Goal: Task Accomplishment & Management: Manage account settings

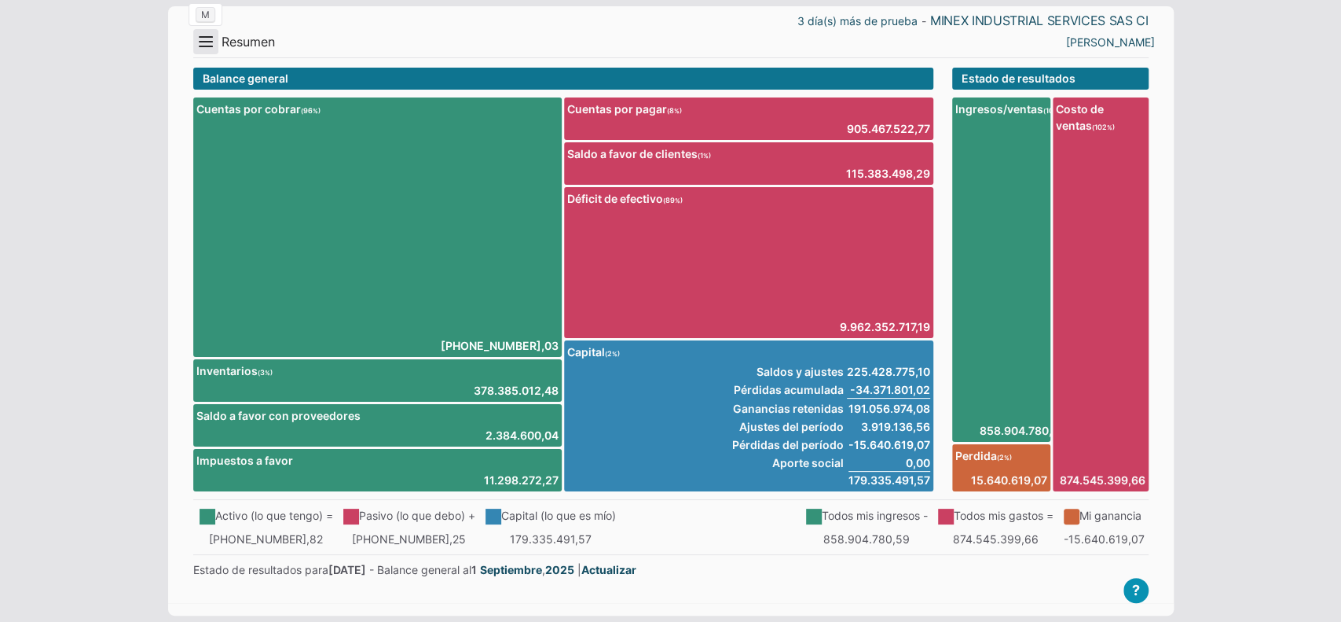
click at [193, 42] on button "Menu" at bounding box center [205, 41] width 25 height 25
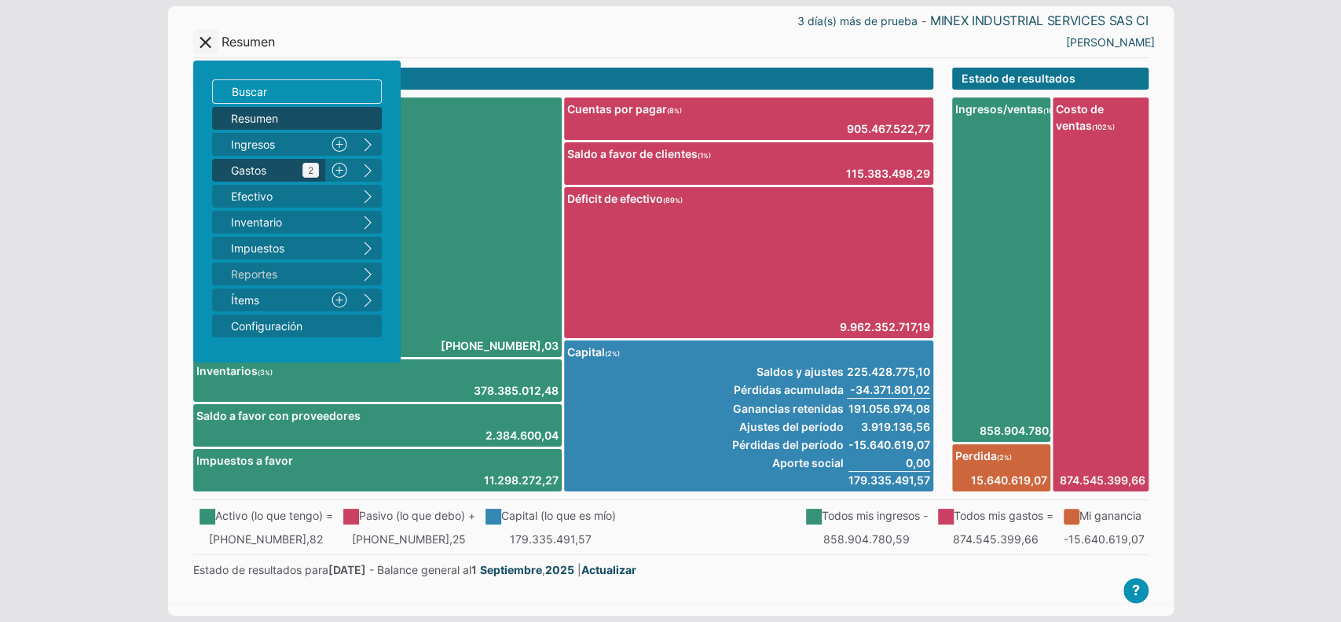
click at [261, 171] on span "Gastos 2" at bounding box center [275, 170] width 88 height 17
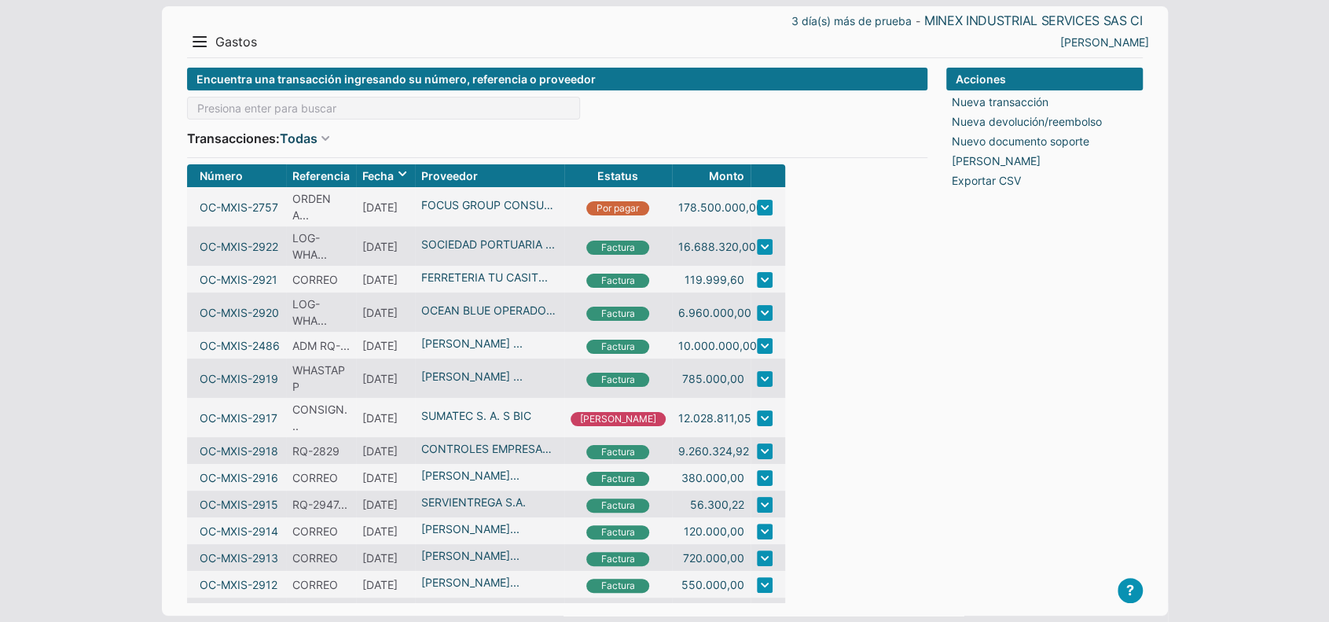
click at [245, 123] on div "Encuentra una transacción ingresando su número, referencia o proveedor Transacc…" at bounding box center [557, 113] width 740 height 90
click at [245, 107] on input at bounding box center [383, 108] width 393 height 23
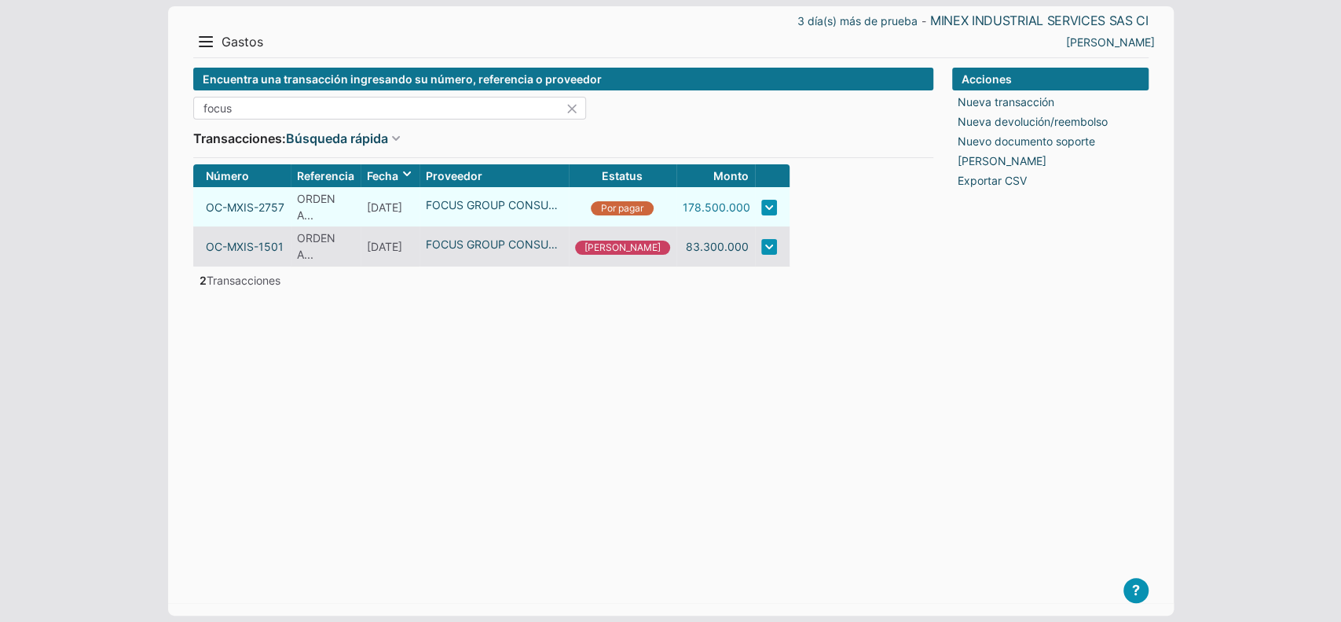
type input "focus"
click at [683, 208] on link "178.500.000" at bounding box center [717, 207] width 68 height 17
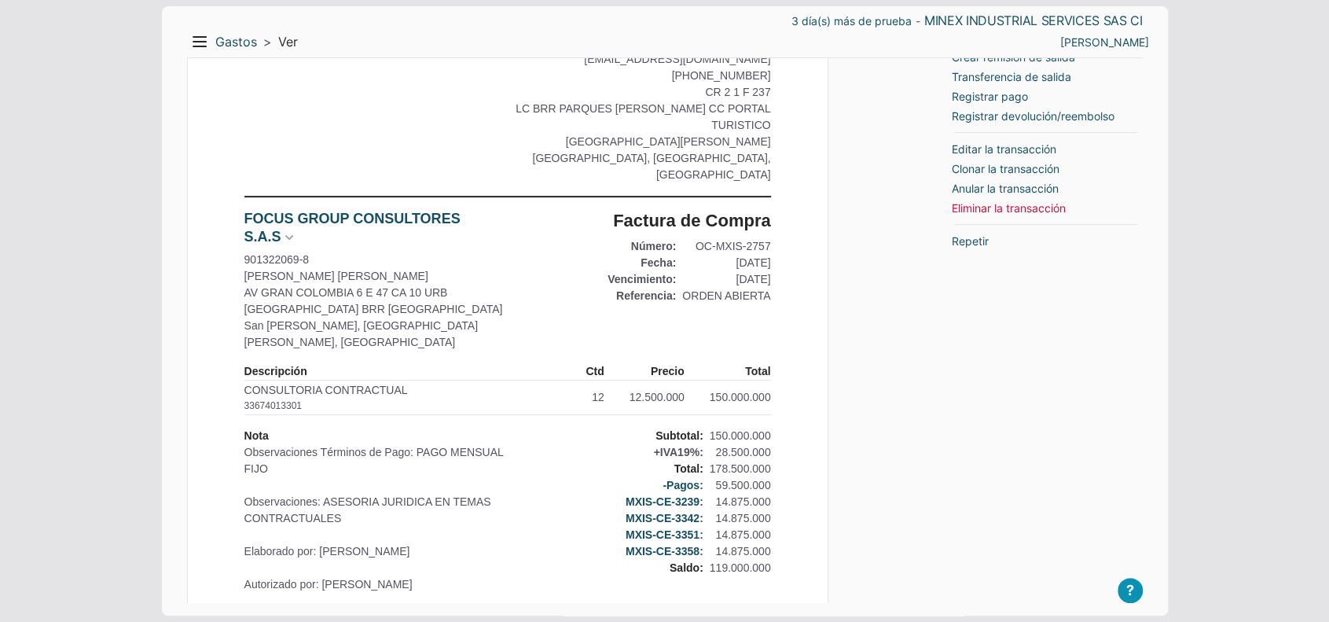
scroll to position [209, 0]
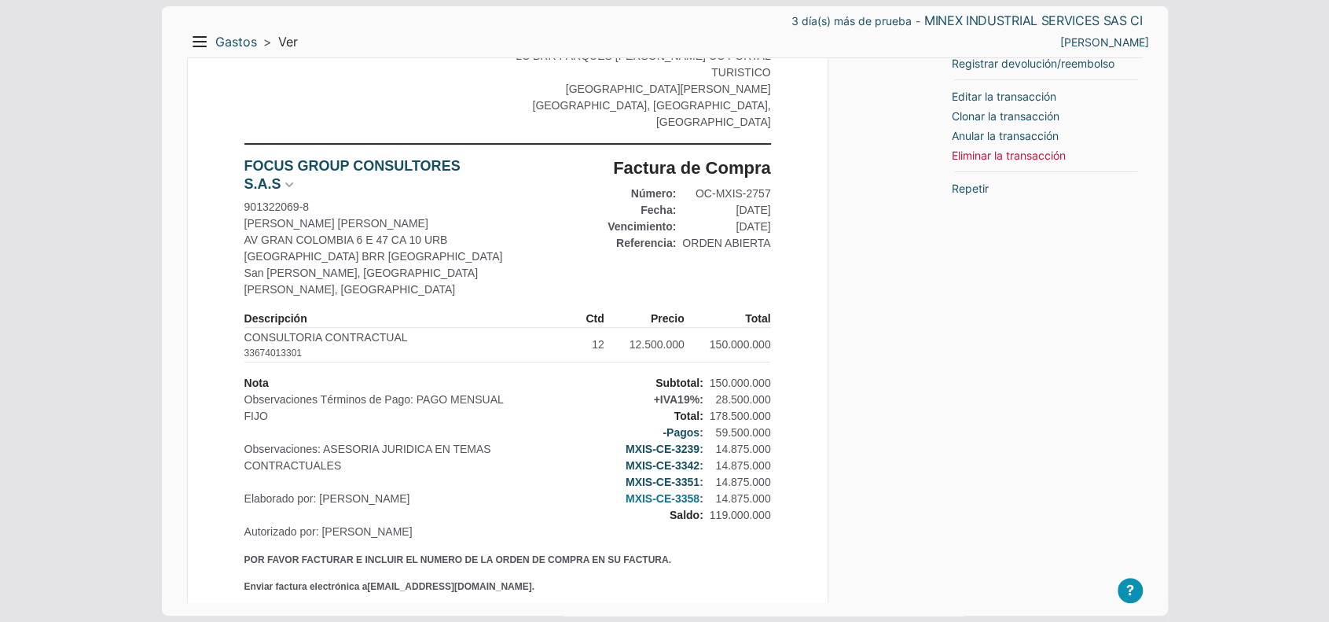
click at [648, 490] on link "MXIS-CE-3358" at bounding box center [662, 498] width 74 height 17
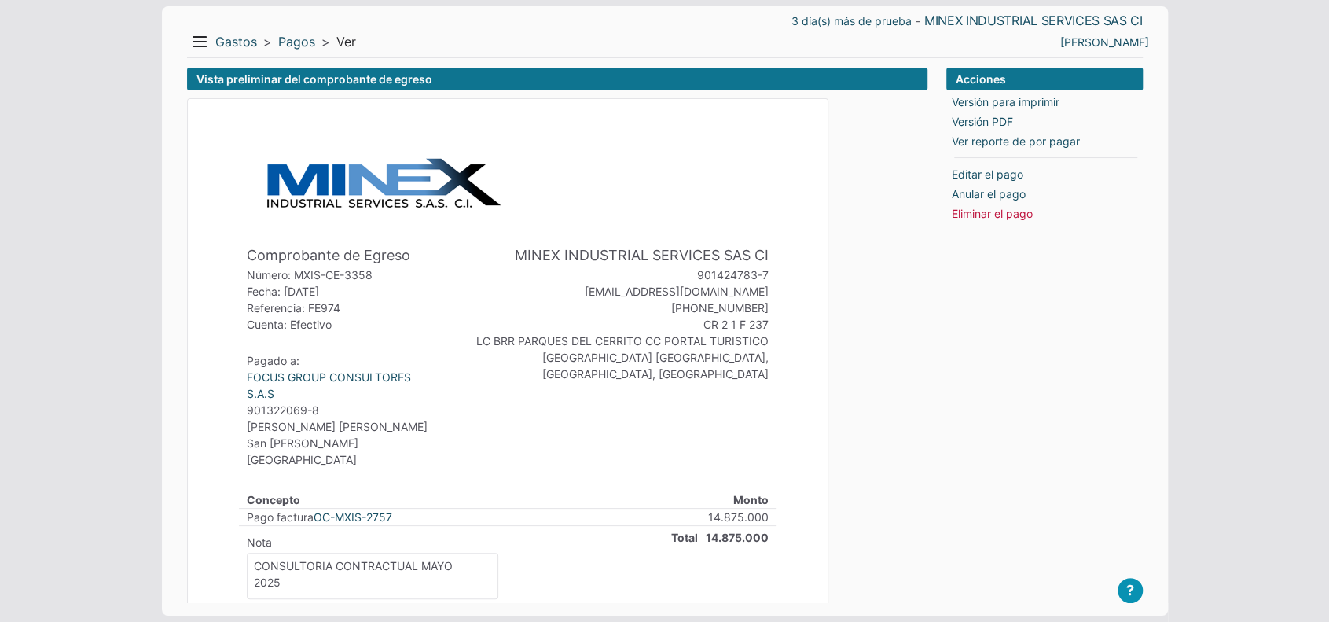
scroll to position [105, 0]
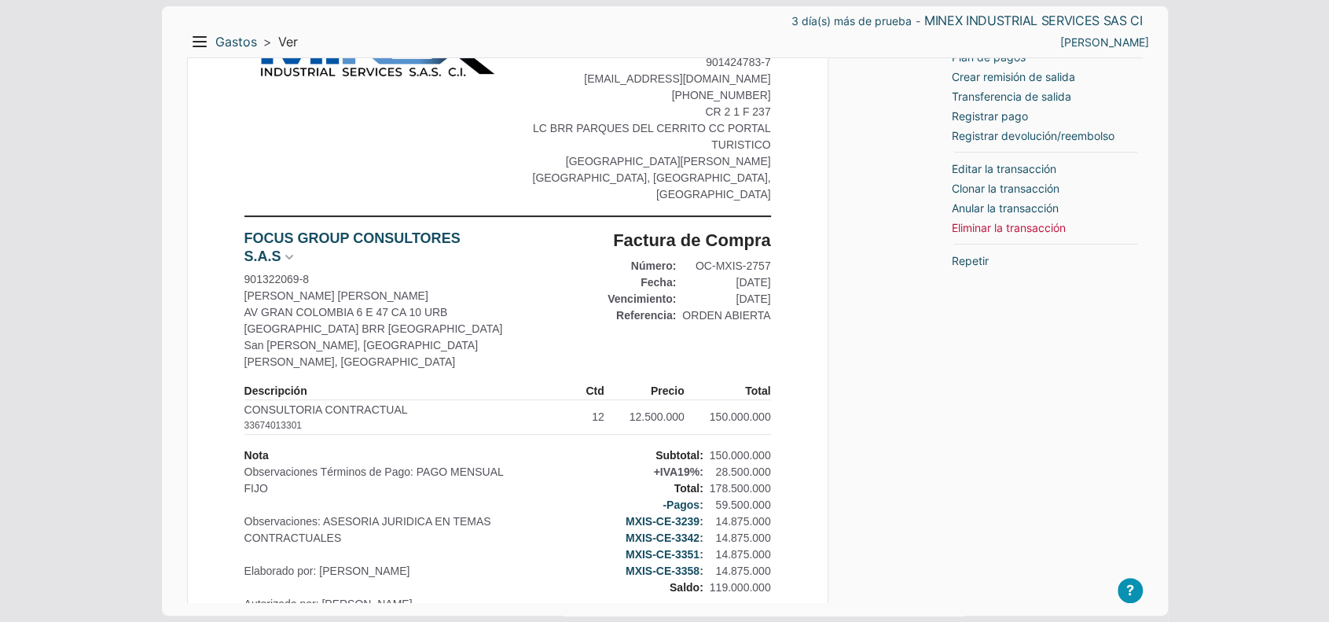
scroll to position [105, 0]
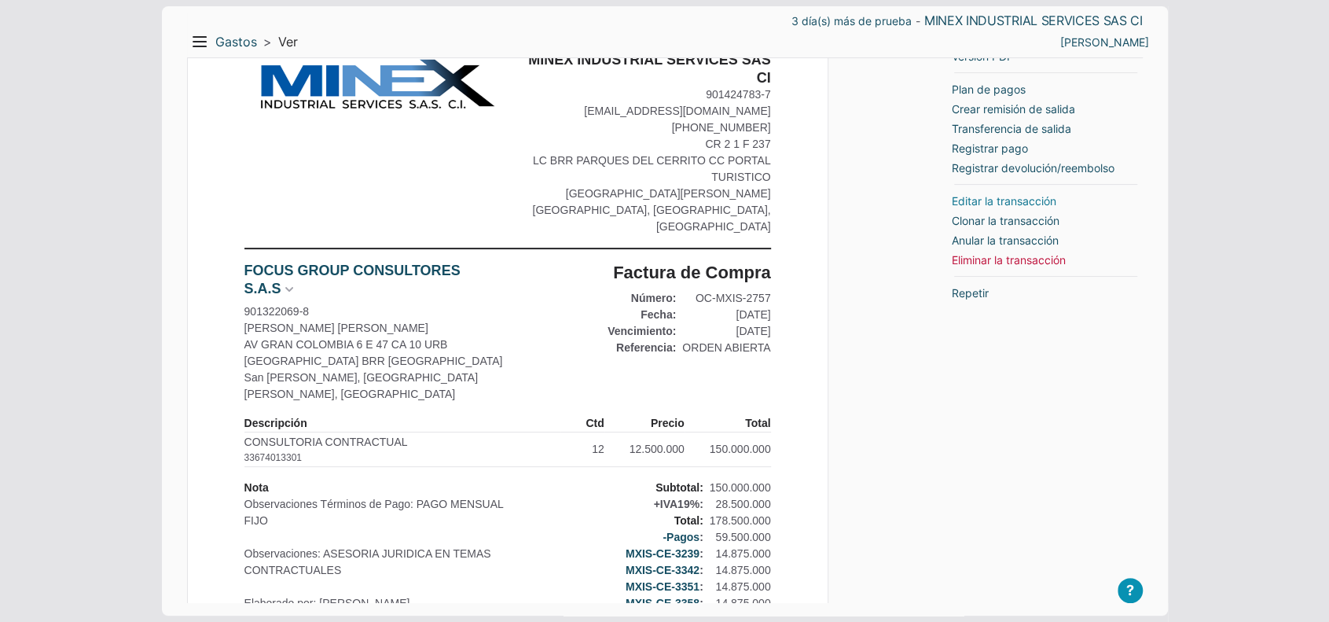
click at [990, 197] on link "Editar la transacción" at bounding box center [1004, 201] width 105 height 17
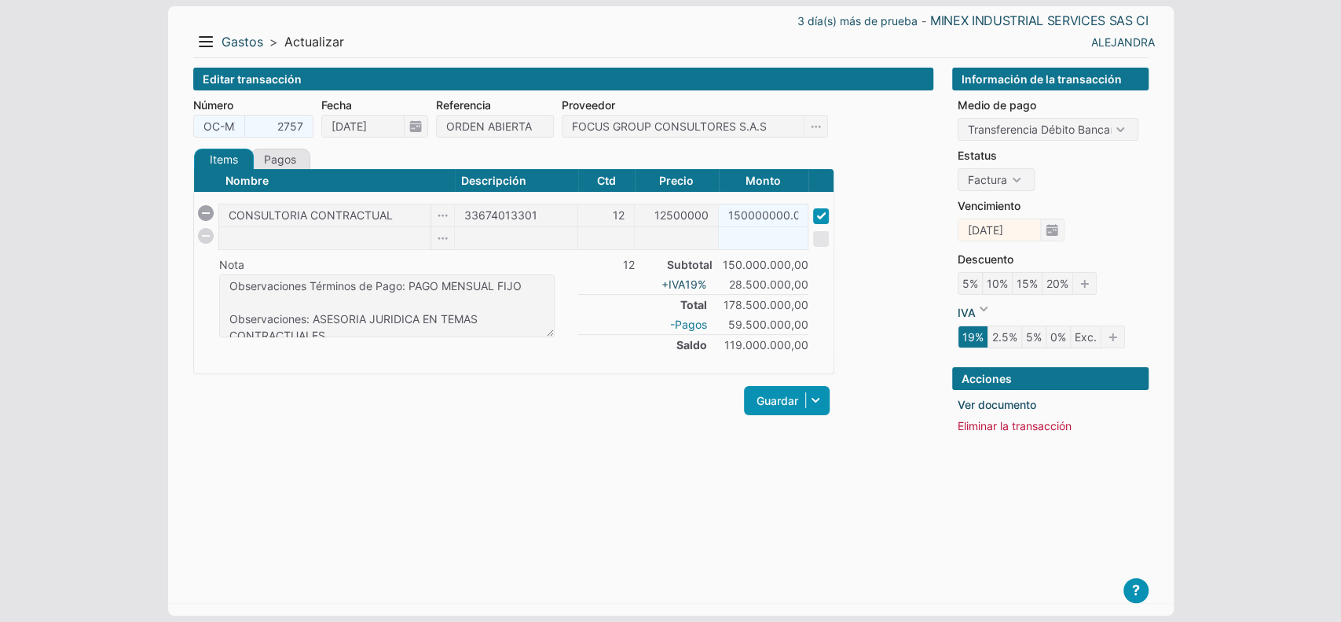
click at [692, 324] on link "-Pagos" at bounding box center [688, 324] width 37 height 17
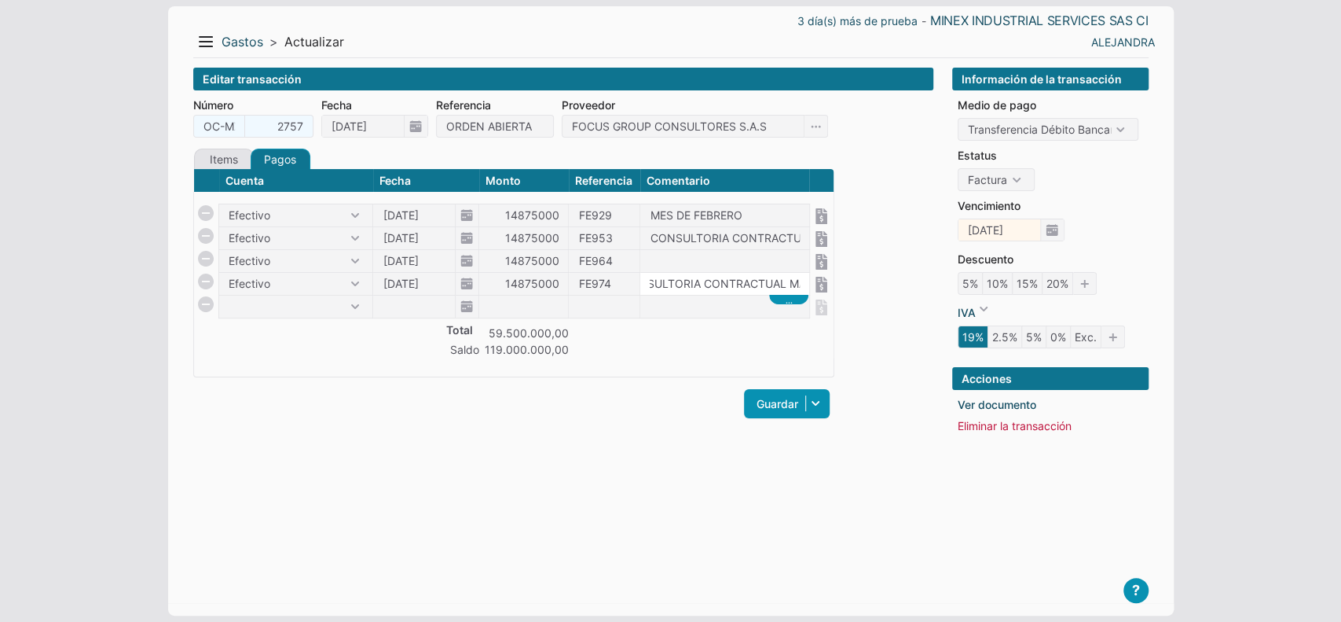
scroll to position [0, 85]
drag, startPoint x: 717, startPoint y: 288, endPoint x: 805, endPoint y: 276, distance: 88.8
click at [805, 276] on input "CONSULTORIA CONTRACTUAL MAYO\n2025" at bounding box center [724, 284] width 169 height 22
click at [748, 286] on input "CONSULTORIA CONTRACTUAL MAYO\n2025" at bounding box center [724, 284] width 169 height 22
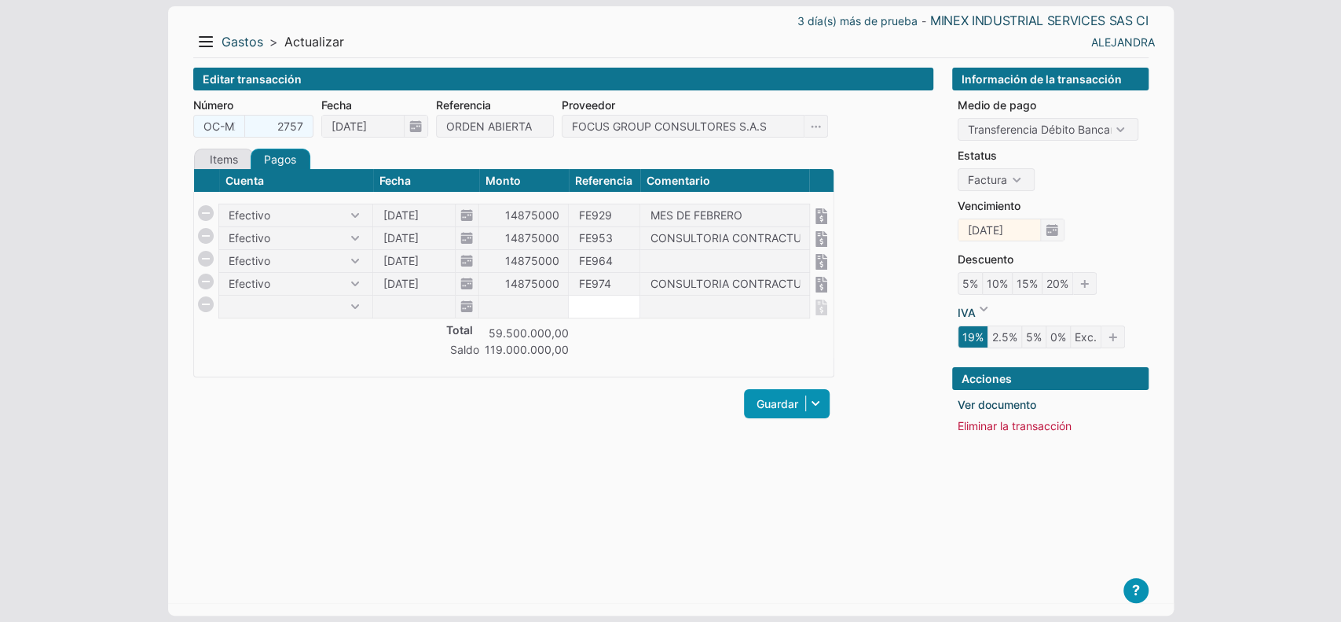
click at [593, 303] on input at bounding box center [604, 306] width 71 height 22
drag, startPoint x: 679, startPoint y: 281, endPoint x: 854, endPoint y: 287, distance: 175.3
click at [854, 287] on form "Número OC-MXIS- 2757 Fecha 27/03/2025 Referencia ORDEN ABIERTA Proveedor FOCUS …" at bounding box center [563, 267] width 740 height 341
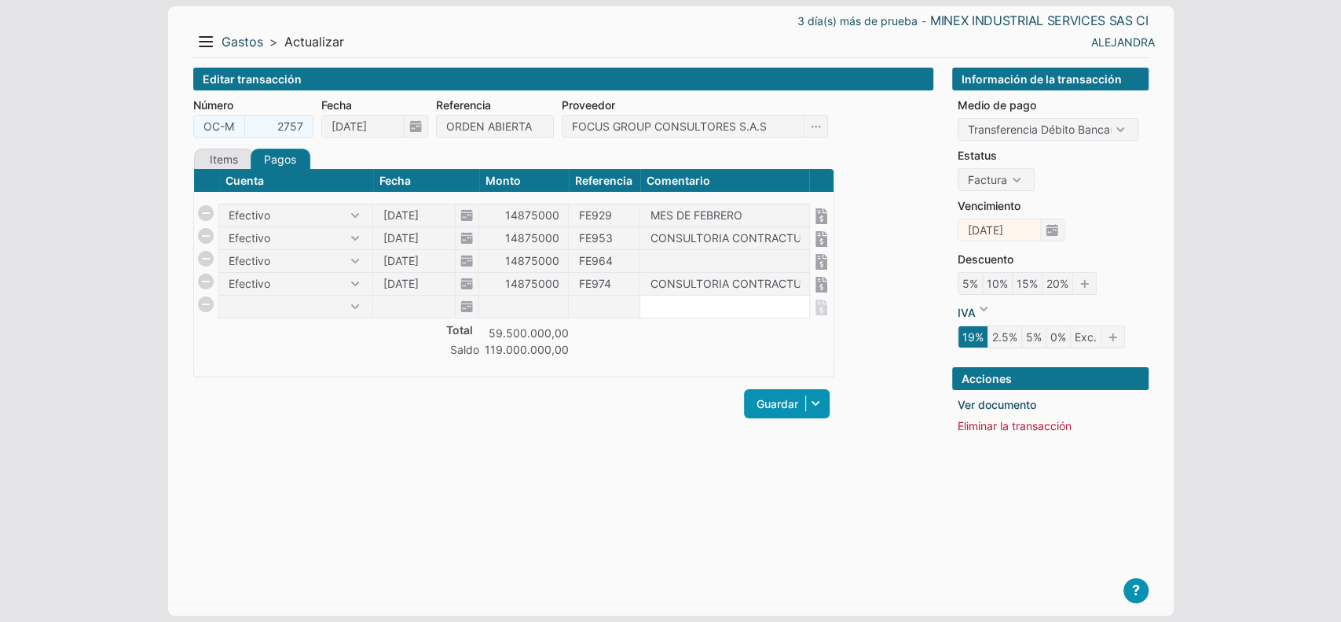
click at [642, 303] on input at bounding box center [724, 306] width 169 height 22
click at [310, 295] on select at bounding box center [295, 306] width 153 height 22
select select "1"
click at [219, 295] on select "Efectivo" at bounding box center [295, 306] width 153 height 22
type input "[DATE]"
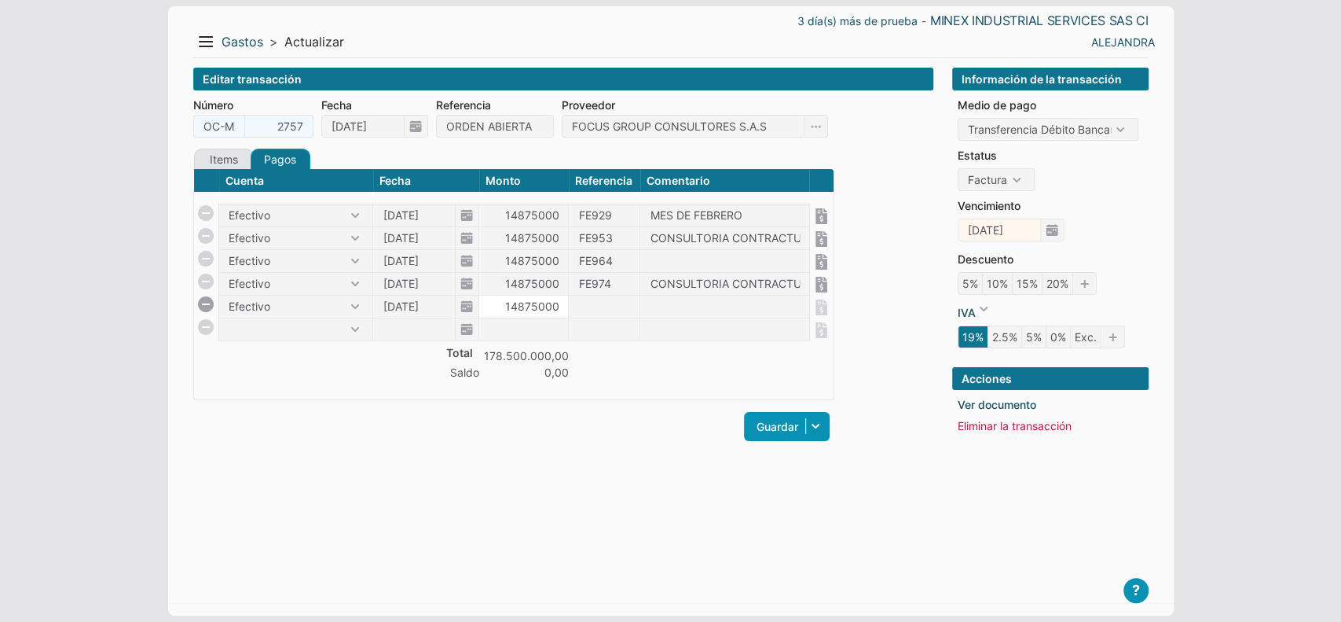
type input "14875000"
click at [609, 296] on input at bounding box center [604, 306] width 71 height 22
type input "f"
type input "FE986"
click at [709, 308] on input at bounding box center [724, 306] width 169 height 22
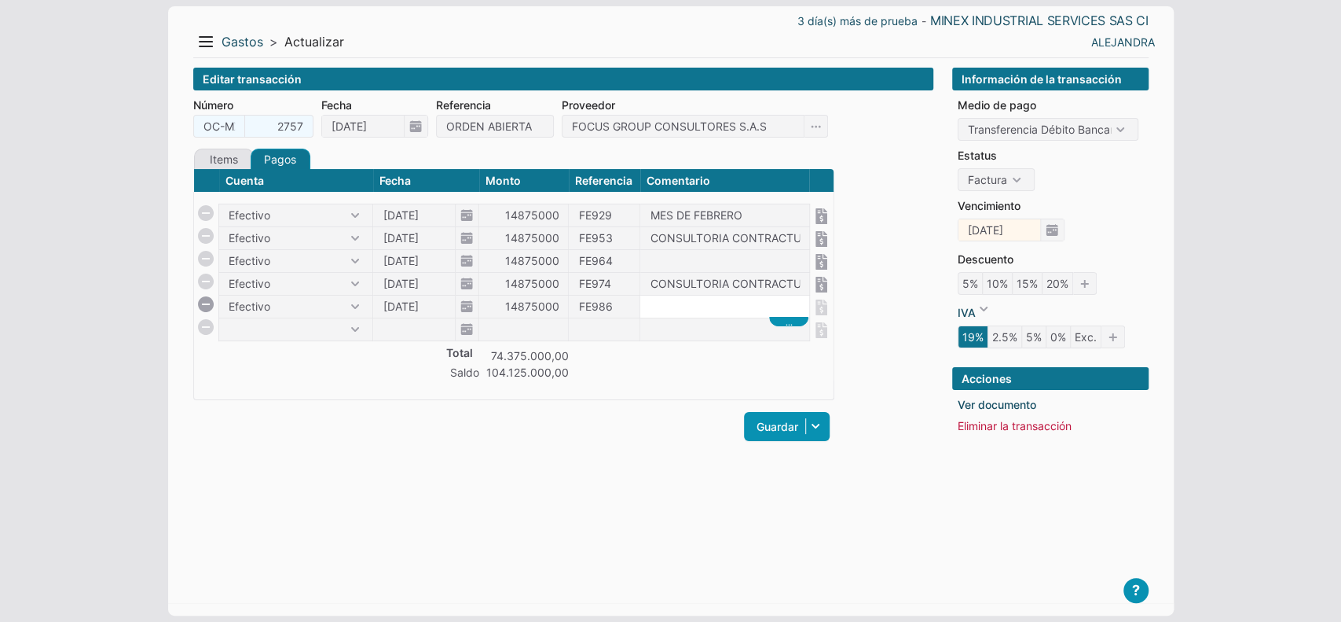
paste input "CONSULTORIA CONTRACTUAL JUNIO 2025"
type input "CONSULTORIA CONTRACTUAL JUNIO 2025"
select select "1"
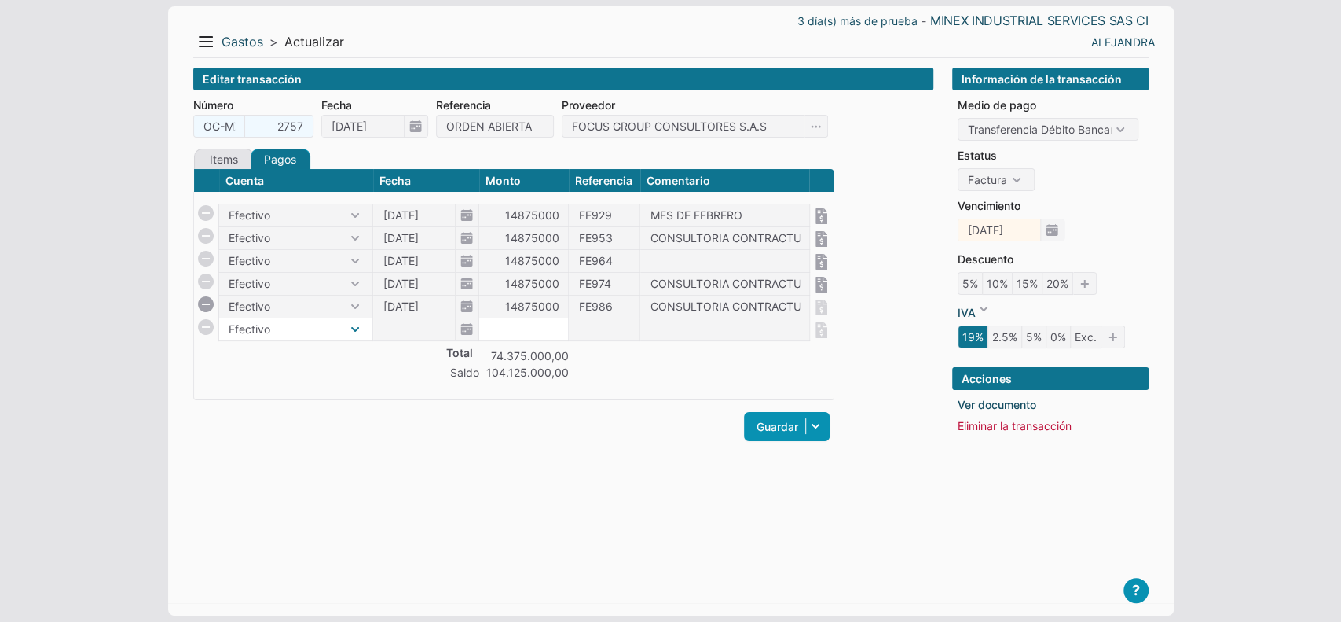
click at [219, 318] on select "Efectivo" at bounding box center [295, 329] width 153 height 22
type input "[DATE]"
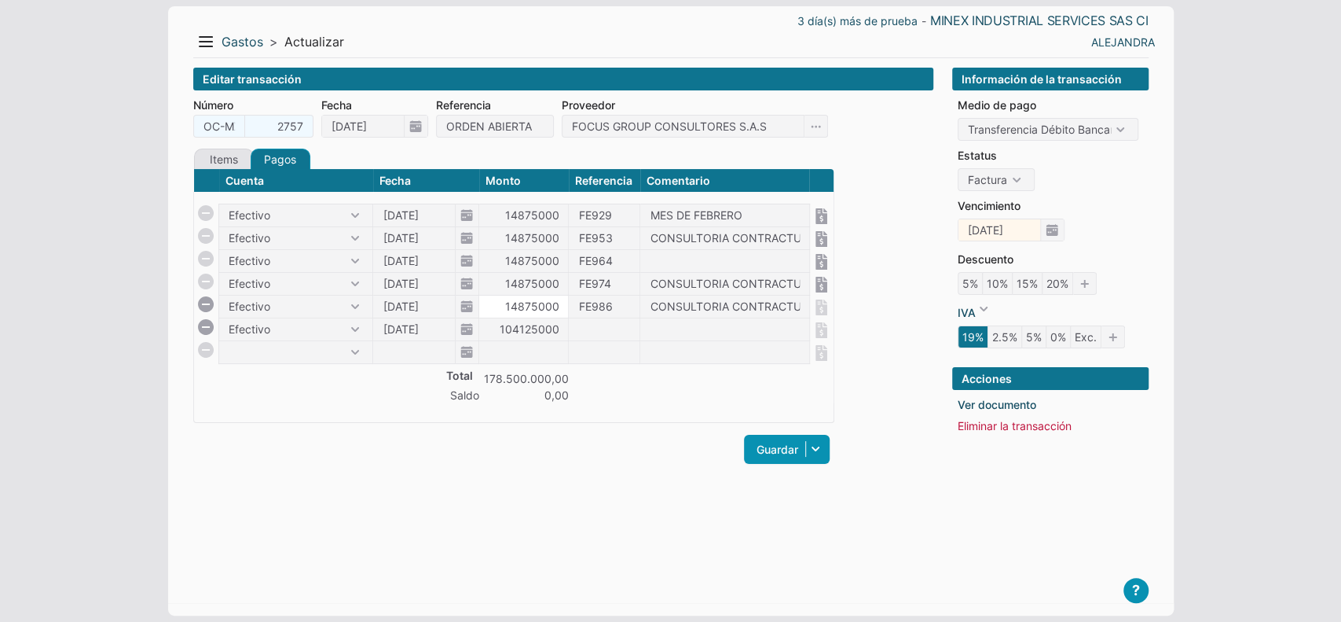
click at [500, 310] on input "14875000" at bounding box center [523, 306] width 89 height 22
click at [500, 326] on input "104125000" at bounding box center [523, 329] width 89 height 22
paste input "487"
type input "14875000"
click at [582, 323] on input at bounding box center [604, 329] width 71 height 22
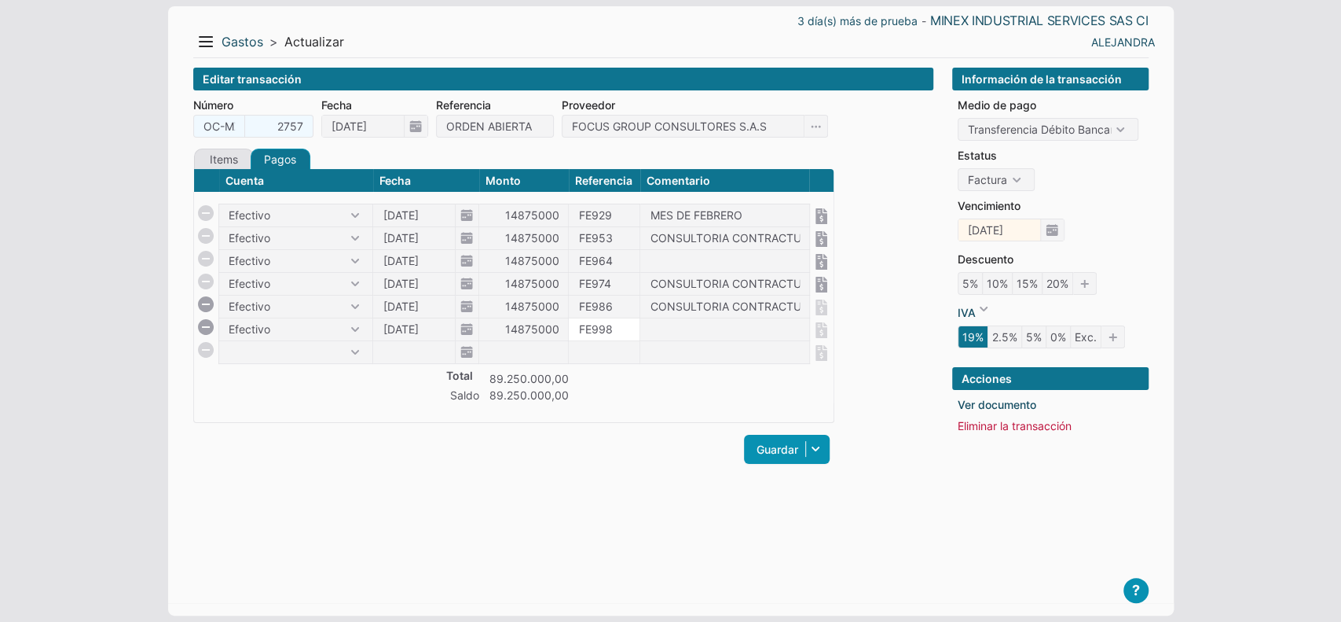
type input "FE998"
drag, startPoint x: 644, startPoint y: 303, endPoint x: 848, endPoint y: 304, distance: 204.3
click at [848, 304] on form "Número OC-MXIS- 2757 Fecha 27/03/2025 Referencia ORDEN ABIERTA Proveedor FOCUS …" at bounding box center [563, 290] width 740 height 387
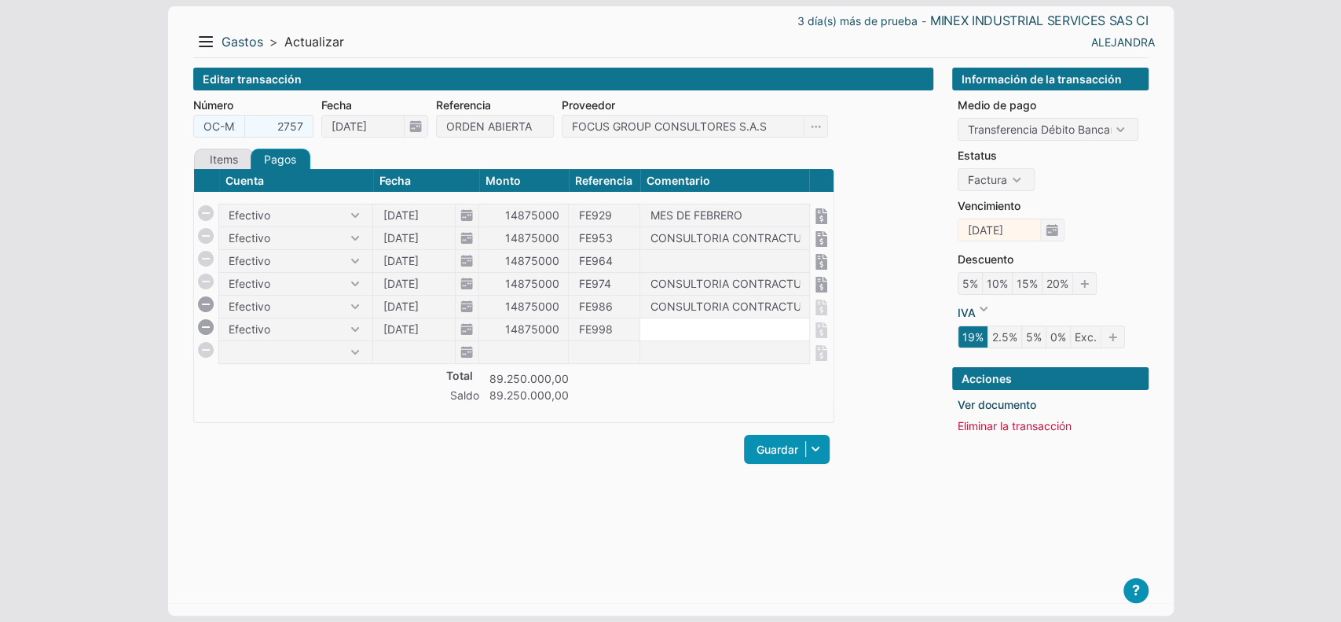
click at [654, 325] on input at bounding box center [724, 329] width 169 height 22
paste input "CONSULTORIA CONTRACTUAL JULIO 2025"
type input "CONSULTORIA CONTRACTUAL JULIO 2025"
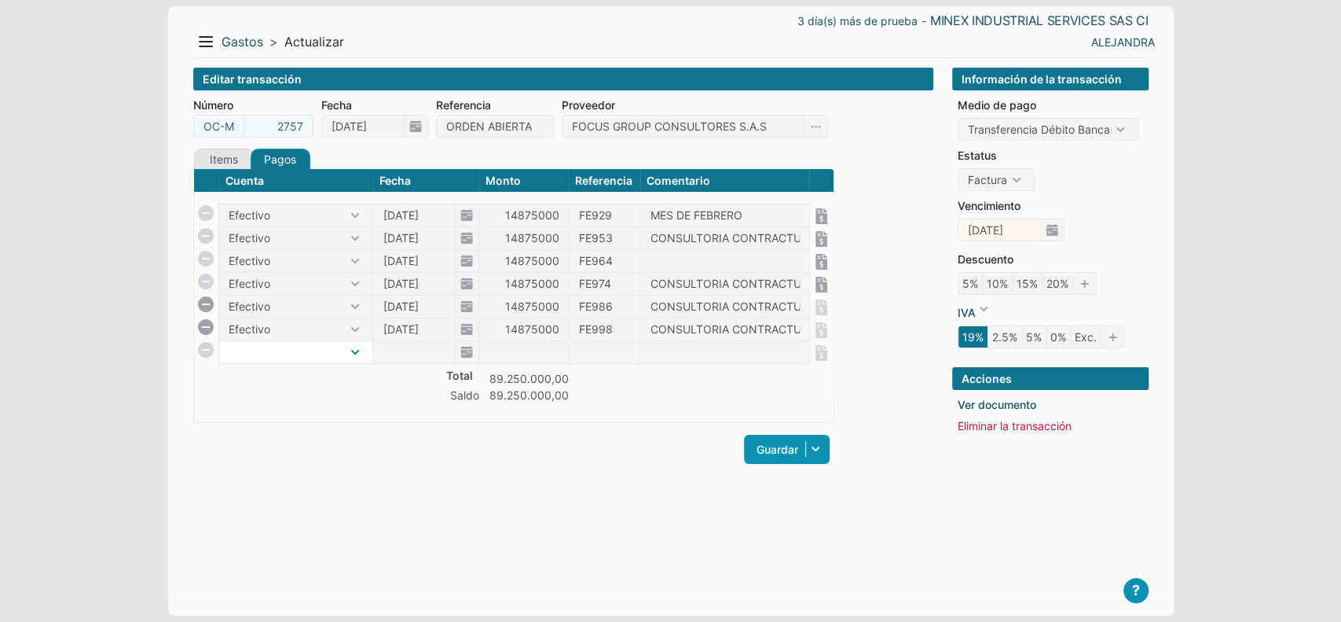
click at [245, 358] on select "Efectivo" at bounding box center [295, 352] width 153 height 22
select select "1"
click at [219, 341] on select "Efectivo" at bounding box center [295, 352] width 153 height 22
type input "[DATE]"
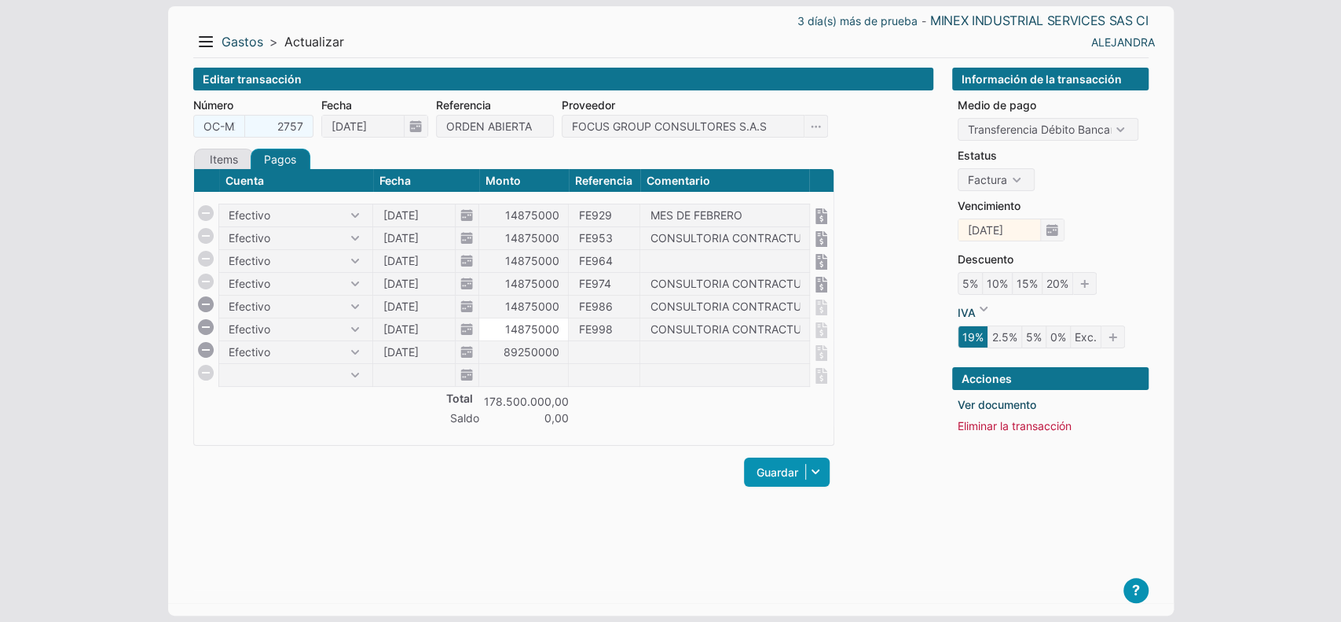
click at [512, 330] on input "14875000" at bounding box center [523, 329] width 89 height 22
click at [507, 360] on input "89250000" at bounding box center [523, 352] width 89 height 22
paste input "14875"
type input "14875000"
click at [618, 352] on input at bounding box center [604, 352] width 71 height 22
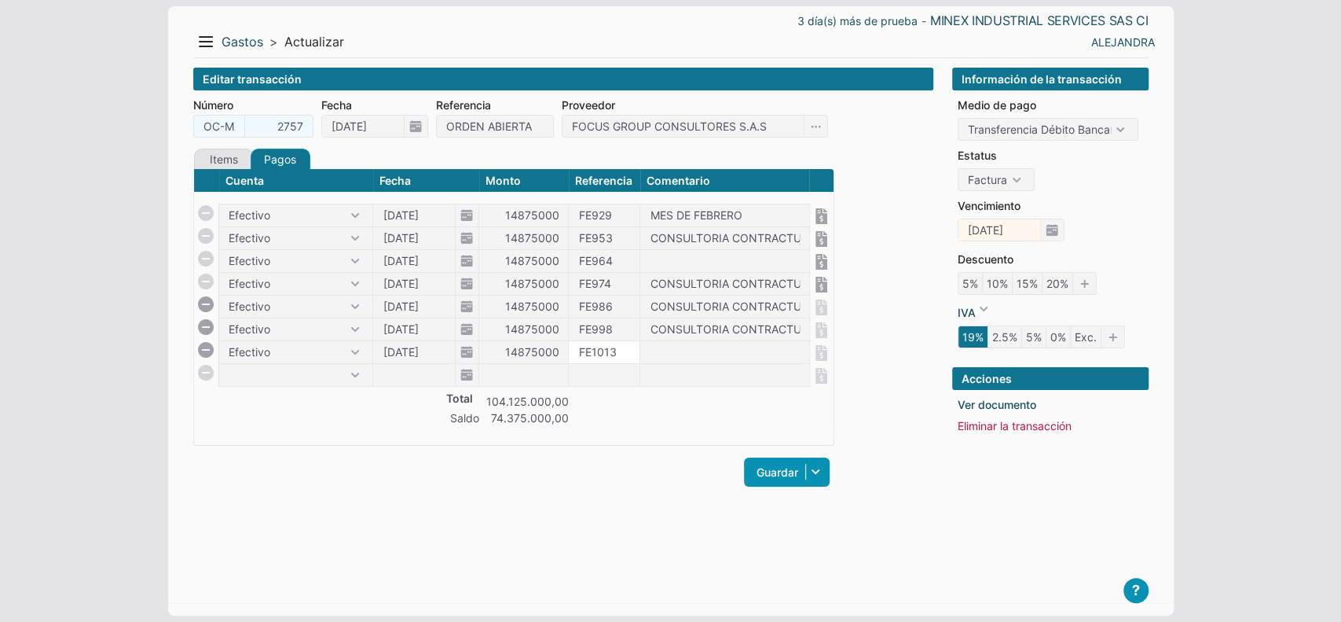
type input "FE1013"
click at [656, 351] on input at bounding box center [724, 352] width 169 height 22
paste input "CONSULTORIA CONTRACTUAL AGOSTO 2025"
type input "CONSULTORIA CONTRACTUAL AGOSTO 2025"
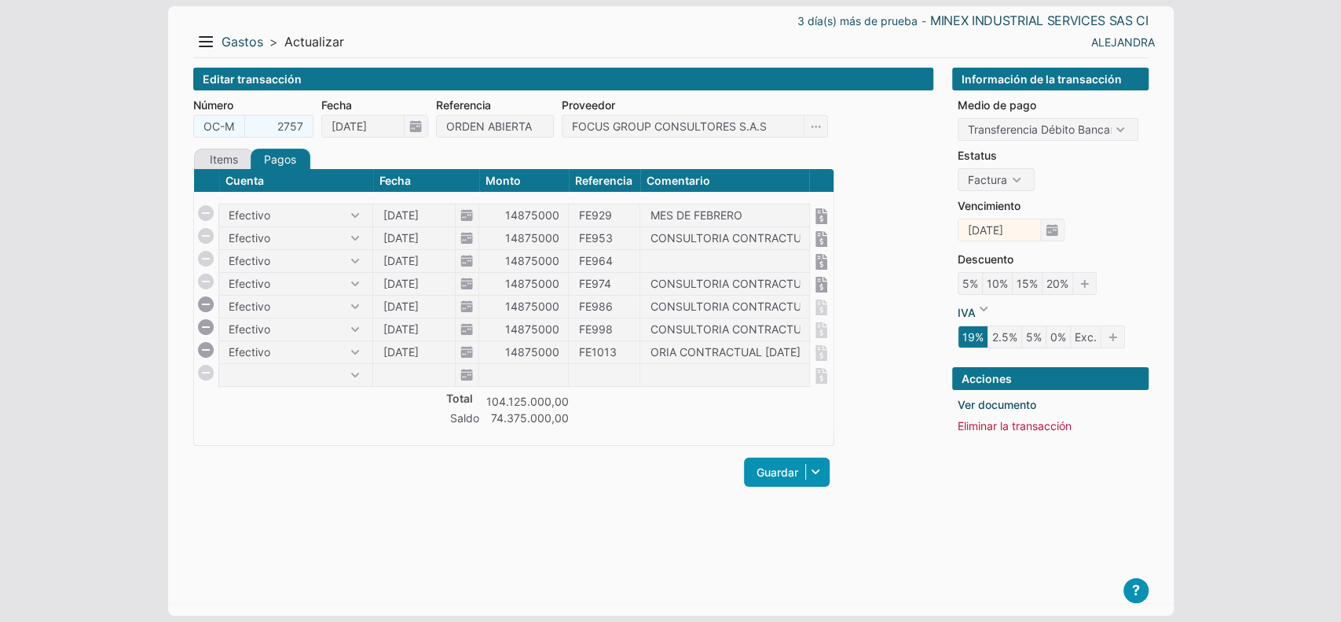
scroll to position [0, 0]
click at [709, 431] on div "Cuenta Fecha Monto Referencia Comentario Total 104.125.000,00 Saldo 74.375.000,…" at bounding box center [513, 306] width 641 height 277
click at [669, 436] on div "Cuenta Fecha Monto Referencia Comentario Total 104.125.000,00 Saldo 74.375.000,…" at bounding box center [513, 306] width 641 height 277
click at [772, 468] on link "Guardar" at bounding box center [787, 471] width 86 height 29
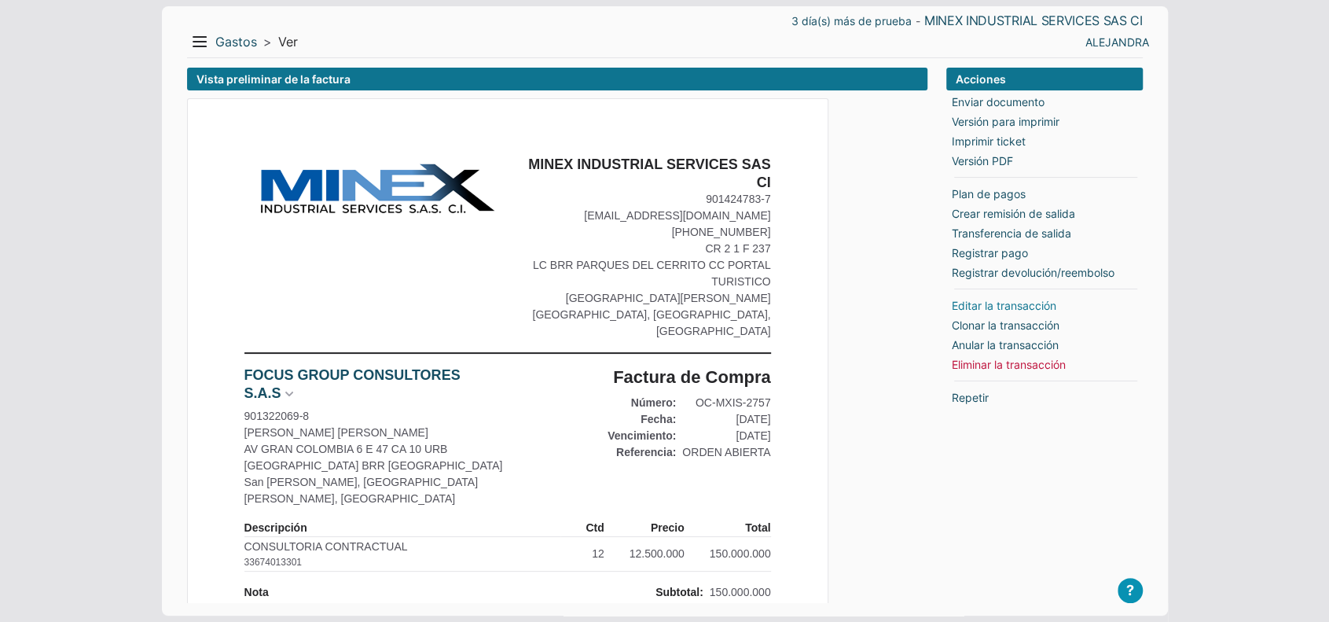
click at [982, 304] on link "Editar la transacción" at bounding box center [1004, 305] width 105 height 17
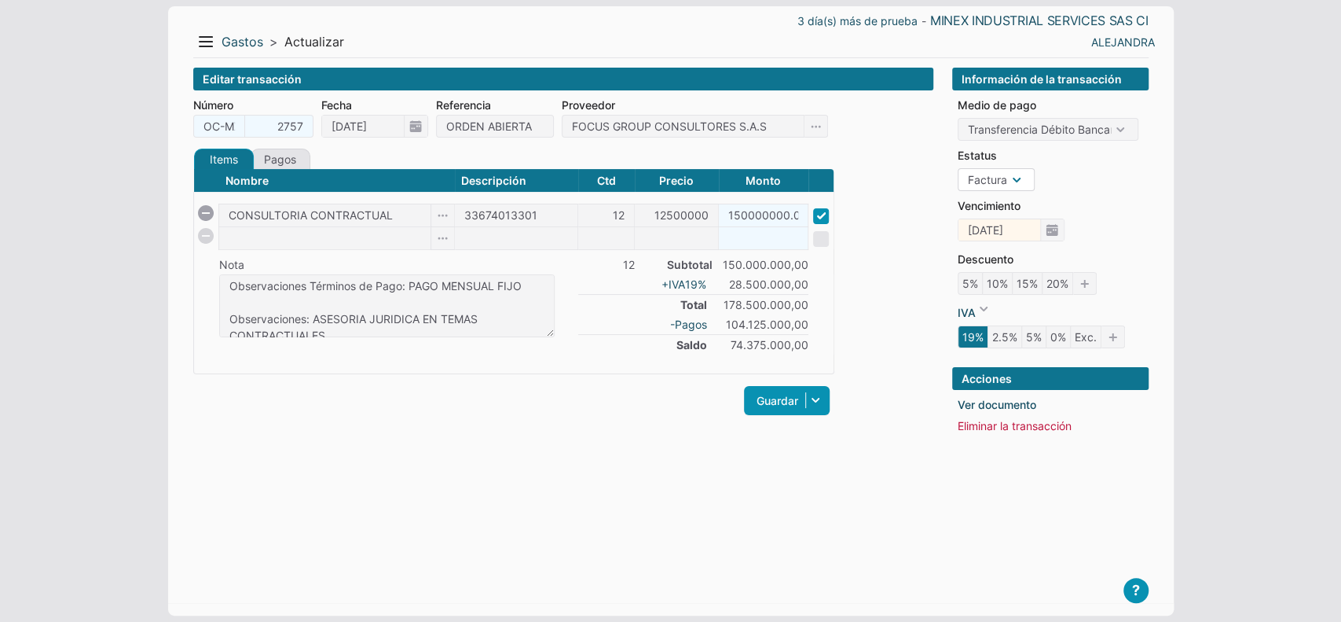
click at [993, 184] on select "Orden Factura" at bounding box center [996, 179] width 77 height 23
select select "P"
click at [958, 168] on select "Orden Factura" at bounding box center [996, 179] width 77 height 23
checkbox input "false"
type input "[DATE]"
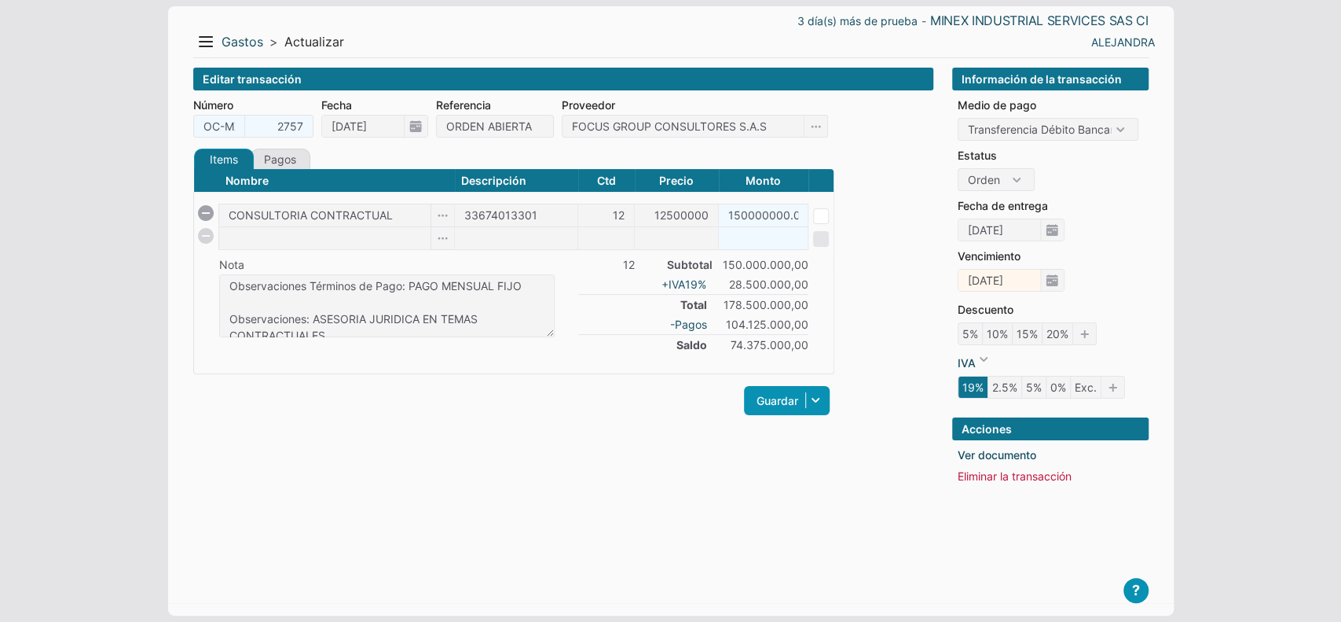
click at [780, 420] on div "Items Créditos Pagos Nombre Descripción Ctd Precio Monto CONSULTORIA CONTRACTUA…" at bounding box center [513, 292] width 641 height 286
click at [775, 412] on link "Guardar" at bounding box center [787, 400] width 86 height 29
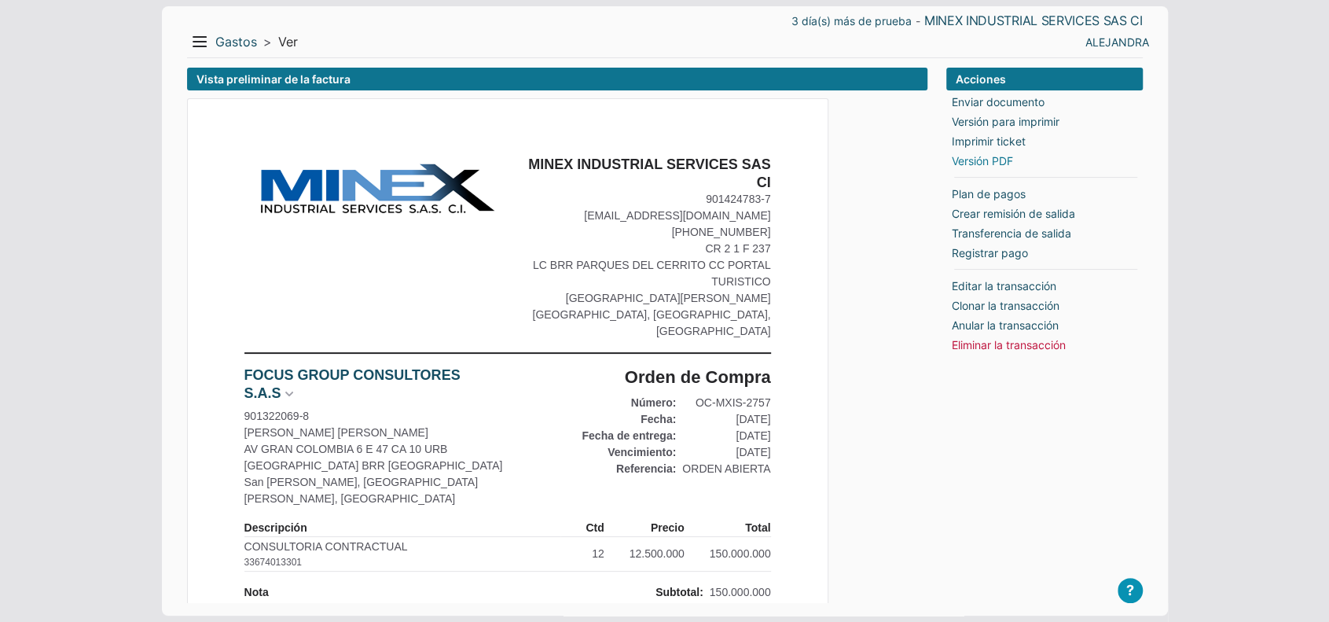
click at [989, 162] on link "Versión PDF" at bounding box center [982, 160] width 61 height 17
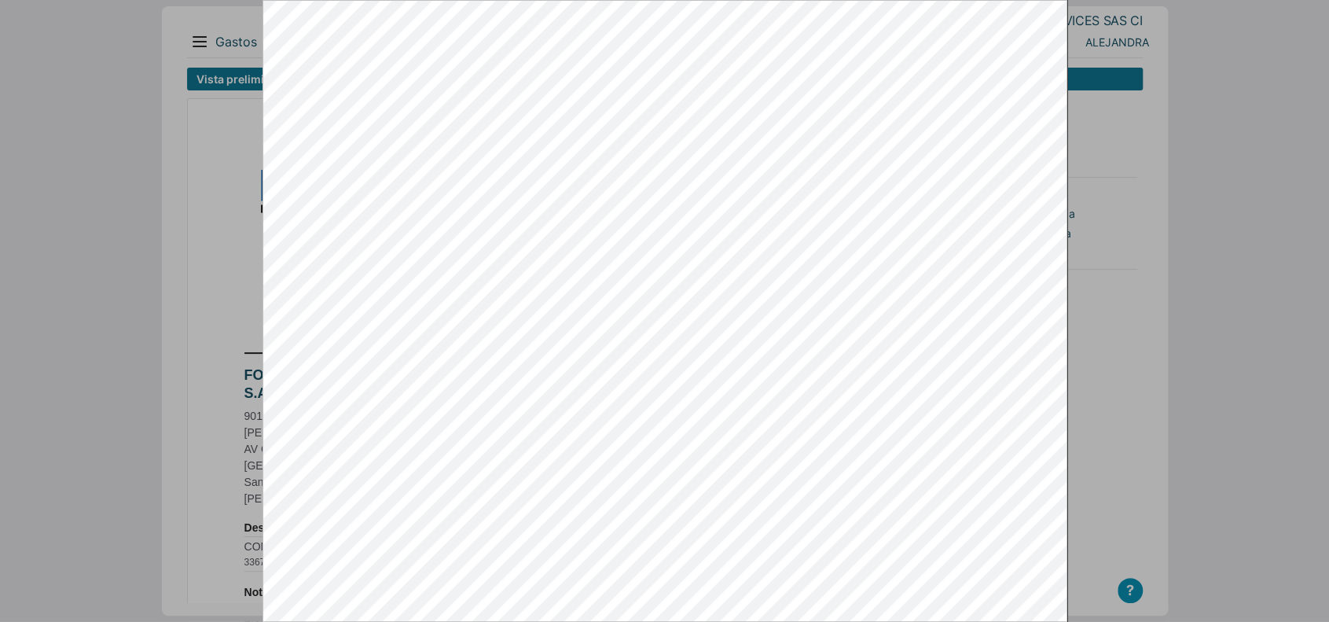
click at [1125, 387] on div at bounding box center [664, 311] width 1329 height 622
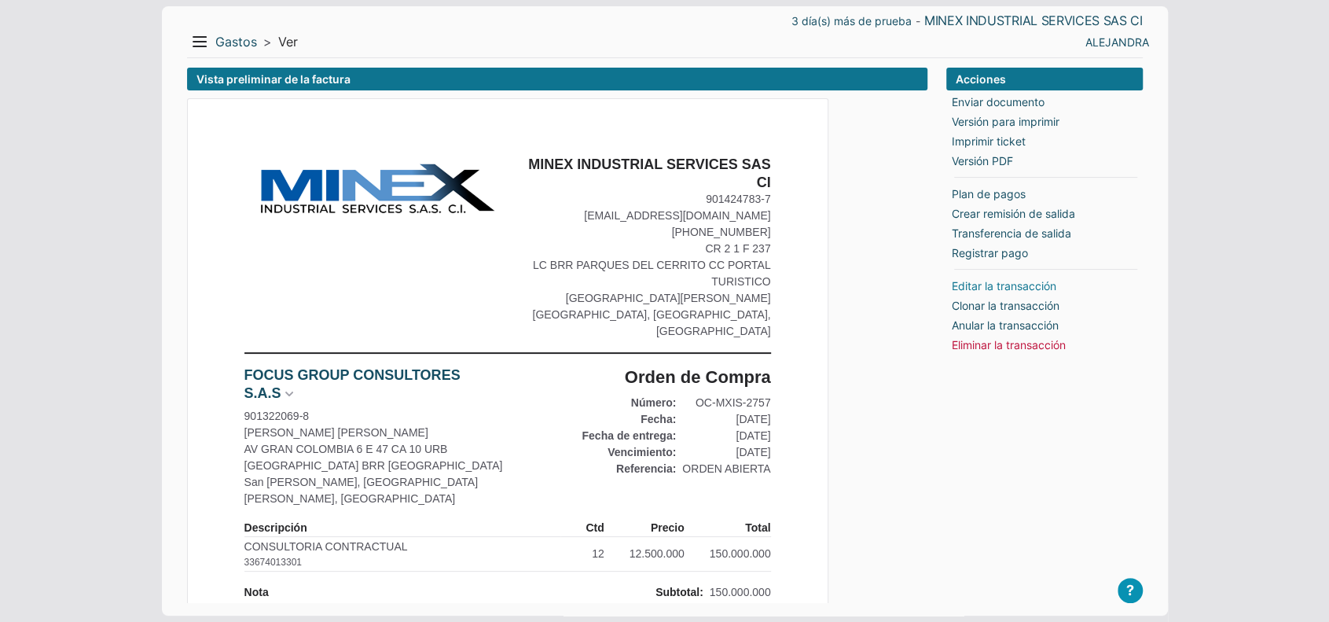
click at [1010, 292] on link "Editar la transacción" at bounding box center [1004, 285] width 105 height 17
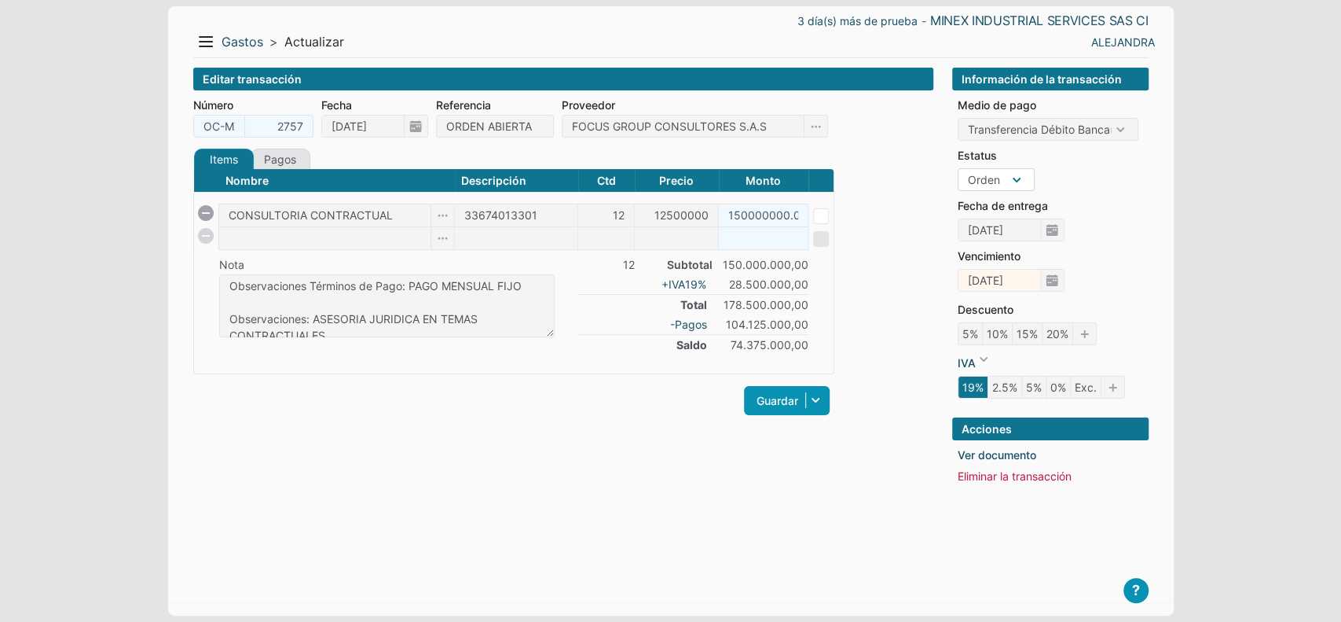
click at [990, 182] on select "Orden Factura" at bounding box center [996, 179] width 77 height 23
select select "C"
click at [958, 168] on select "Orden Factura" at bounding box center [996, 179] width 77 height 23
type input "[DATE]"
checkbox input "true"
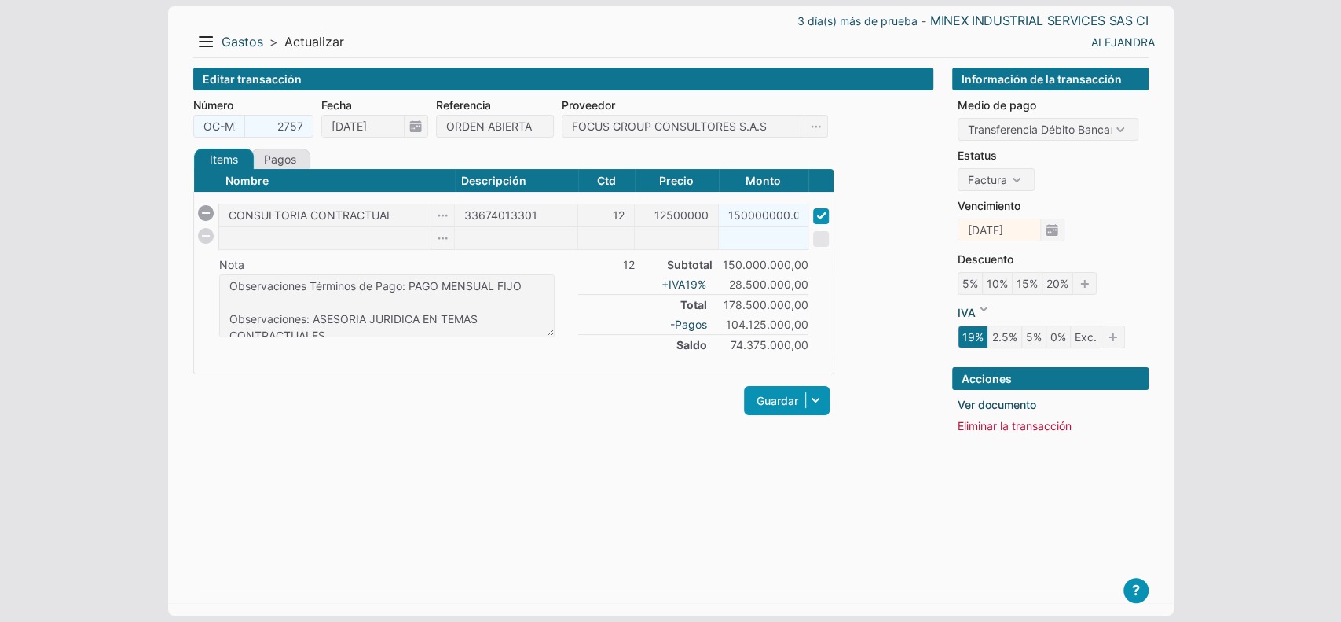
click at [927, 229] on form "Número OC-MXIS- 2757 Fecha 01/09/2025 Referencia ORDEN ABIERTA Proveedor FOCUS …" at bounding box center [563, 266] width 740 height 338
click at [780, 412] on link "Guardar" at bounding box center [787, 400] width 86 height 29
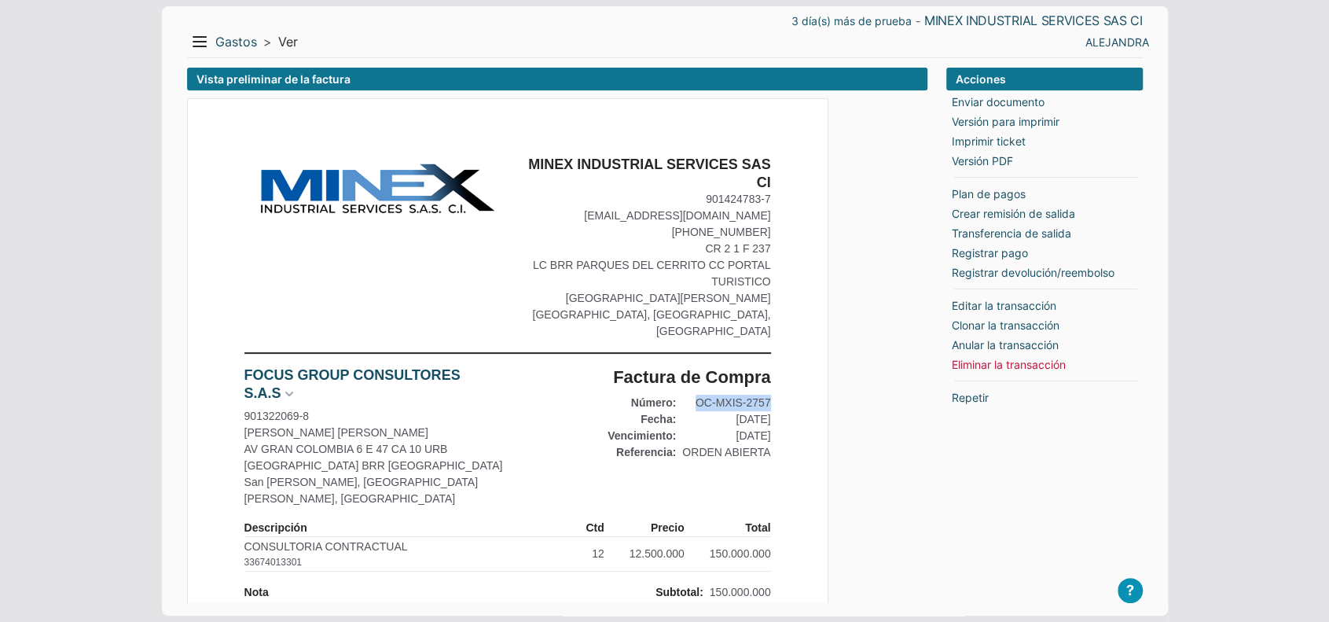
drag, startPoint x: 684, startPoint y: 387, endPoint x: 812, endPoint y: 375, distance: 127.9
copy div "OC-MXIS-2757"
click at [193, 47] on button "Menu" at bounding box center [199, 41] width 25 height 25
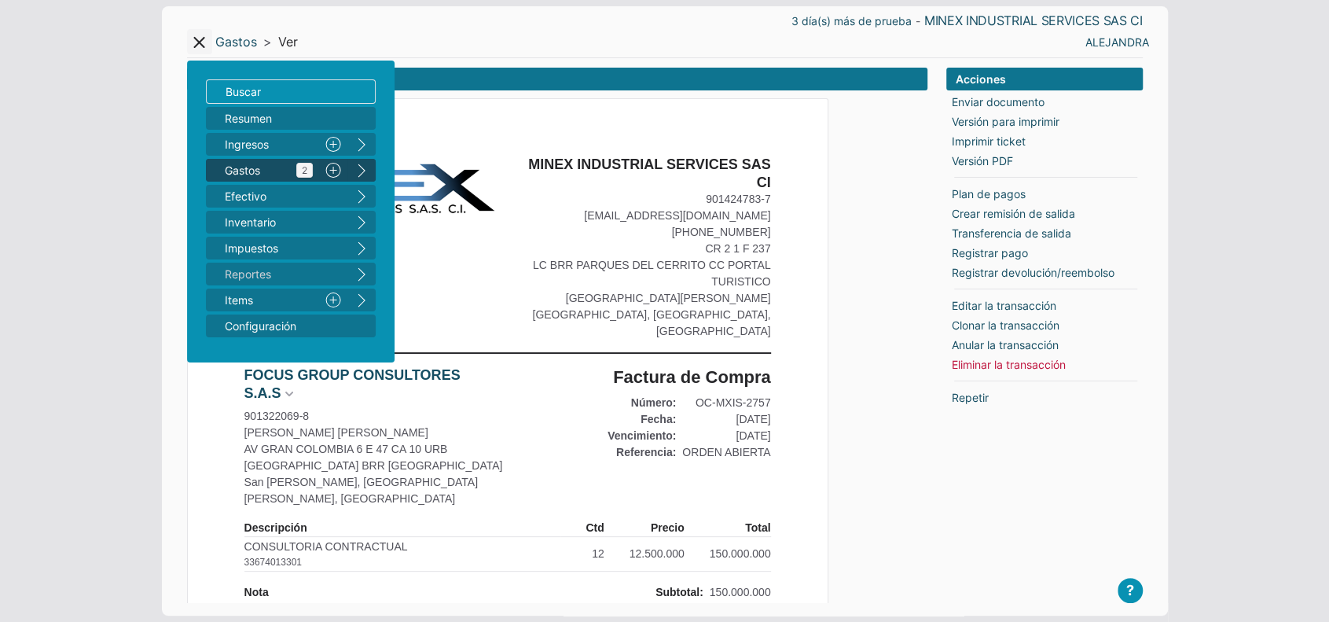
click at [242, 166] on span "Gastos 2" at bounding box center [269, 170] width 88 height 17
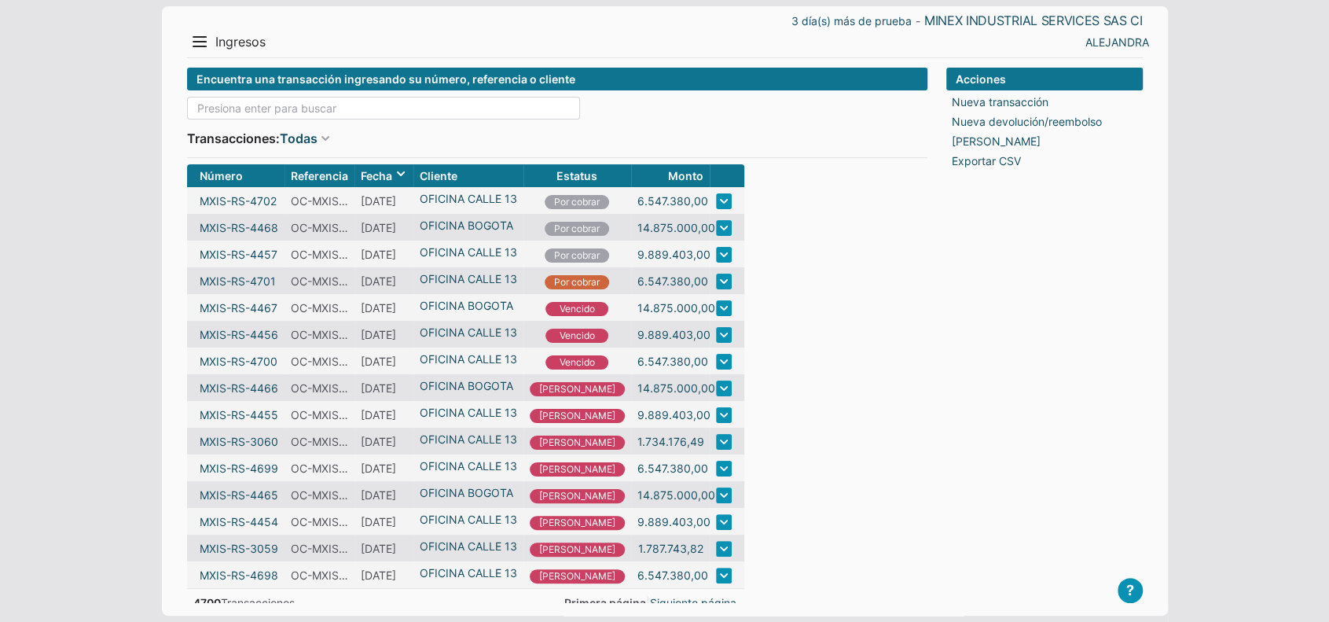
click at [314, 108] on input at bounding box center [383, 108] width 393 height 23
paste input "OC-MXIS-2757"
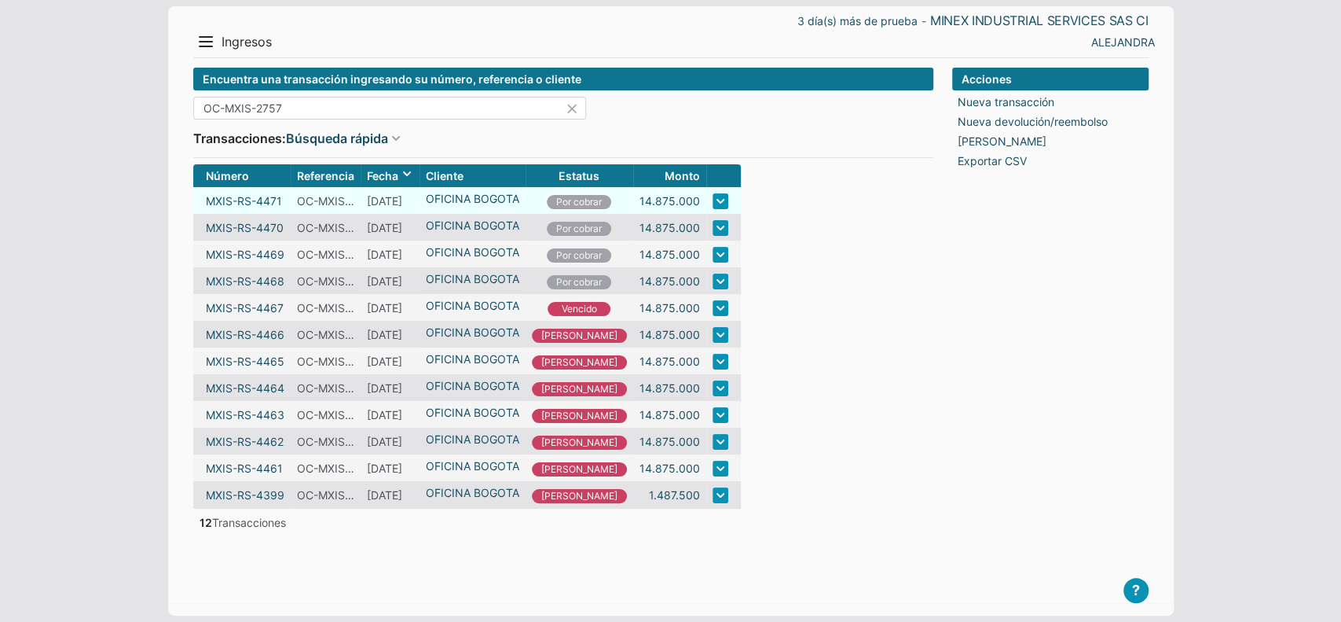
type input "OC-MXIS-2757"
click at [640, 312] on link "14.875.000" at bounding box center [670, 307] width 61 height 17
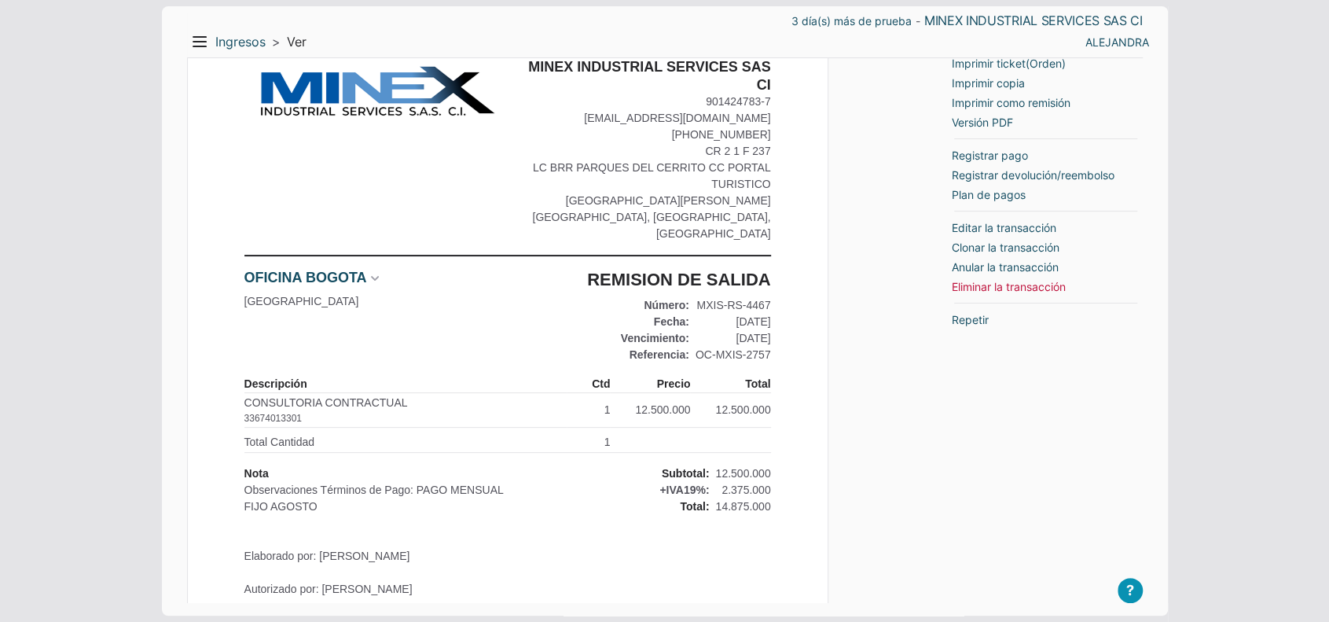
scroll to position [209, 0]
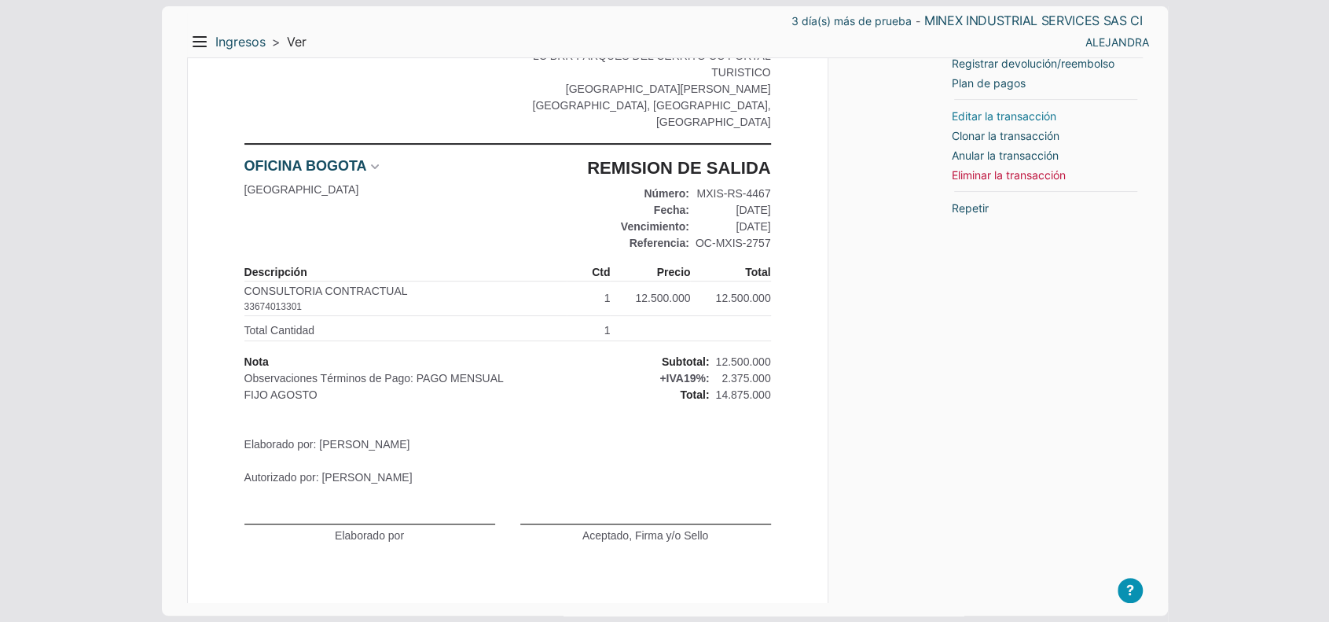
click at [966, 112] on link "Editar la transacción" at bounding box center [1004, 116] width 105 height 17
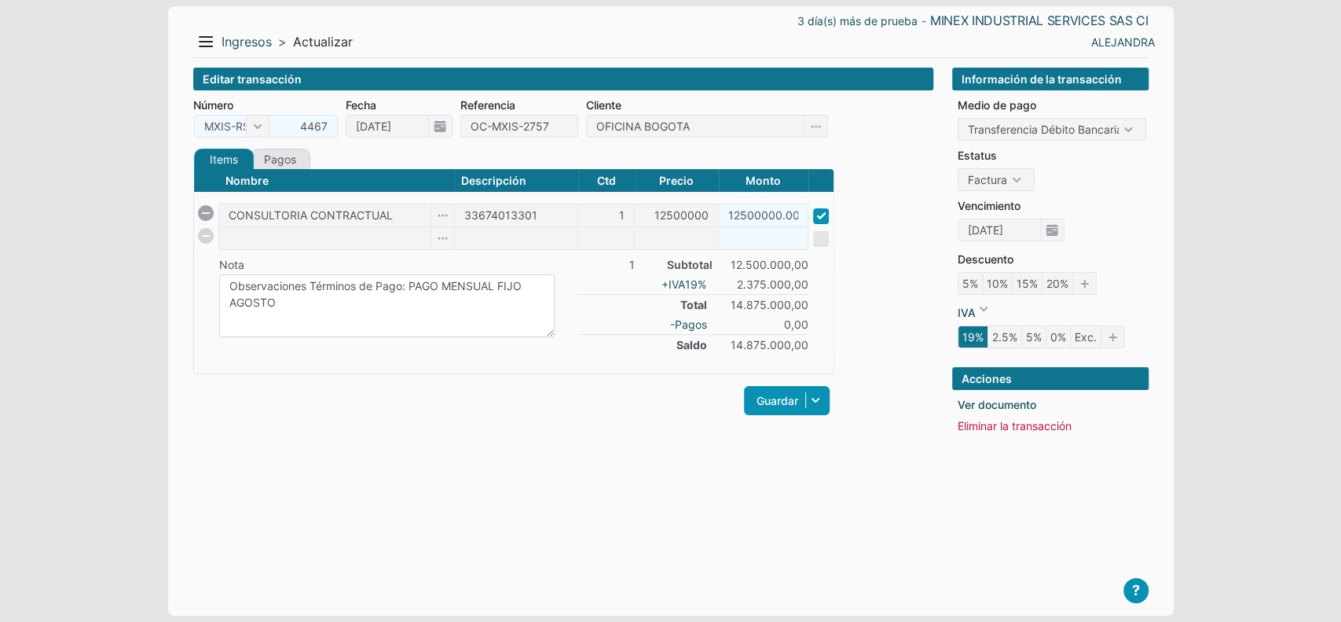
drag, startPoint x: 500, startPoint y: 285, endPoint x: 501, endPoint y: 299, distance: 14.2
click at [501, 299] on textarea "Observaciones Términos de Pago: PAGO MENSUAL FIJO AGOSTO Elaborado por: MAYRA R…" at bounding box center [387, 305] width 336 height 63
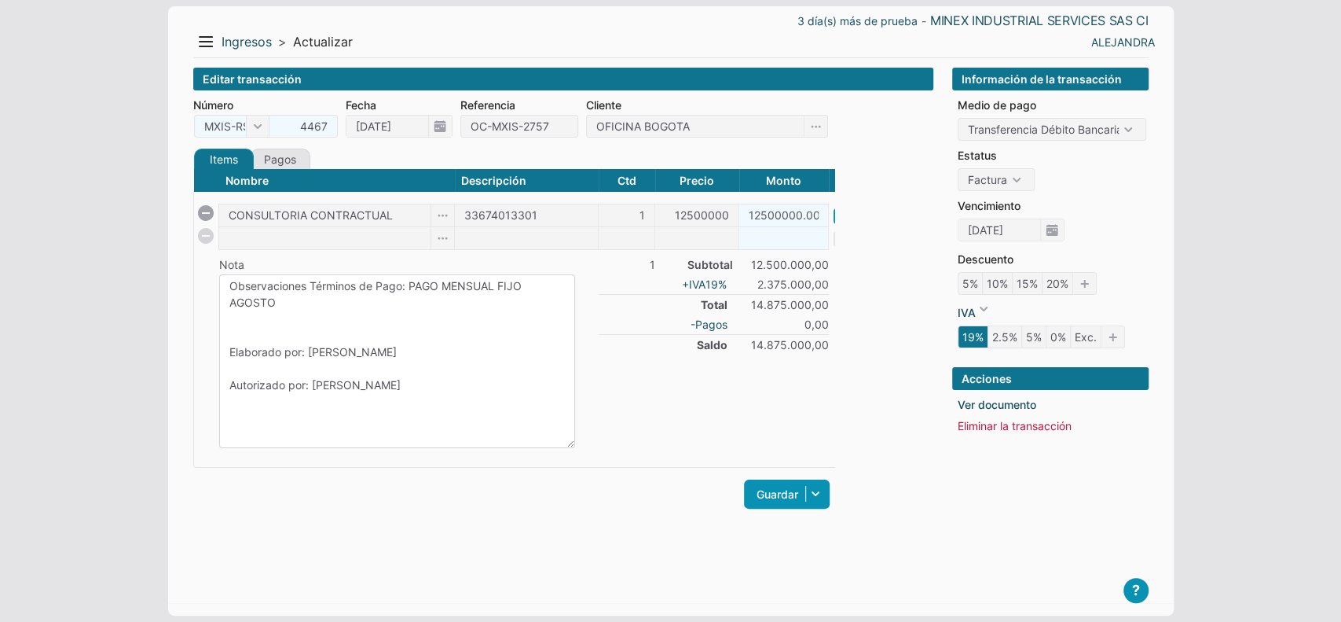
drag, startPoint x: 547, startPoint y: 326, endPoint x: 572, endPoint y: 467, distance: 142.9
click at [572, 448] on textarea "Observaciones Términos de Pago: PAGO MENSUAL FIJO AGOSTO Elaborado por: MAYRA R…" at bounding box center [397, 361] width 356 height 174
click at [372, 323] on textarea "Observaciones Términos de Pago: PAGO MENSUAL FIJO AGOSTO Elaborado por: MAYRA R…" at bounding box center [399, 375] width 361 height 203
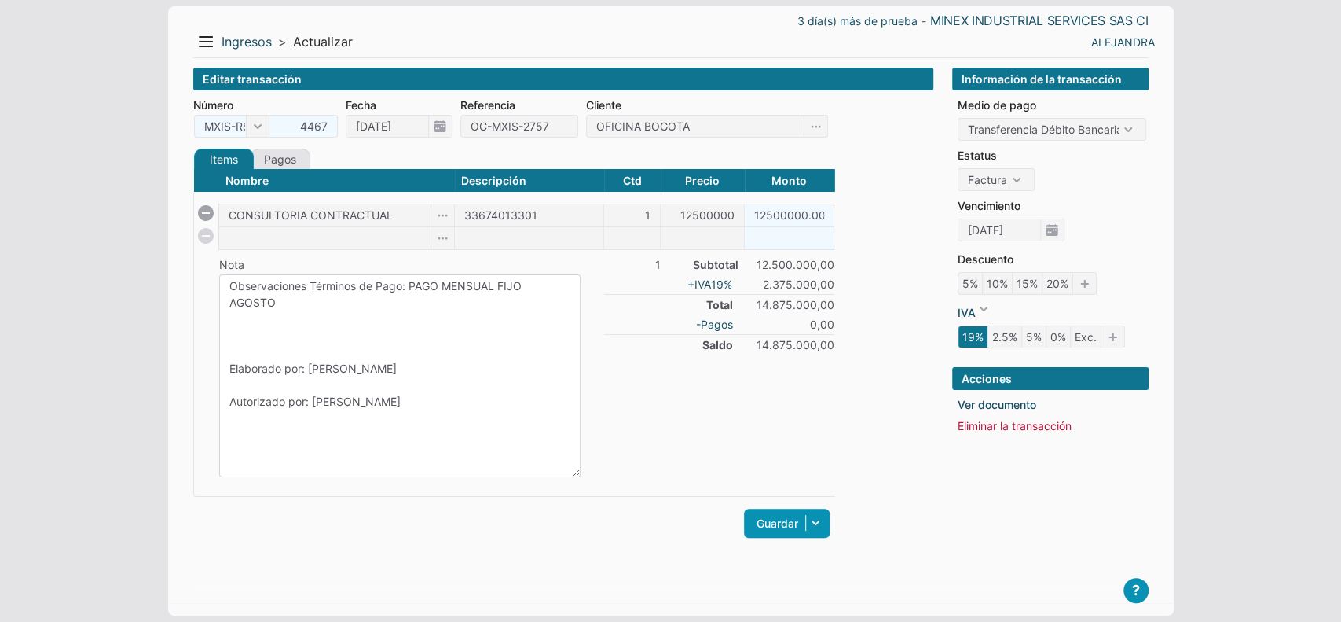
click at [233, 331] on textarea "Observaciones Términos de Pago: PAGO MENSUAL FIJO AGOSTO Elaborado por: MAYRA R…" at bounding box center [399, 375] width 361 height 203
paste textarea "CONSULTORIA CONTRACTUAL AGOSTO 2025"
click at [228, 349] on textarea "Observaciones Términos de Pago: PAGO MENSUAL FIJO AGOSTO Elaborado por: MAYRA R…" at bounding box center [399, 375] width 361 height 203
drag, startPoint x: 262, startPoint y: 316, endPoint x: 200, endPoint y: 271, distance: 75.9
click at [200, 271] on table "Nombre Descripción Ctd Precio Monto CONSULTORIA CONTRACTUAL 33674013301 1 12500…" at bounding box center [527, 323] width 666 height 308
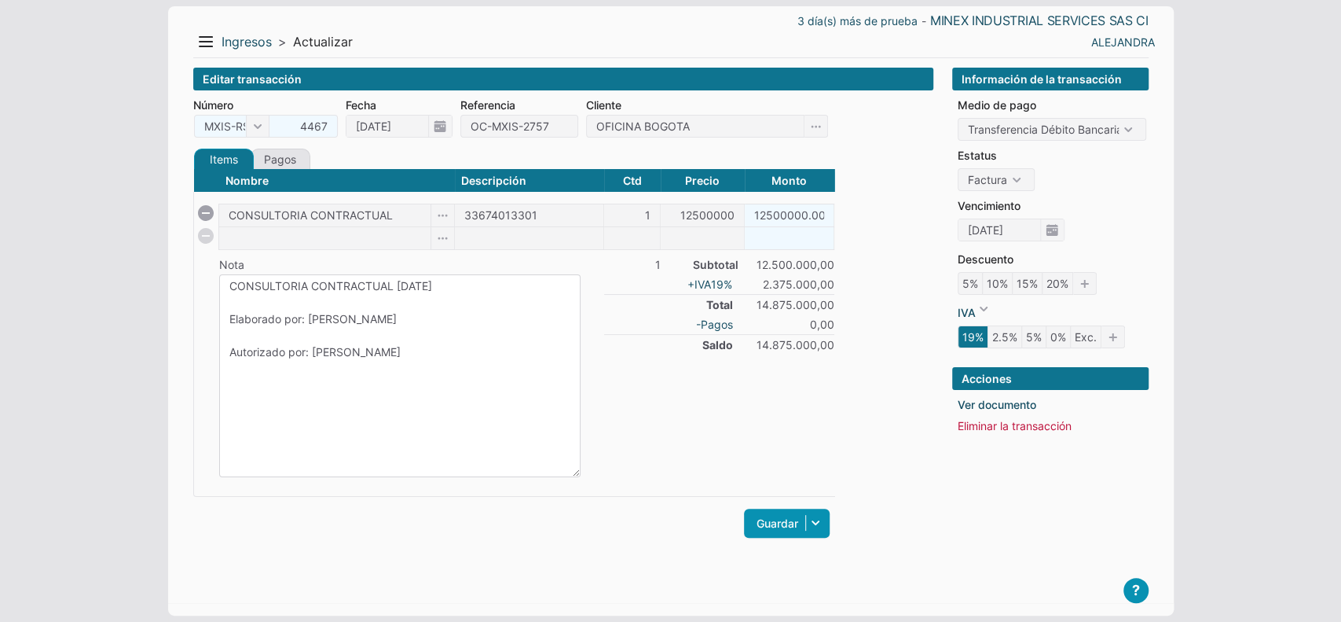
click at [281, 300] on textarea "Observaciones Términos de Pago: PAGO MENSUAL FIJO AGOSTO Elaborado por: MAYRA R…" at bounding box center [399, 375] width 361 height 203
click at [280, 300] on textarea "Observaciones Términos de Pago: PAGO MENSUAL FIJO AGOSTO Elaborado por: MAYRA R…" at bounding box center [399, 375] width 361 height 203
drag, startPoint x: 427, startPoint y: 361, endPoint x: 186, endPoint y: 333, distance: 242.9
click at [186, 333] on div "3 día(s) más de prueba - MINEX INDUSTRIAL SERVICES SAS CI Menu Resumen Ingresos…" at bounding box center [671, 310] width 1006 height 609
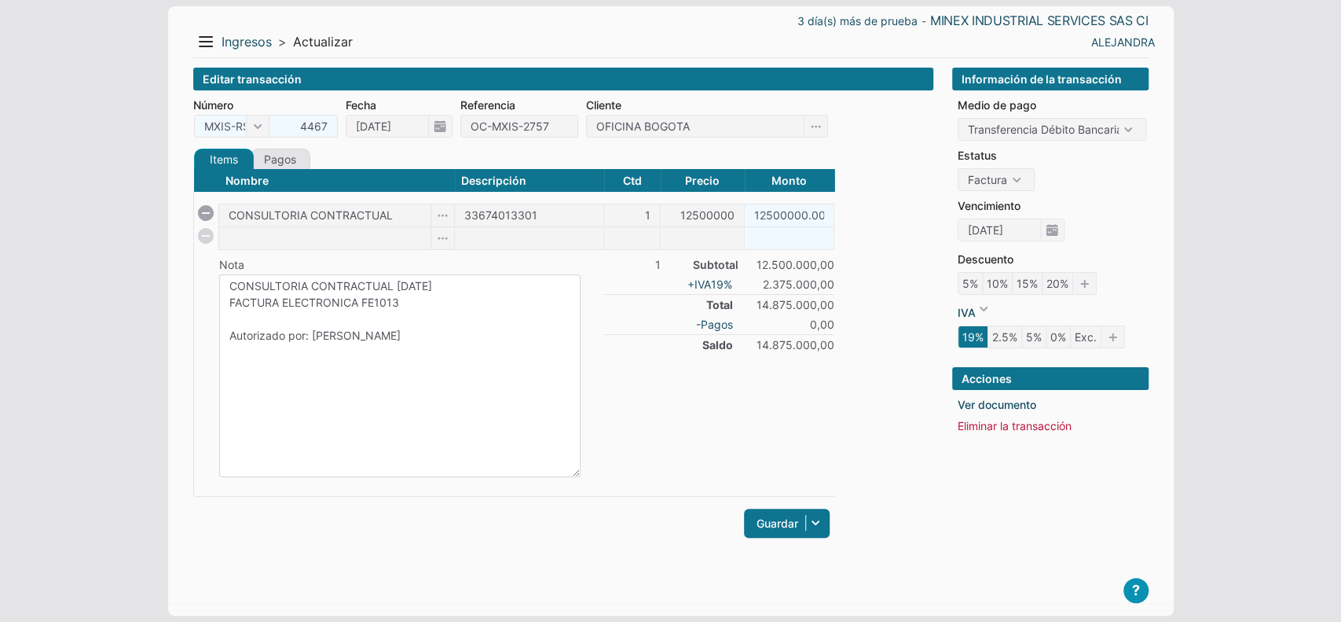
type textarea "CONSULTORIA CONTRACTUAL AGOSTO 2025 FACTURA ELECTRONICA FE1013 Autorizado por: …"
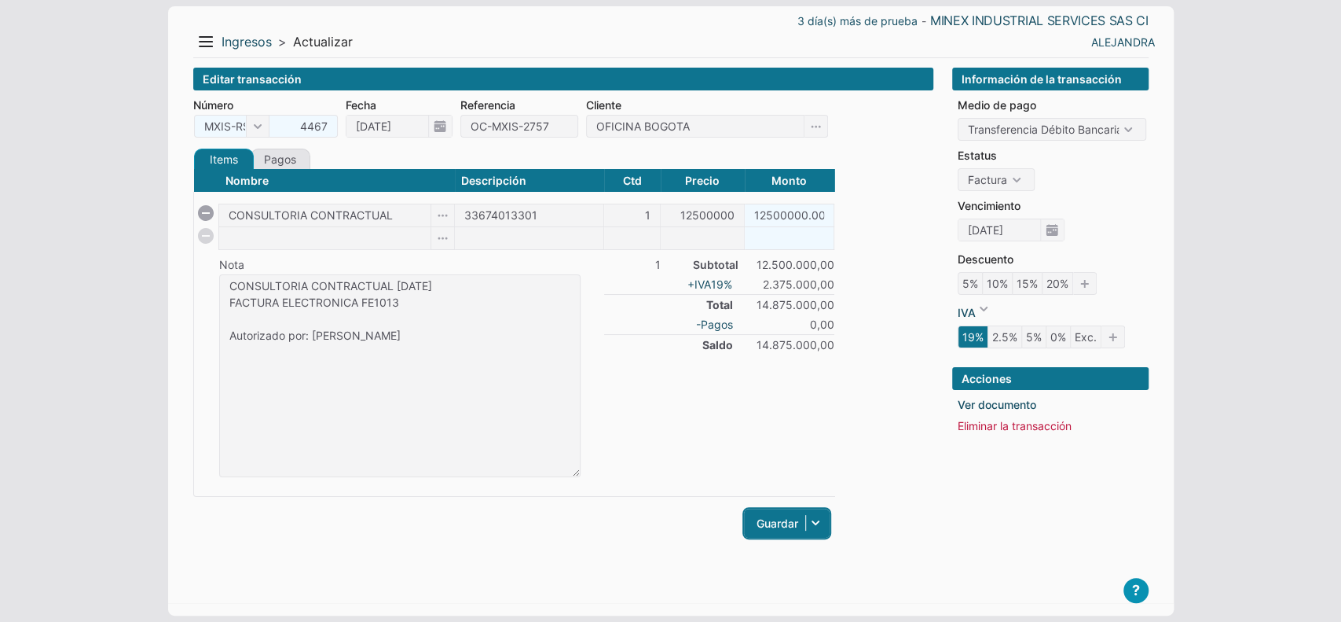
click at [767, 512] on link "Guardar" at bounding box center [787, 522] width 86 height 29
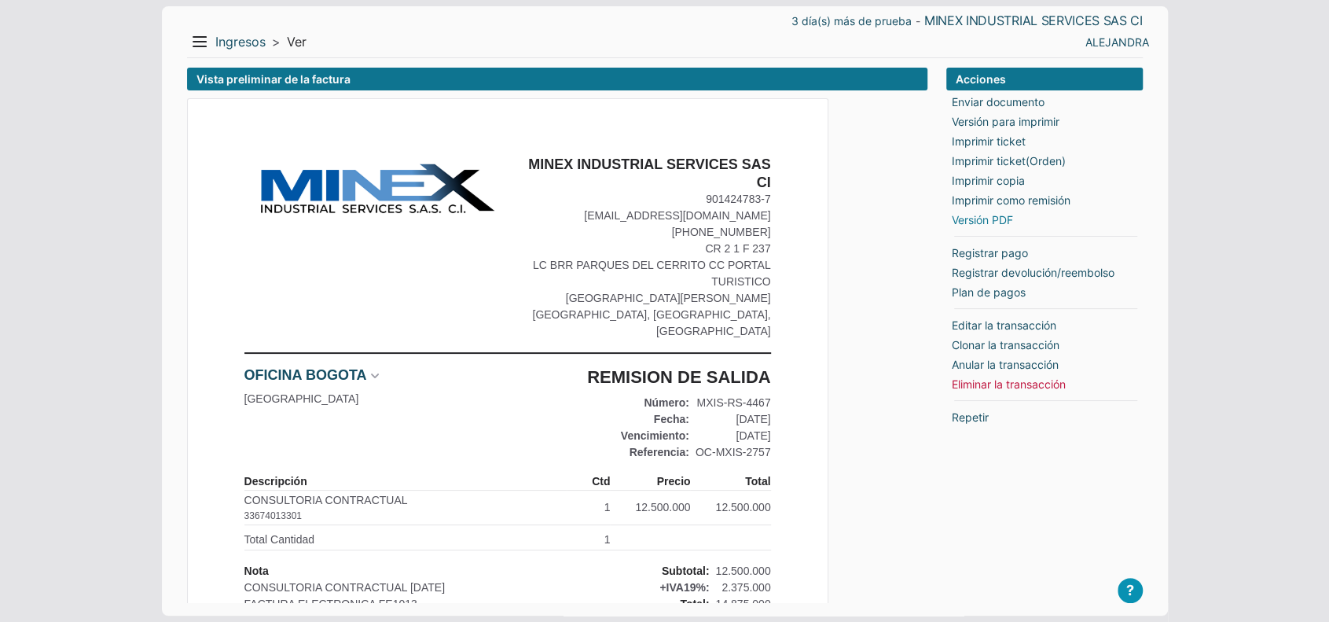
click at [979, 226] on link "Versión PDF" at bounding box center [982, 219] width 61 height 17
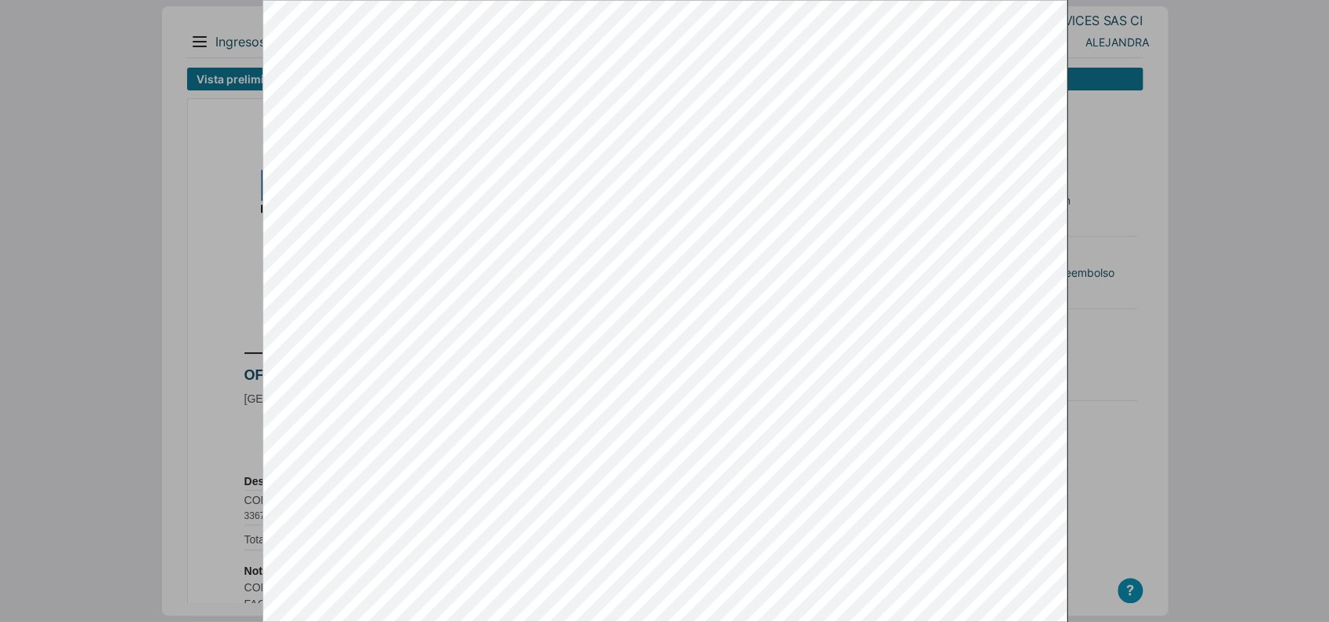
drag, startPoint x: 1115, startPoint y: 392, endPoint x: 1089, endPoint y: 382, distance: 27.9
click at [1115, 392] on div at bounding box center [664, 311] width 1329 height 622
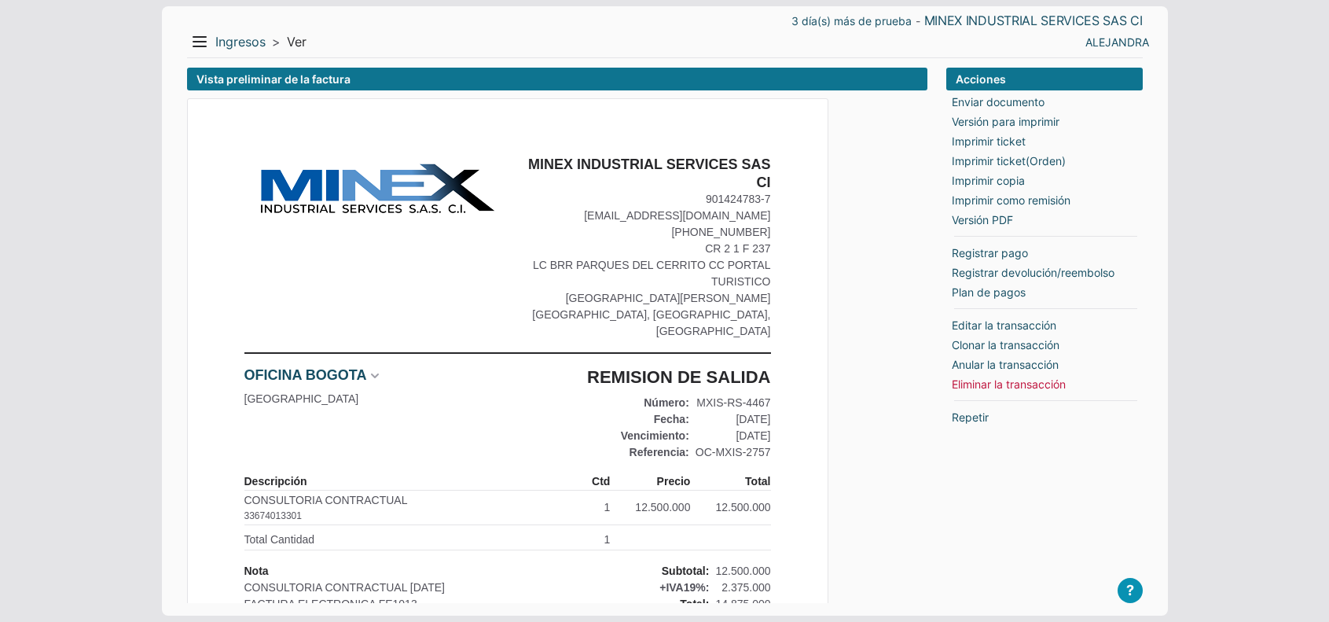
scroll to position [209, 0]
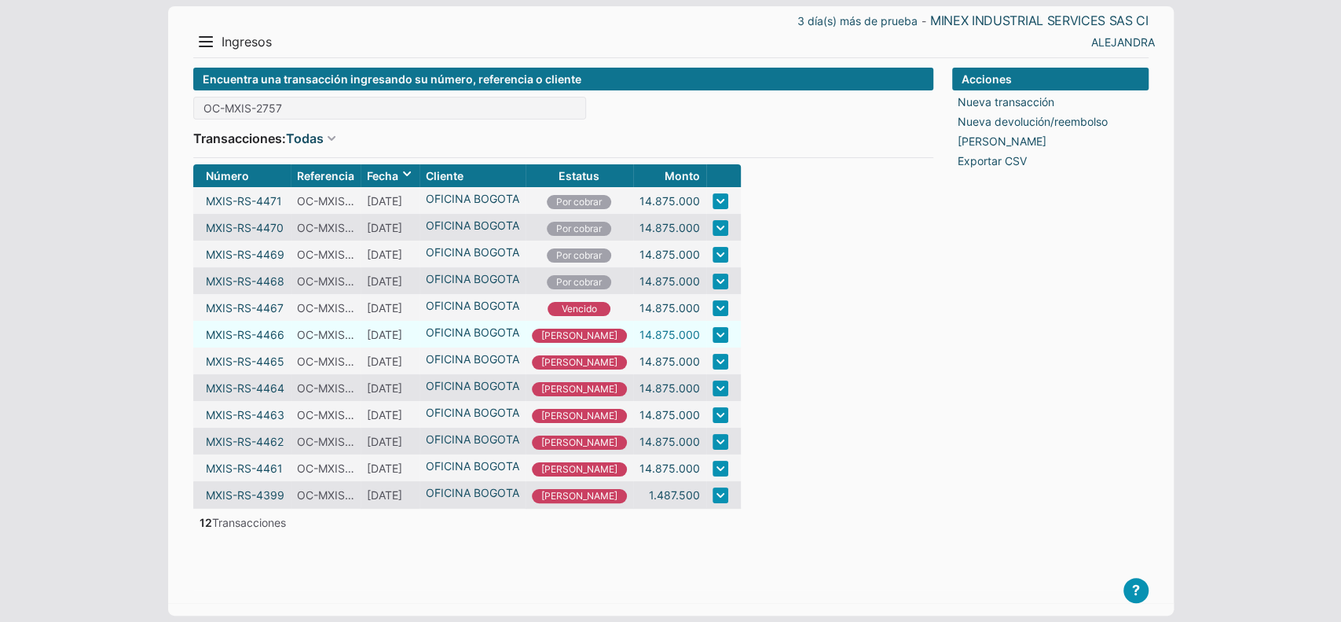
click at [651, 336] on link "14.875.000" at bounding box center [670, 334] width 61 height 17
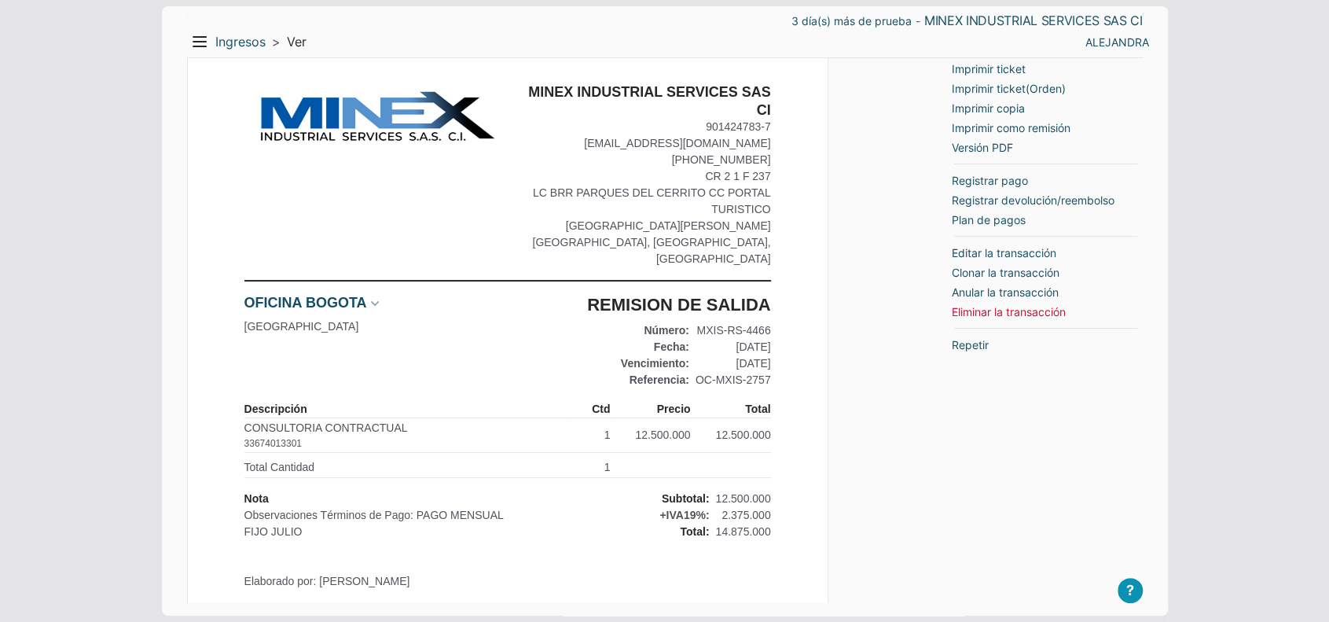
scroll to position [105, 0]
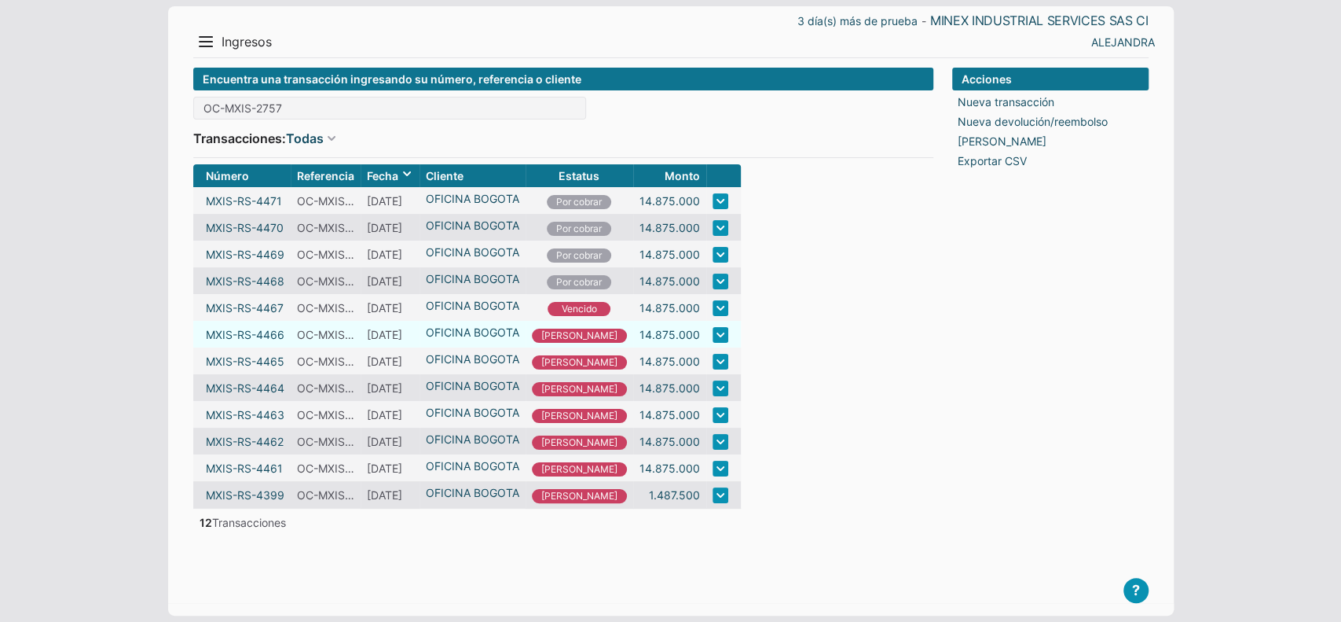
click at [713, 336] on link at bounding box center [721, 335] width 16 height 16
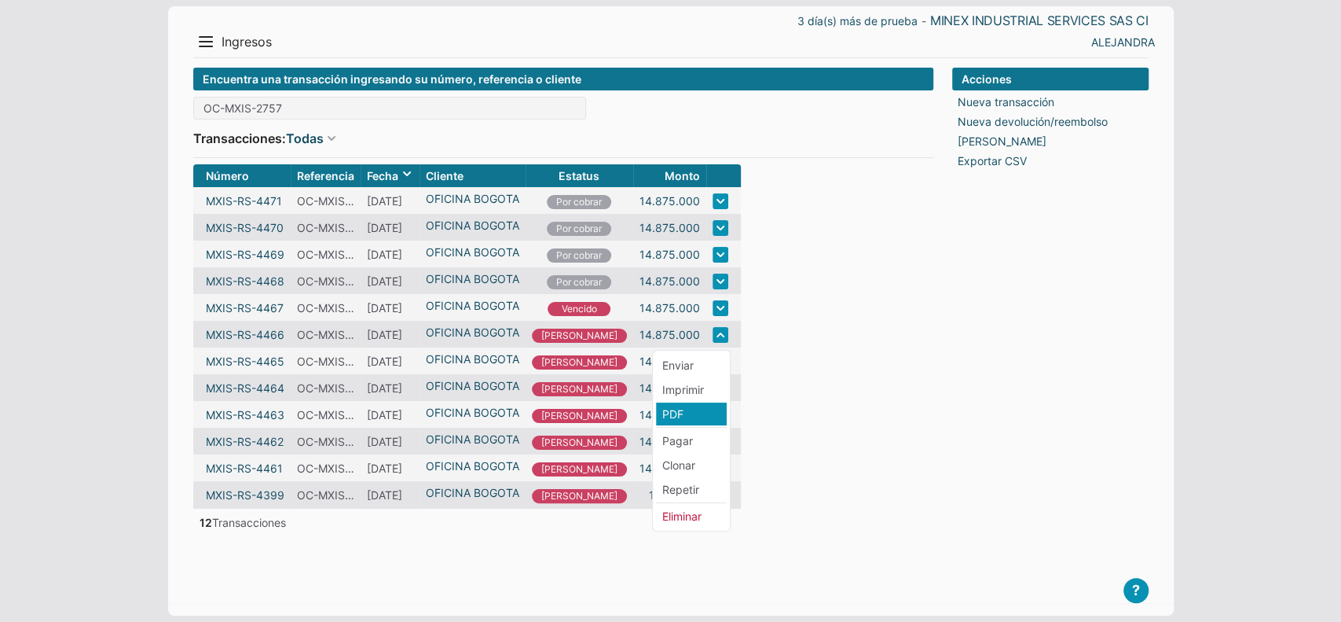
click at [691, 420] on li "PDF" at bounding box center [691, 413] width 71 height 23
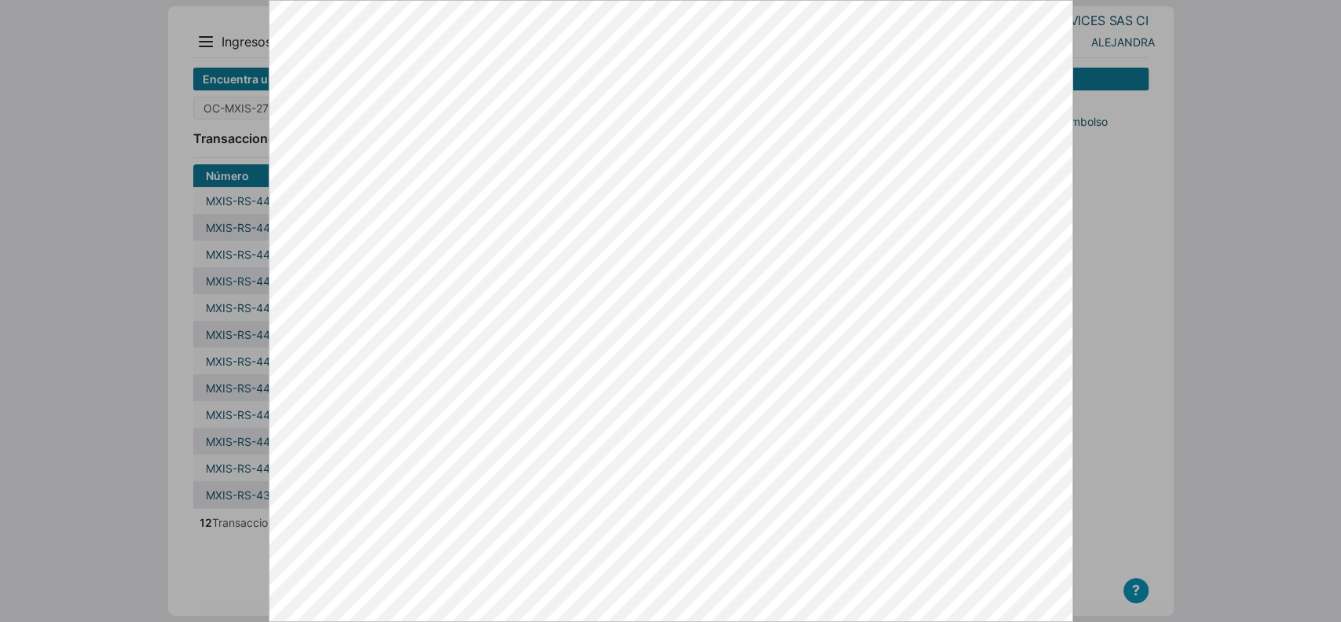
drag, startPoint x: 1138, startPoint y: 441, endPoint x: 957, endPoint y: 409, distance: 183.6
click at [1139, 441] on div at bounding box center [670, 311] width 1341 height 622
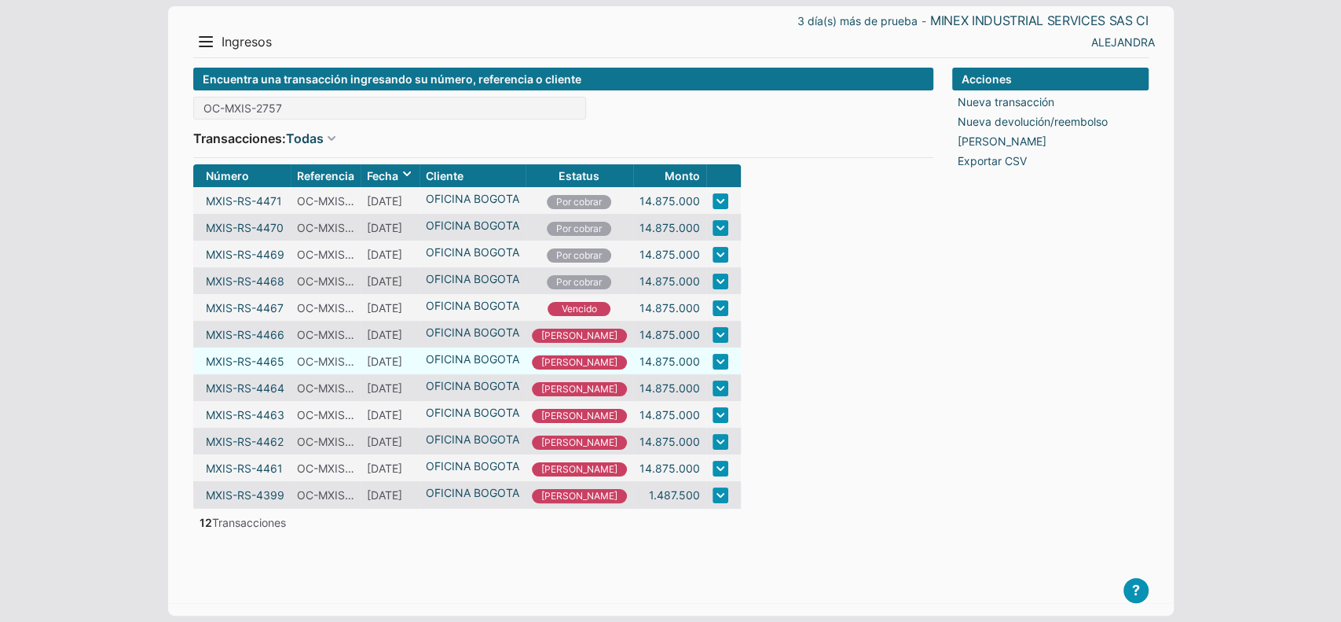
click at [713, 369] on link at bounding box center [721, 362] width 16 height 16
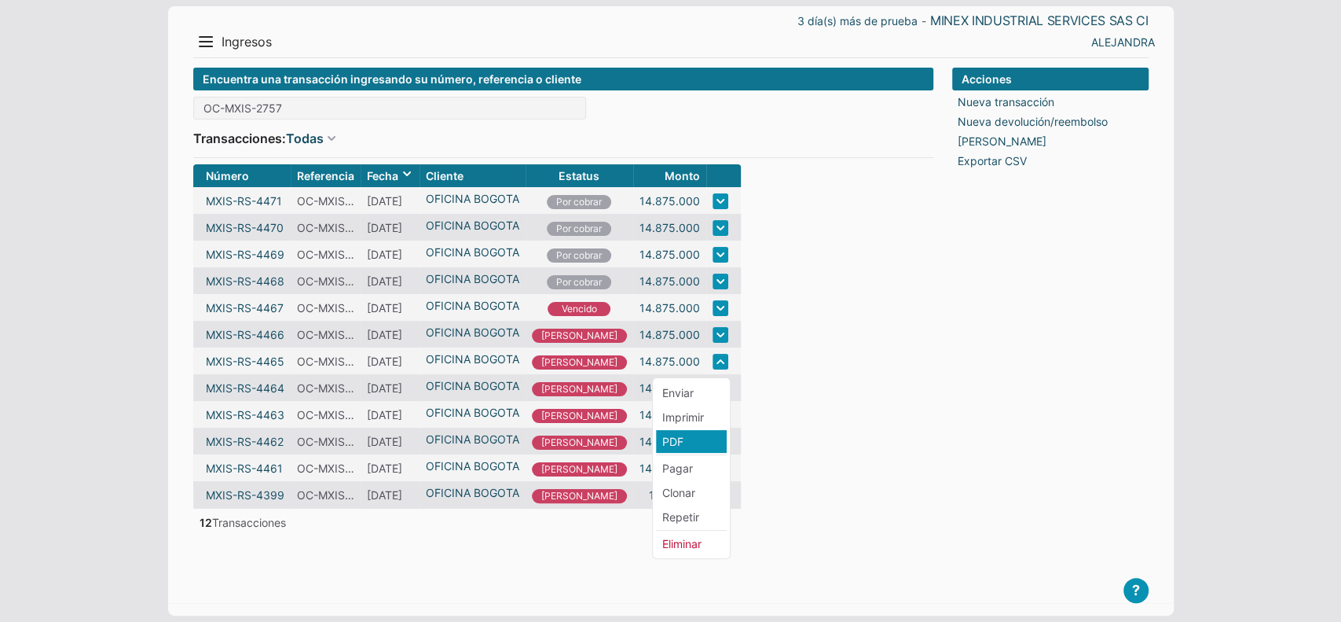
click at [681, 444] on li "PDF" at bounding box center [691, 441] width 71 height 23
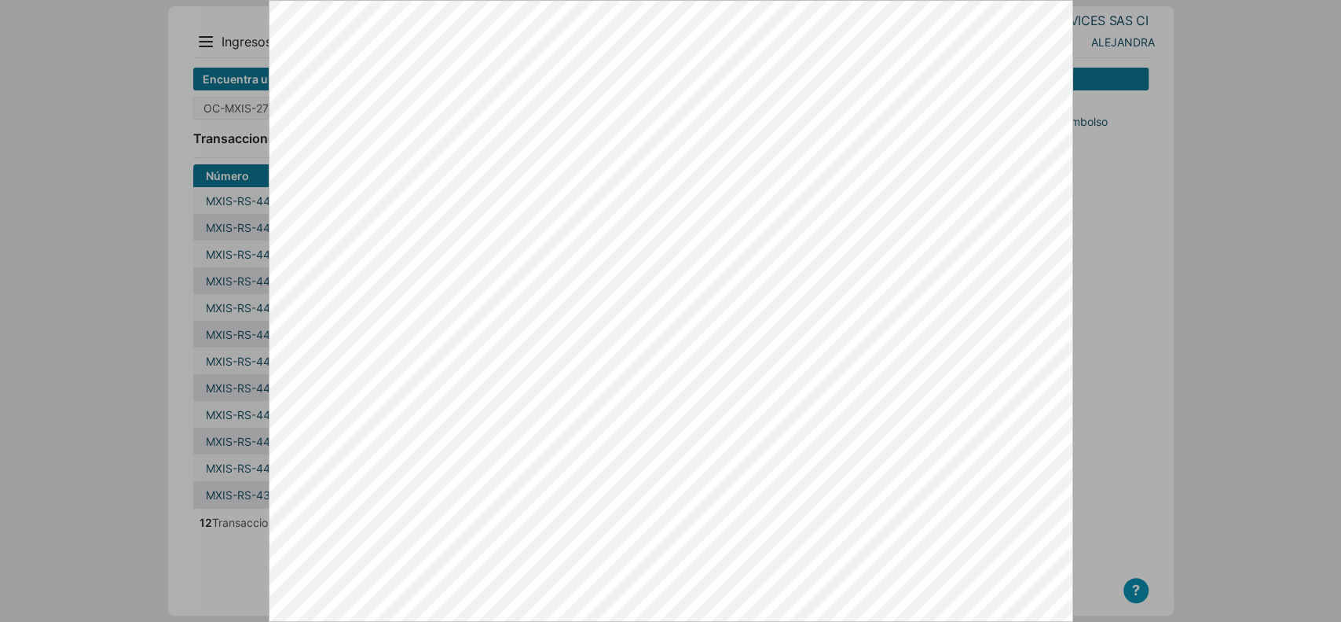
click at [1093, 335] on div at bounding box center [670, 311] width 1341 height 622
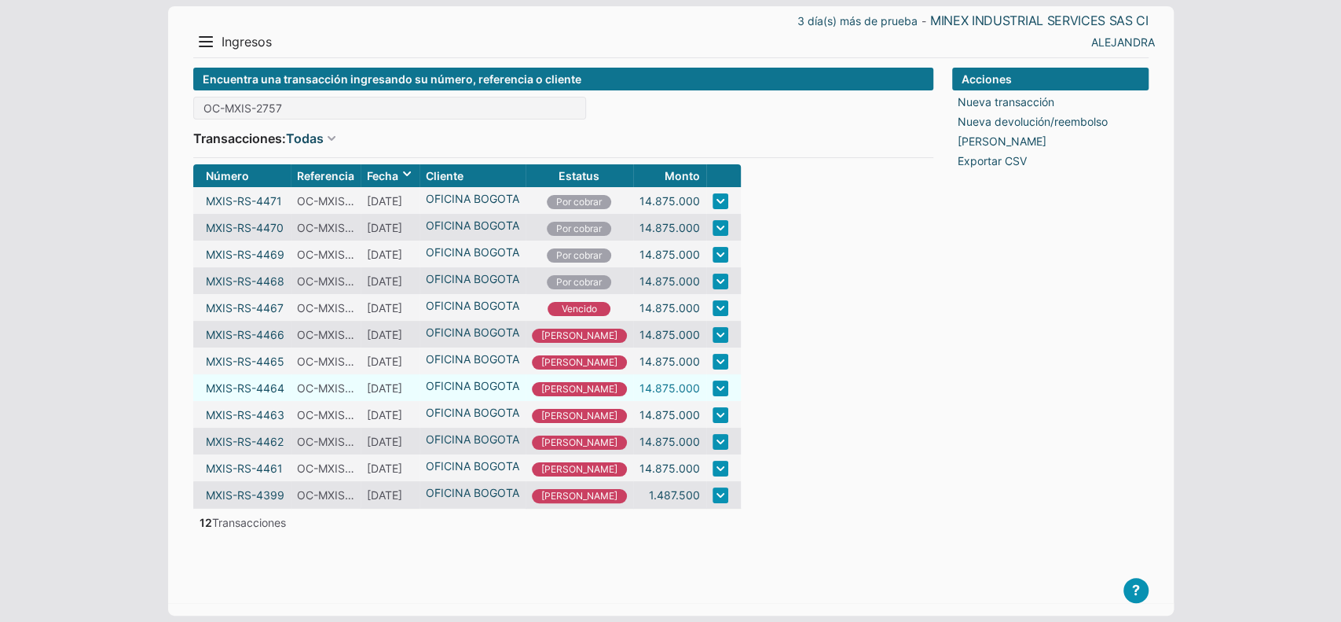
click at [647, 387] on link "14.875.000" at bounding box center [670, 388] width 61 height 17
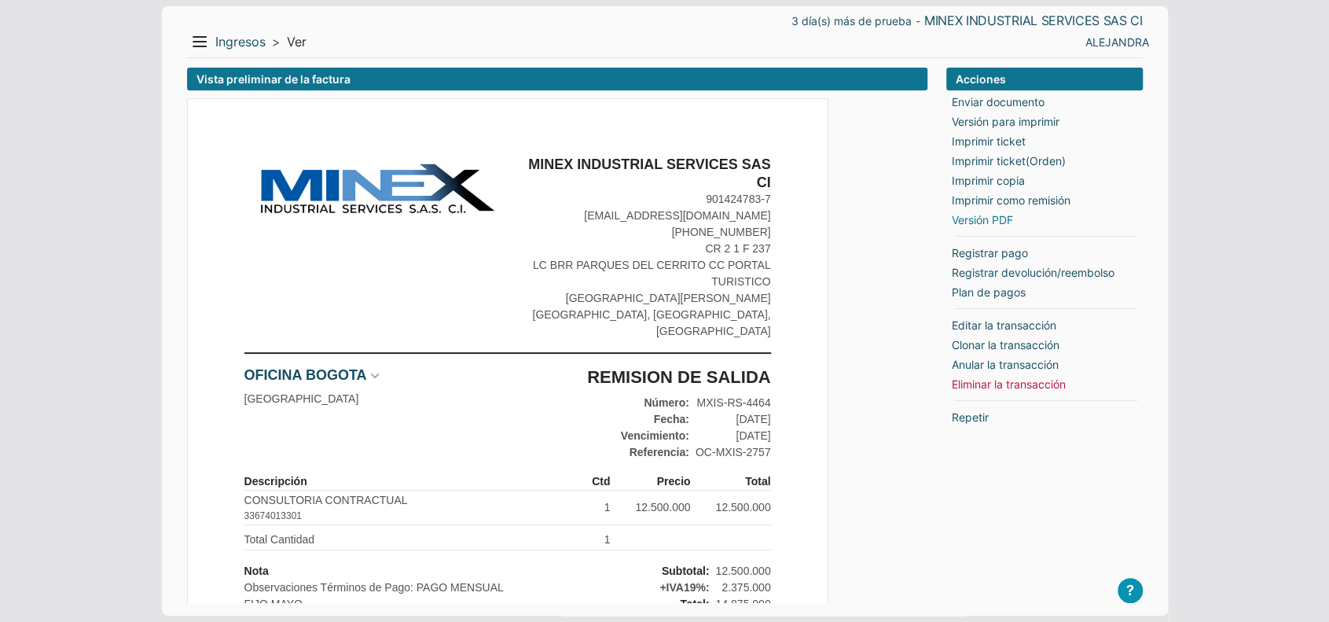
click at [971, 213] on link "Versión PDF" at bounding box center [982, 219] width 61 height 17
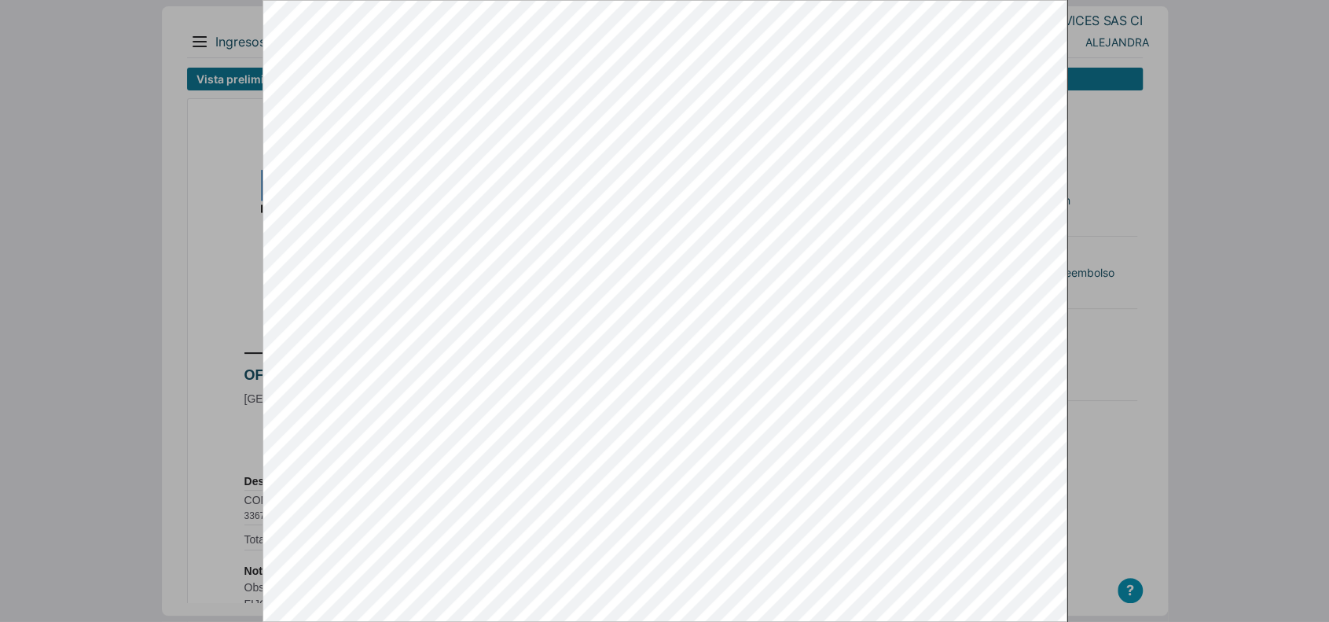
click at [24, 85] on div at bounding box center [664, 311] width 1329 height 622
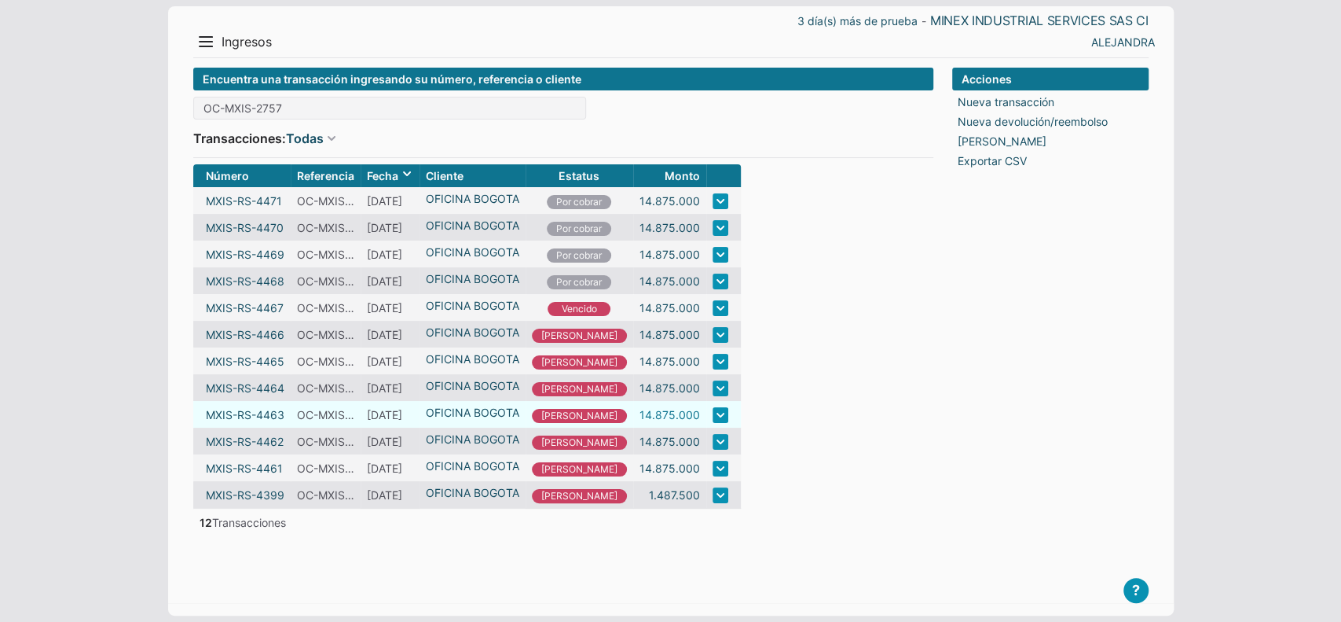
click at [647, 415] on link "14.875.000" at bounding box center [670, 414] width 61 height 17
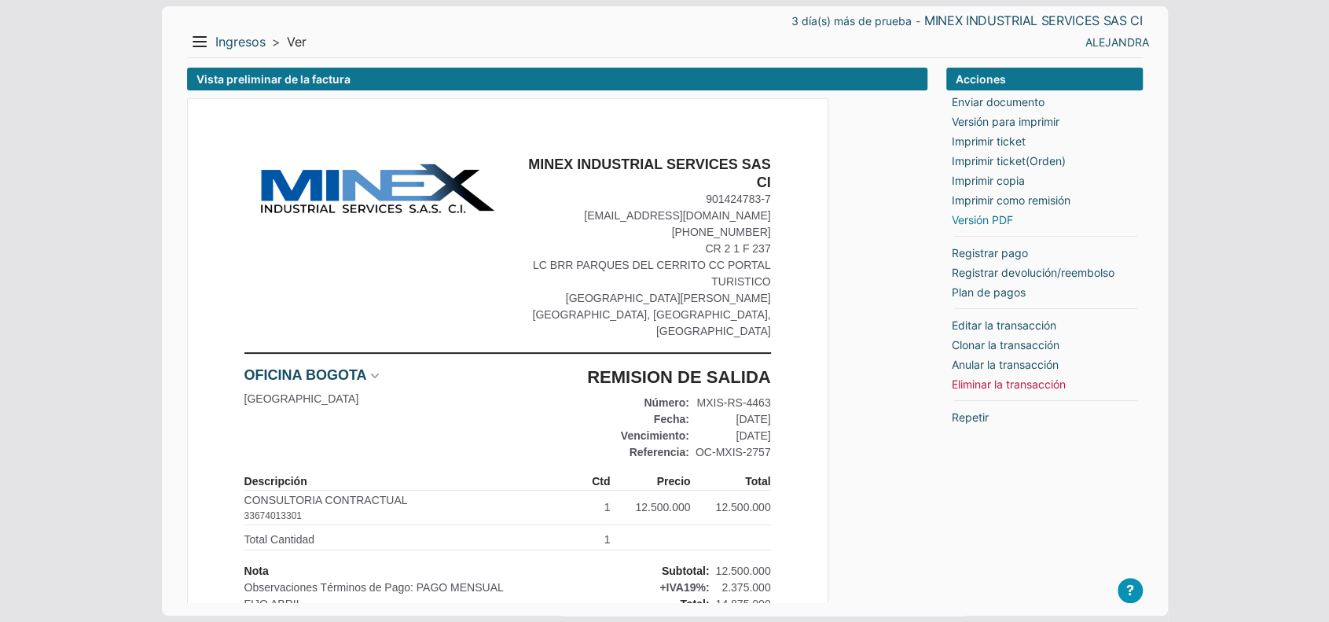
click at [996, 214] on link "Versión PDF" at bounding box center [982, 219] width 61 height 17
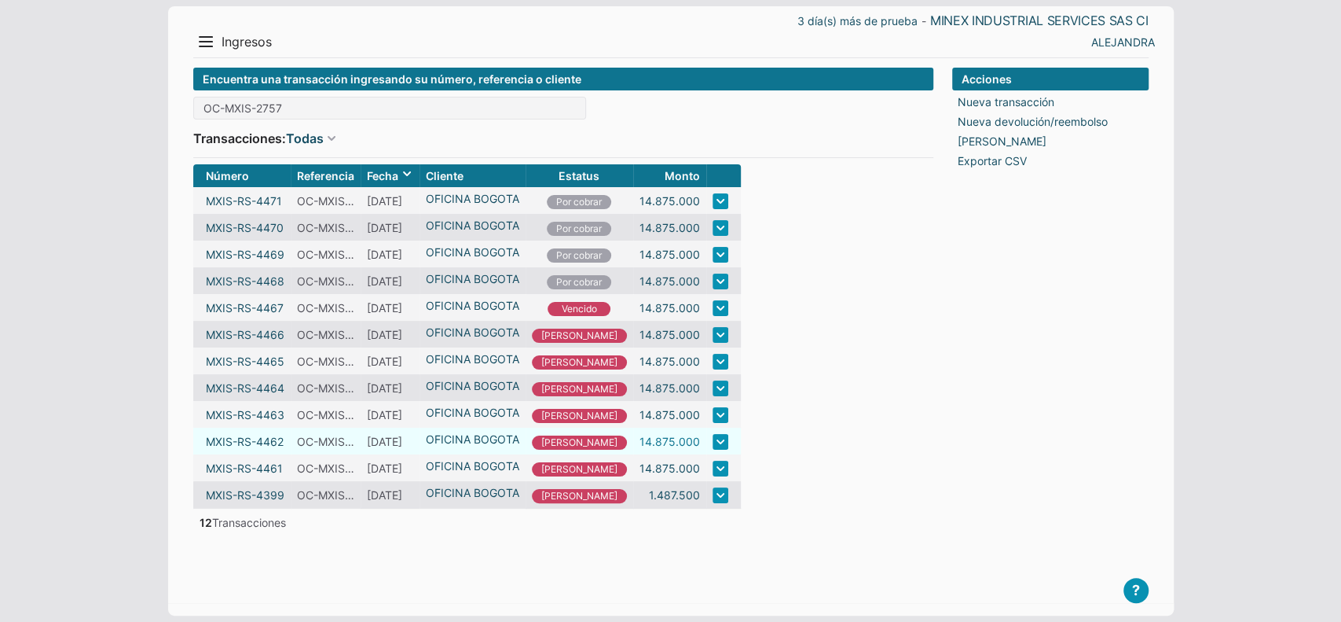
click at [640, 448] on link "14.875.000" at bounding box center [670, 441] width 61 height 17
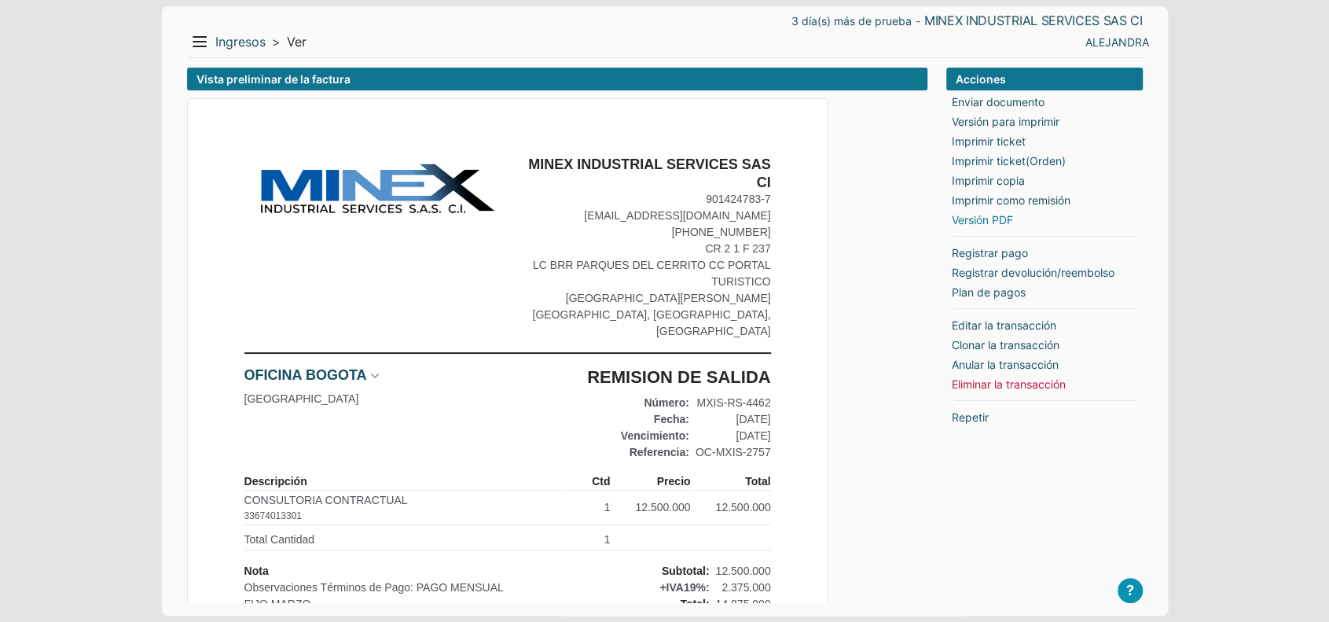
click at [984, 218] on link "Versión PDF" at bounding box center [982, 219] width 61 height 17
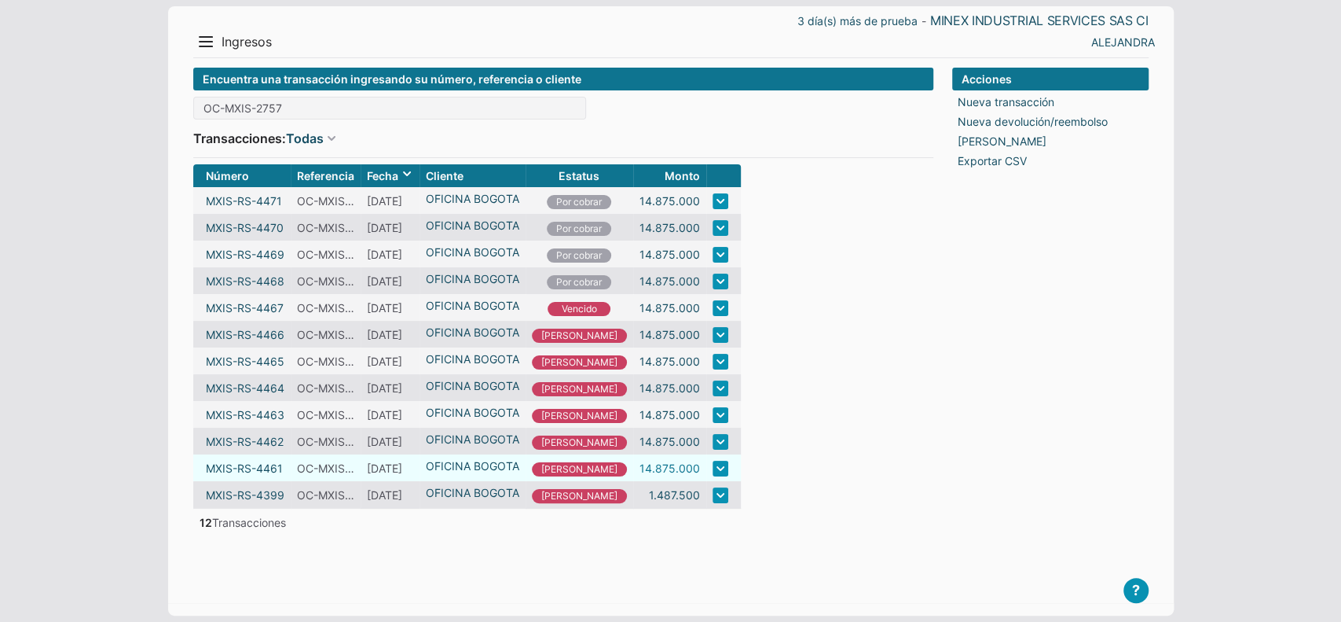
click at [640, 475] on link "14.875.000" at bounding box center [670, 468] width 61 height 17
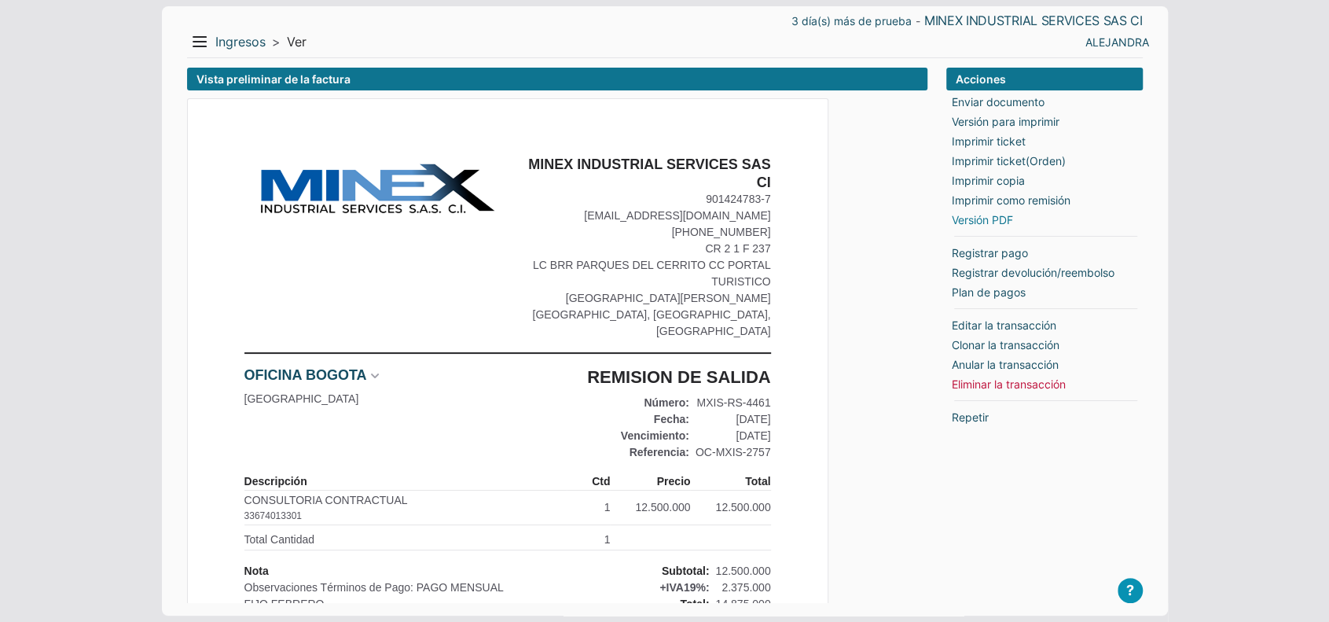
click at [970, 218] on link "Versión PDF" at bounding box center [982, 219] width 61 height 17
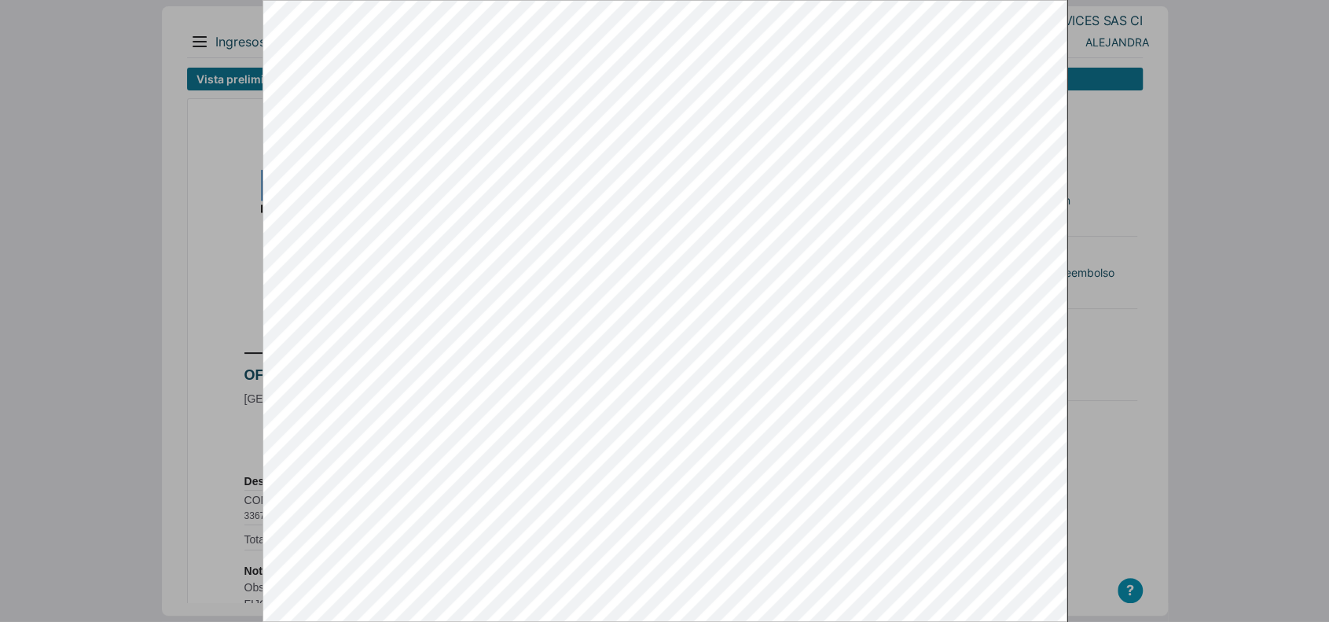
click at [1169, 222] on div at bounding box center [664, 311] width 1329 height 622
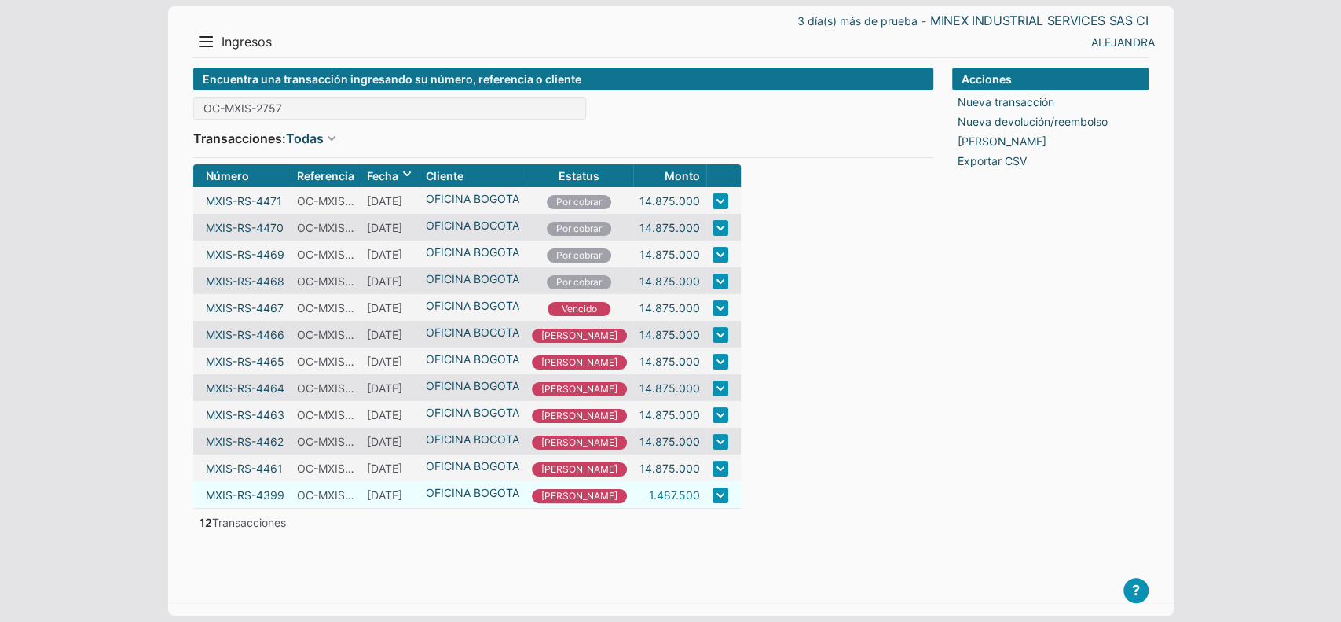
click at [660, 503] on link "1.487.500" at bounding box center [674, 494] width 51 height 17
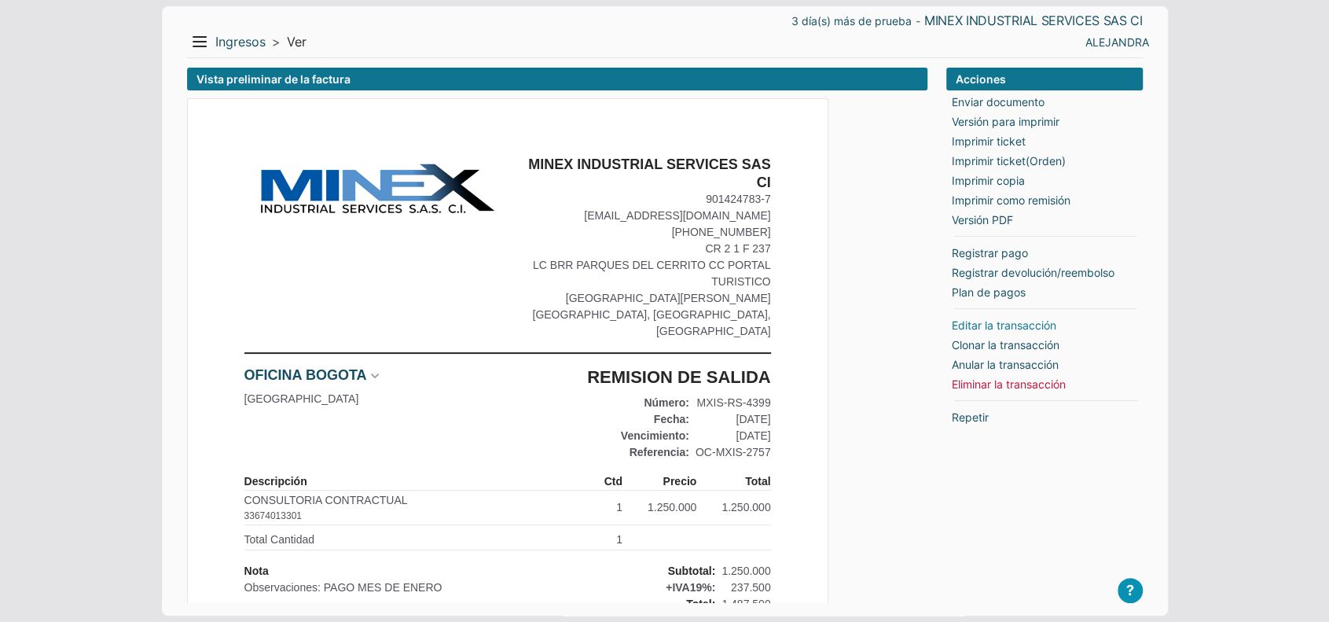
click at [980, 323] on link "Editar la transacción" at bounding box center [1004, 325] width 105 height 17
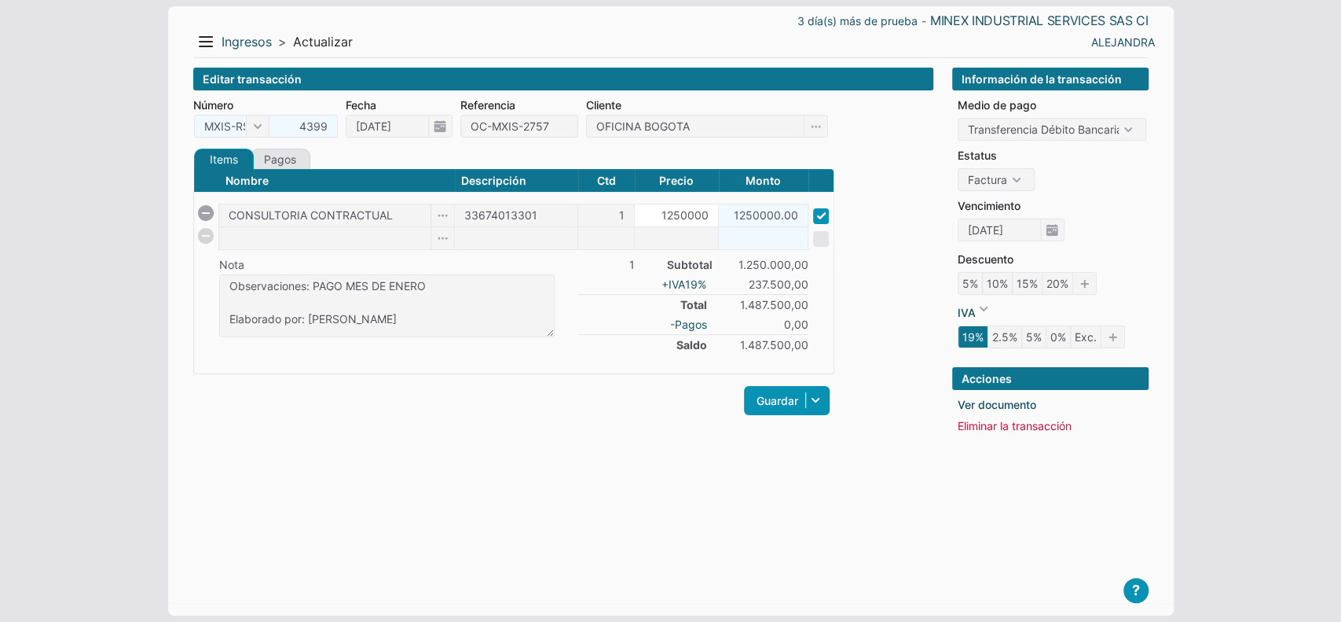
click at [703, 220] on input "1250000" at bounding box center [676, 215] width 83 height 22
click at [717, 215] on input "1250000" at bounding box center [676, 215] width 83 height 22
type input "12500000"
type input "12500000.00"
click at [773, 397] on link "Guardar" at bounding box center [787, 400] width 86 height 29
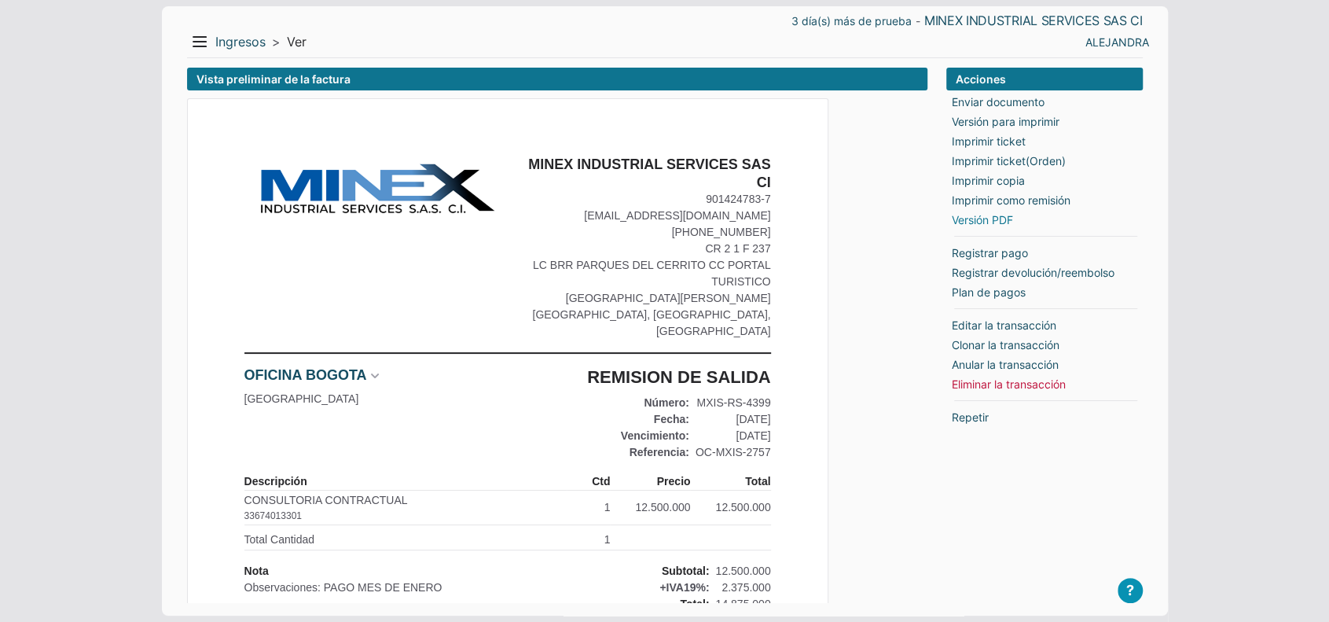
click at [992, 218] on link "Versión PDF" at bounding box center [982, 219] width 61 height 17
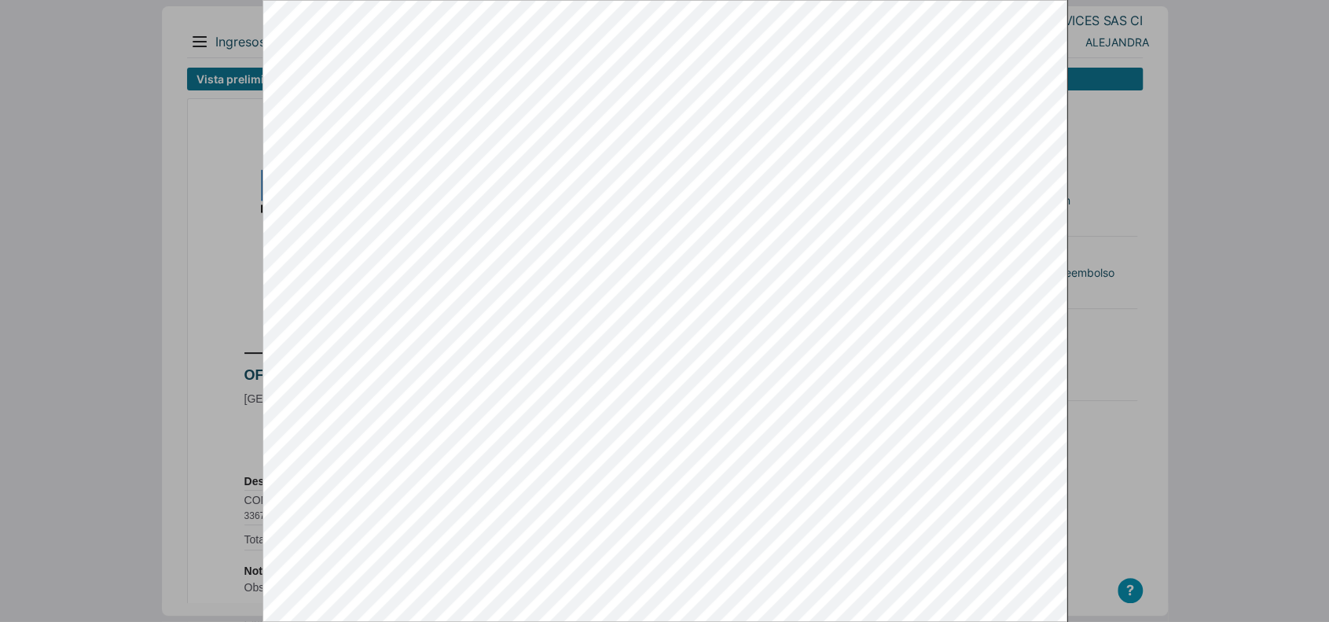
click at [1141, 511] on div at bounding box center [664, 311] width 1329 height 622
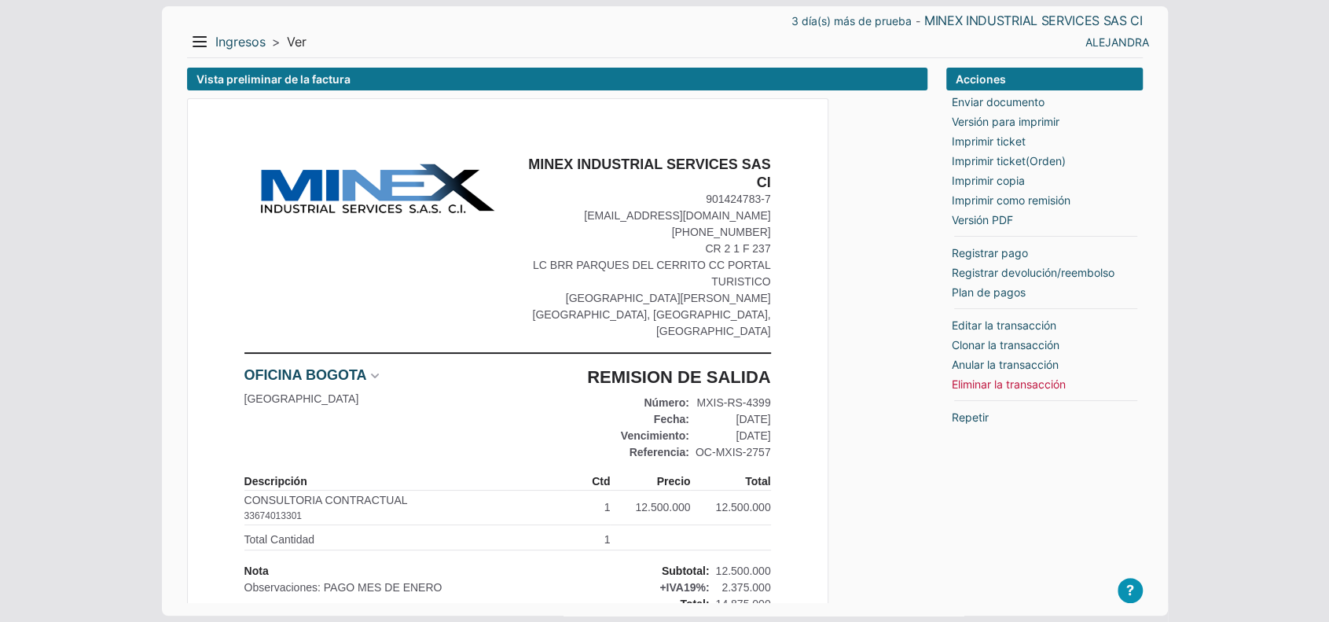
click at [218, 29] on div "Menu Resumen Ingresos 1 Nuevo right Gastos 2 Nuevo right Efectivo 3 right Inven…" at bounding box center [426, 41] width 478 height 25
click at [187, 35] on button "Menu" at bounding box center [199, 41] width 25 height 25
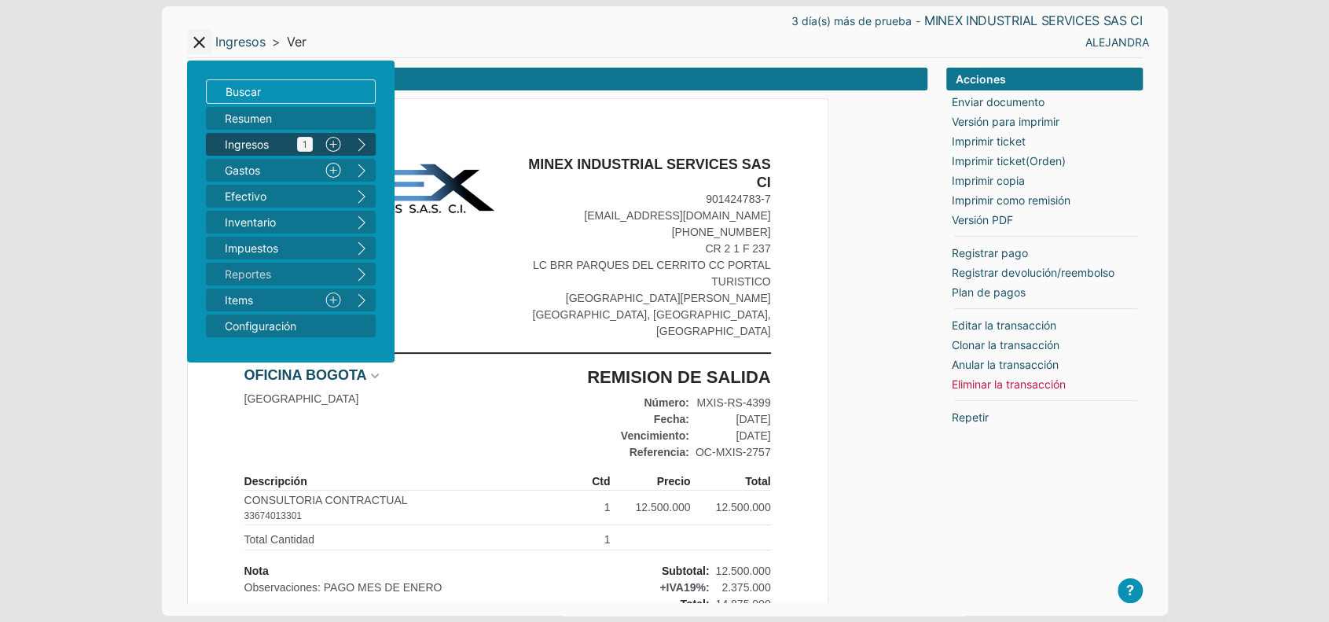
click at [231, 142] on span "Ingresos 1" at bounding box center [269, 144] width 88 height 17
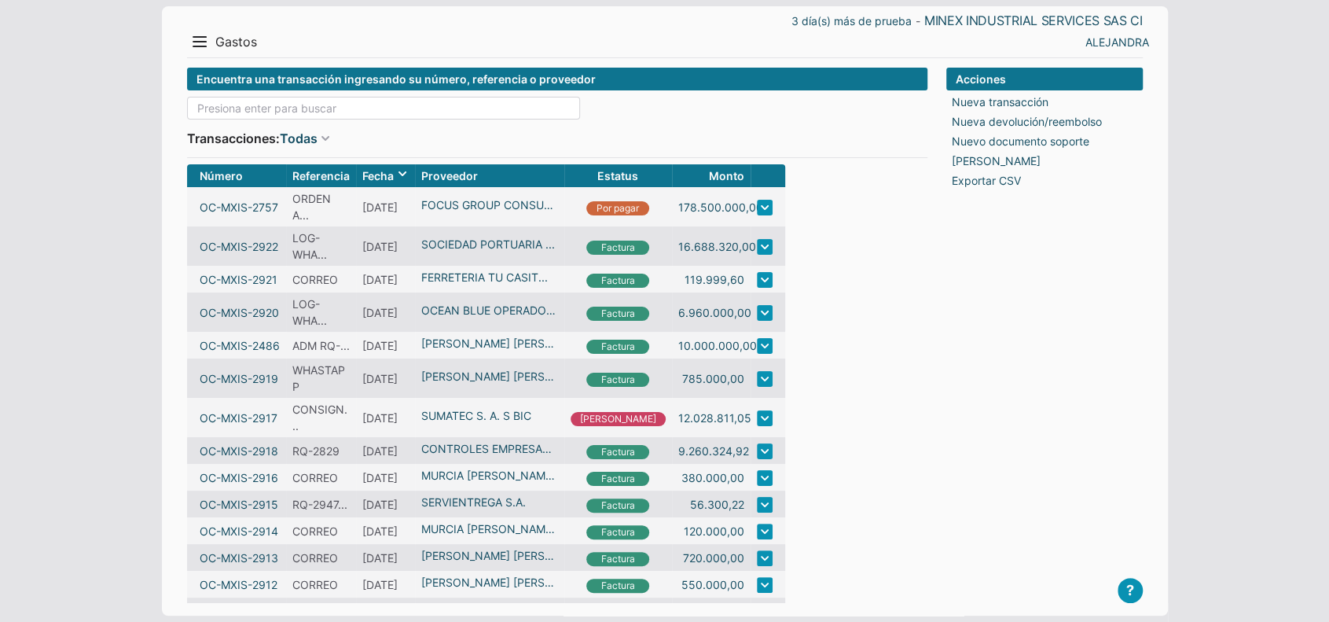
click at [217, 114] on input at bounding box center [383, 108] width 393 height 23
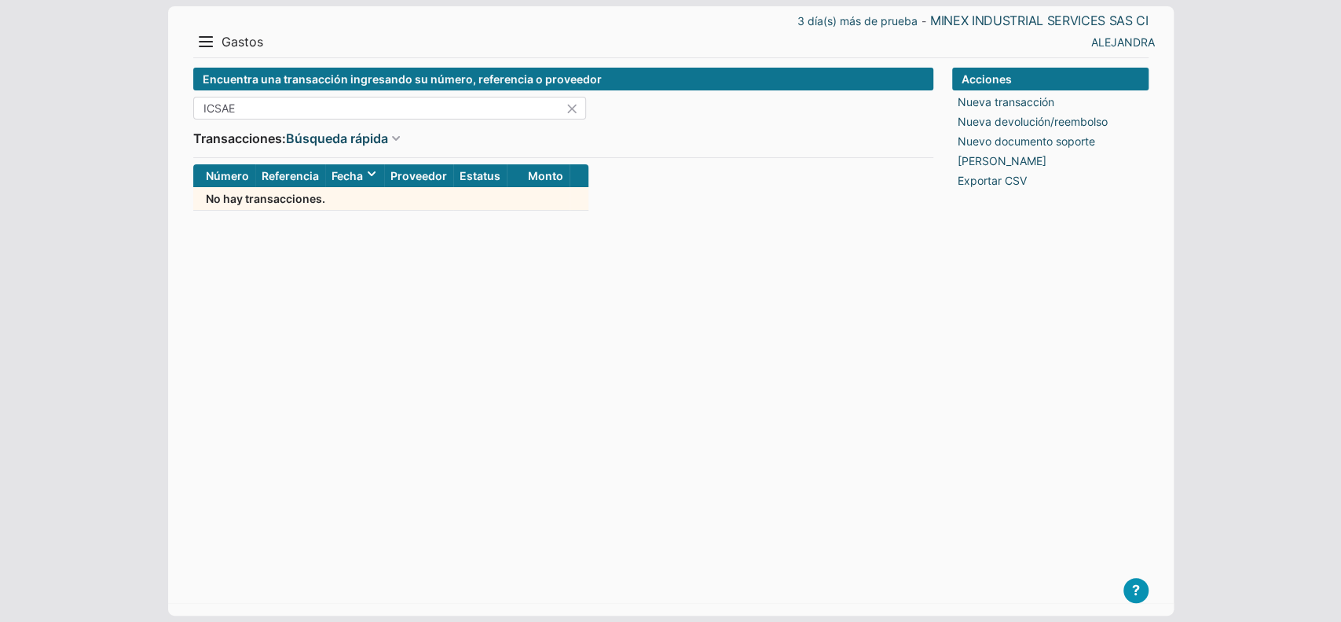
drag, startPoint x: 264, startPoint y: 116, endPoint x: 115, endPoint y: 101, distance: 150.1
click at [115, 101] on body "3 día(s) más de prueba - MINEX INDUSTRIAL SERVICES SAS CI Menu Resumen Ingresos…" at bounding box center [670, 311] width 1341 height 622
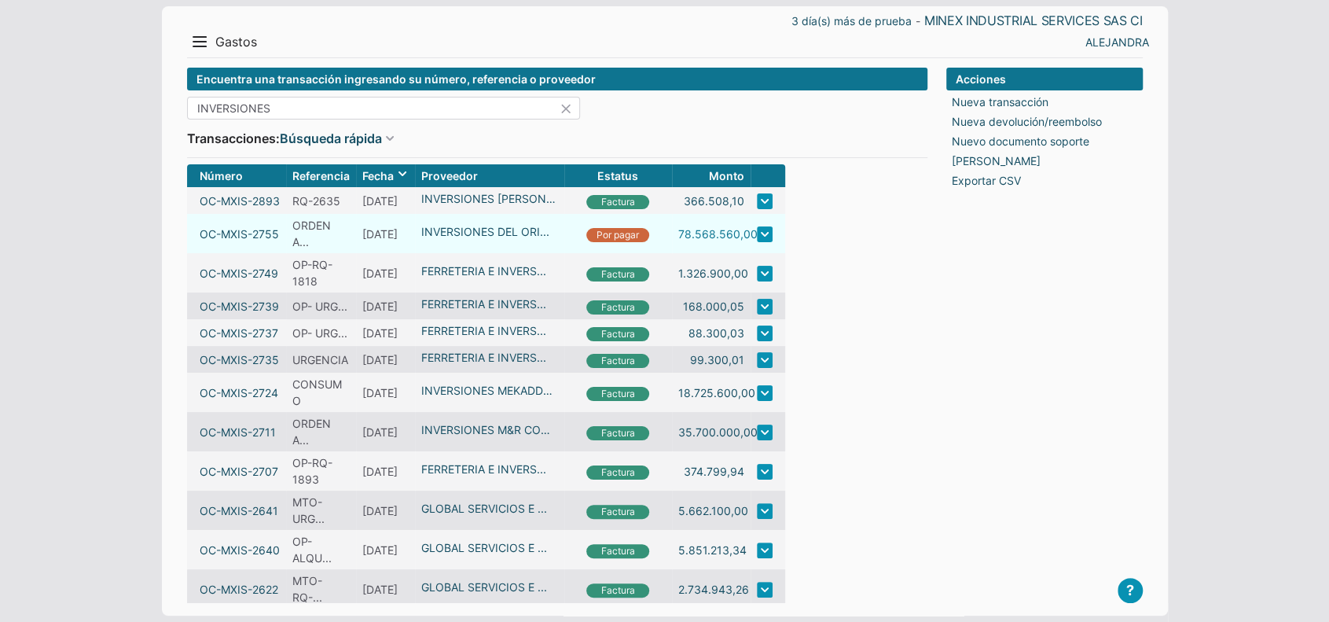
type input "INVERSIONES"
click at [678, 233] on link "78.568.560,00" at bounding box center [717, 234] width 79 height 17
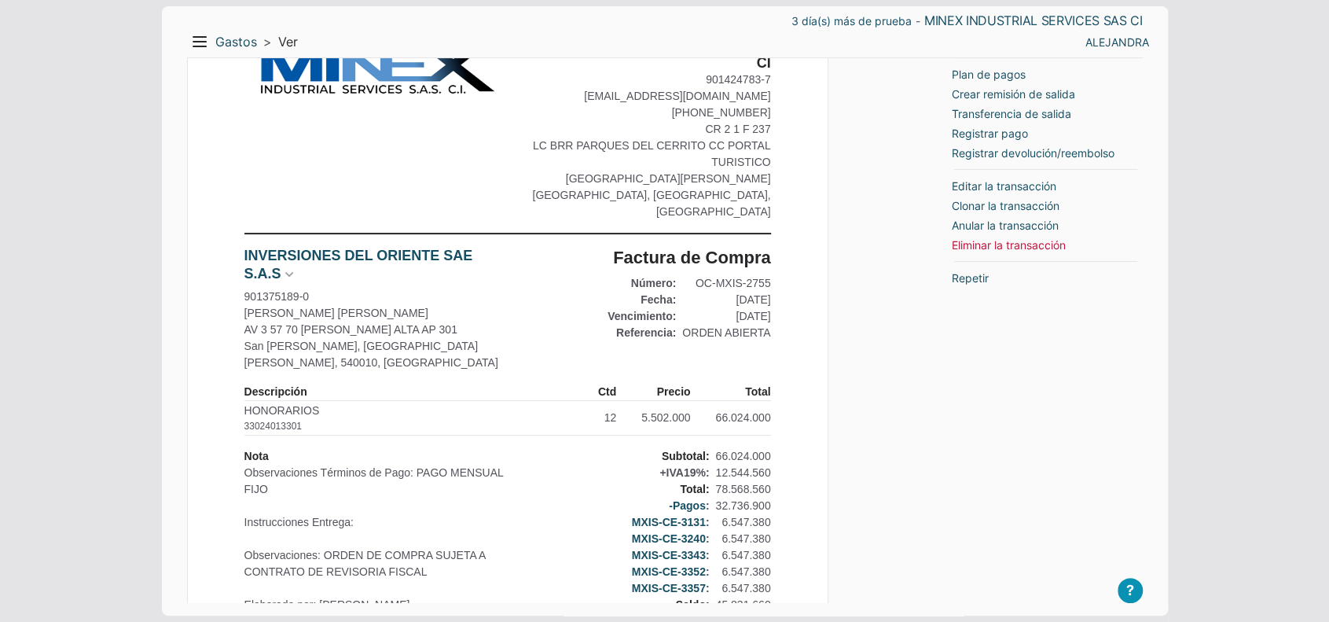
scroll to position [105, 0]
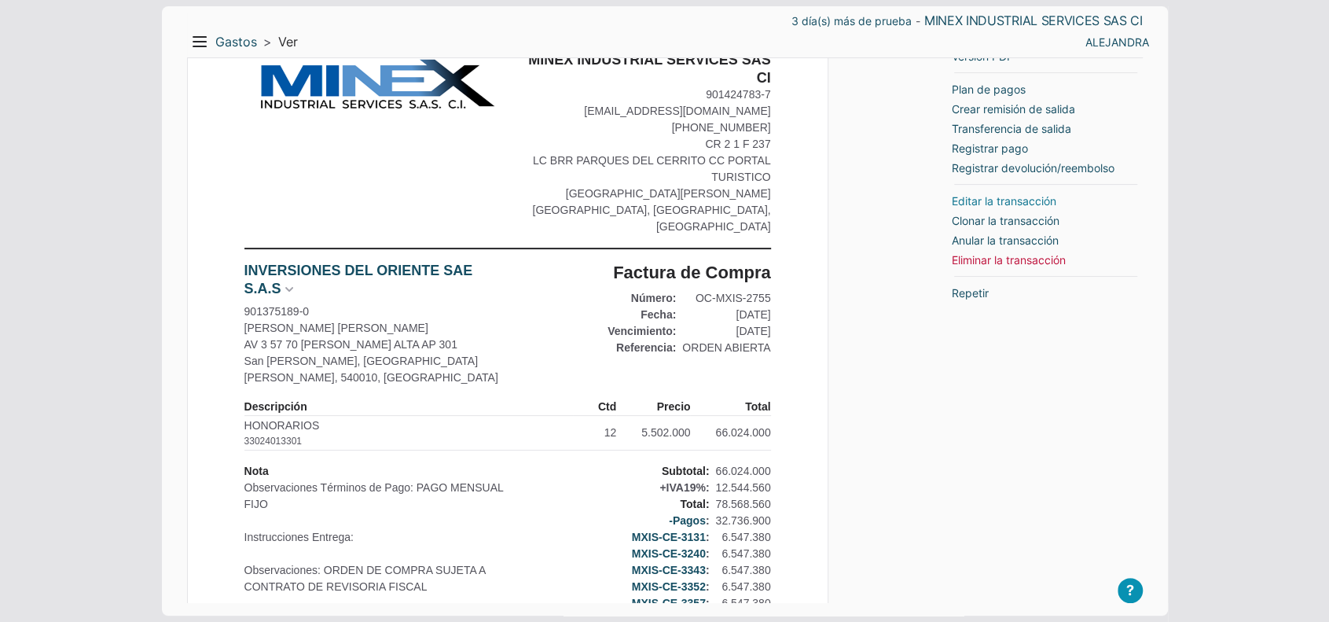
click at [972, 193] on link "Editar la transacción" at bounding box center [1004, 201] width 105 height 17
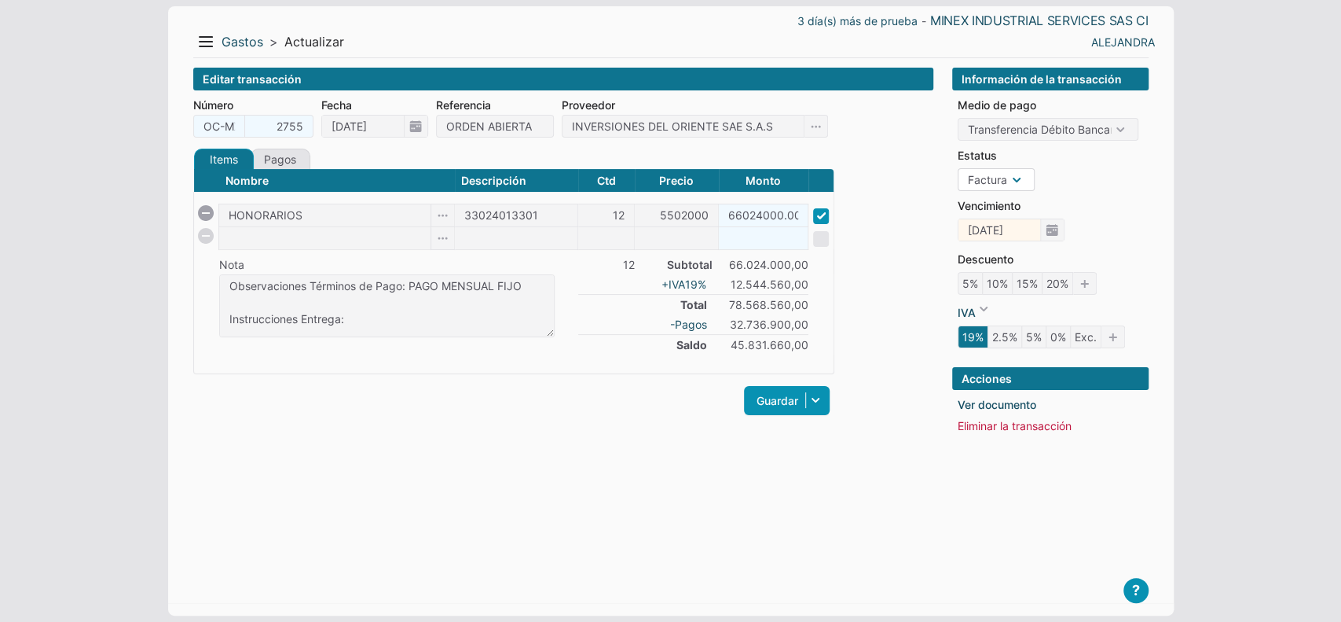
click at [983, 182] on select "Orden Factura" at bounding box center [996, 179] width 77 height 23
select select "P"
click at [958, 168] on select "Orden Factura" at bounding box center [996, 179] width 77 height 23
checkbox input "false"
type input "[DATE]"
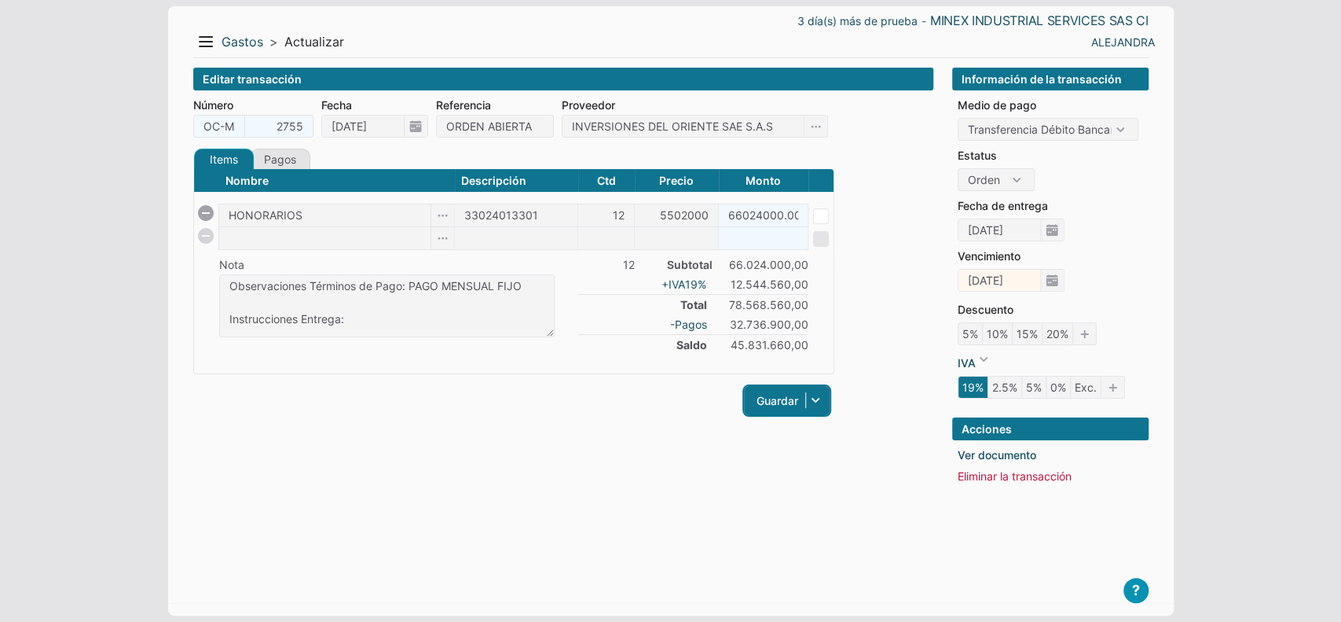
click at [747, 405] on link "Guardar" at bounding box center [787, 400] width 86 height 29
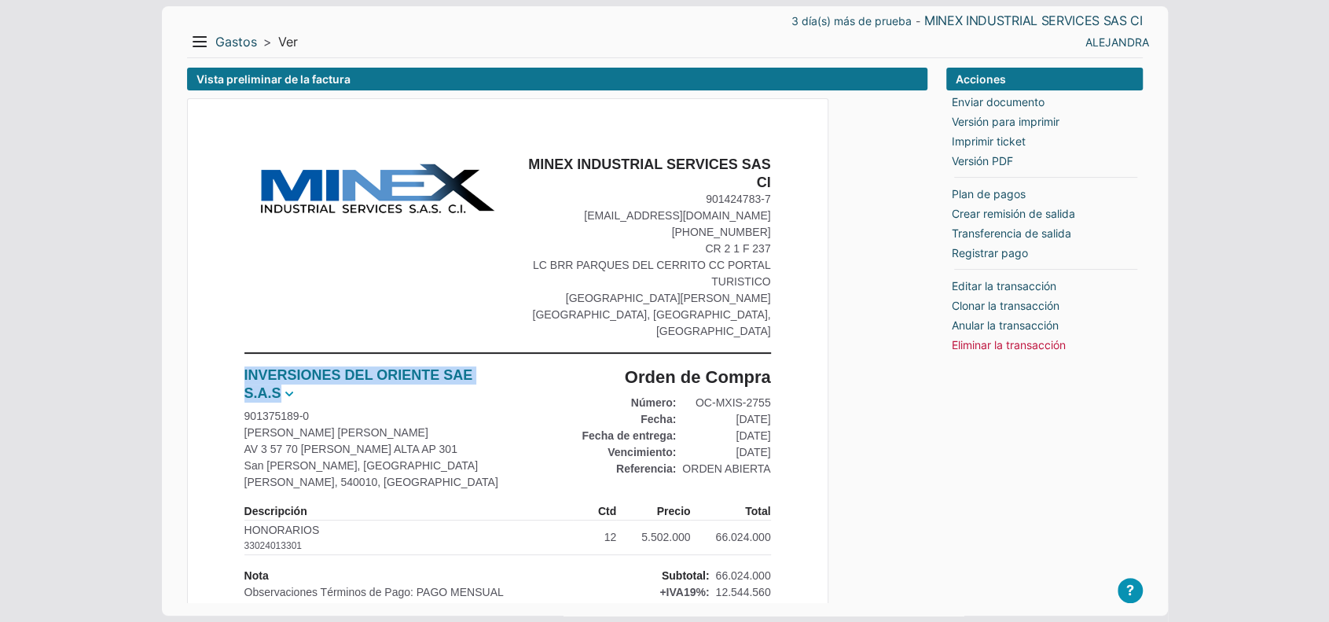
drag, startPoint x: 230, startPoint y: 343, endPoint x: 280, endPoint y: 371, distance: 56.6
click at [984, 160] on link "Versión PDF" at bounding box center [982, 160] width 61 height 17
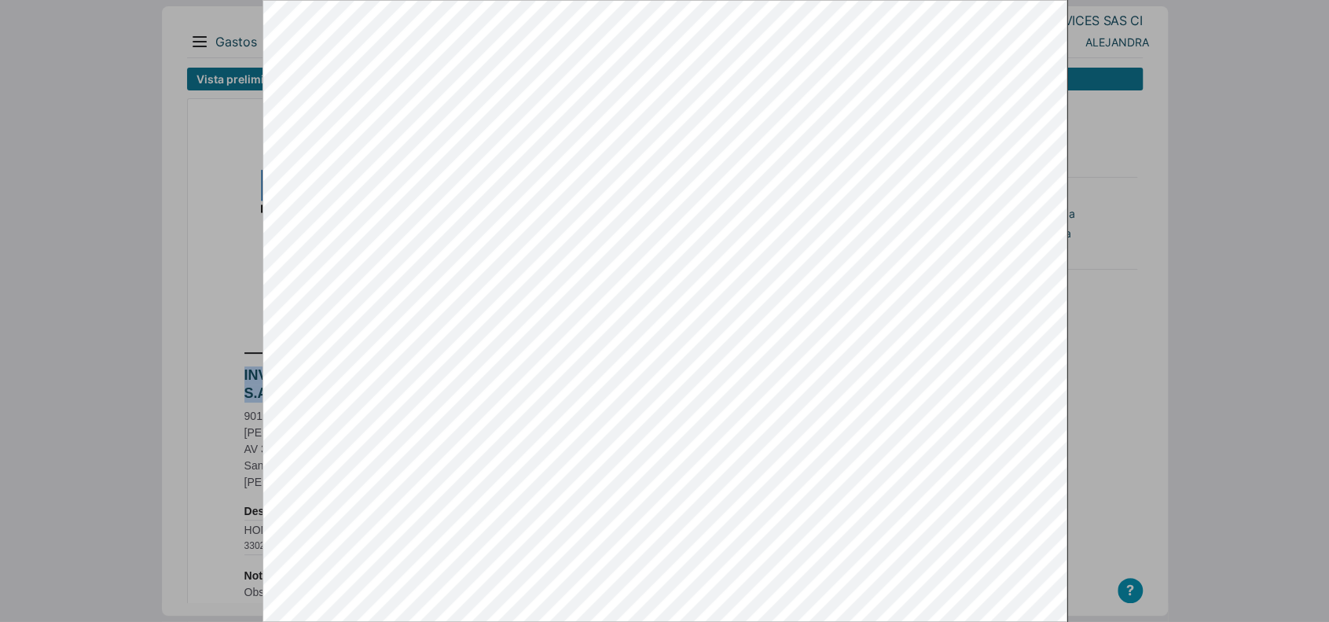
click at [1219, 509] on div at bounding box center [664, 311] width 1329 height 622
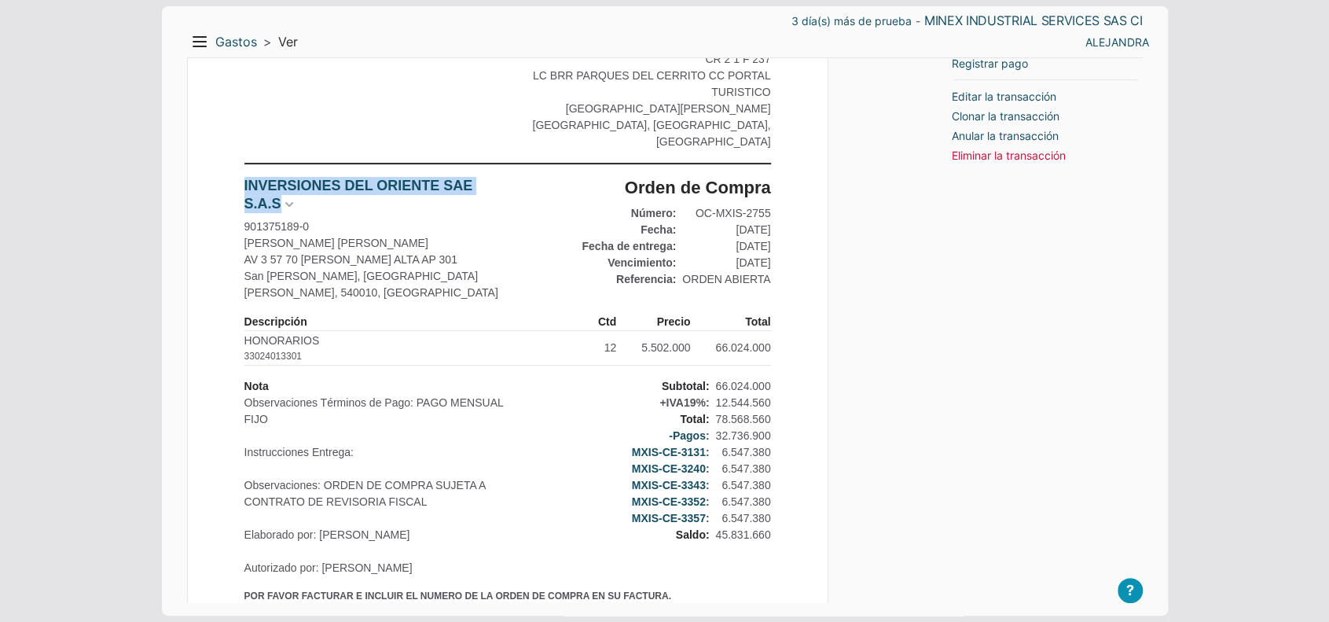
scroll to position [209, 0]
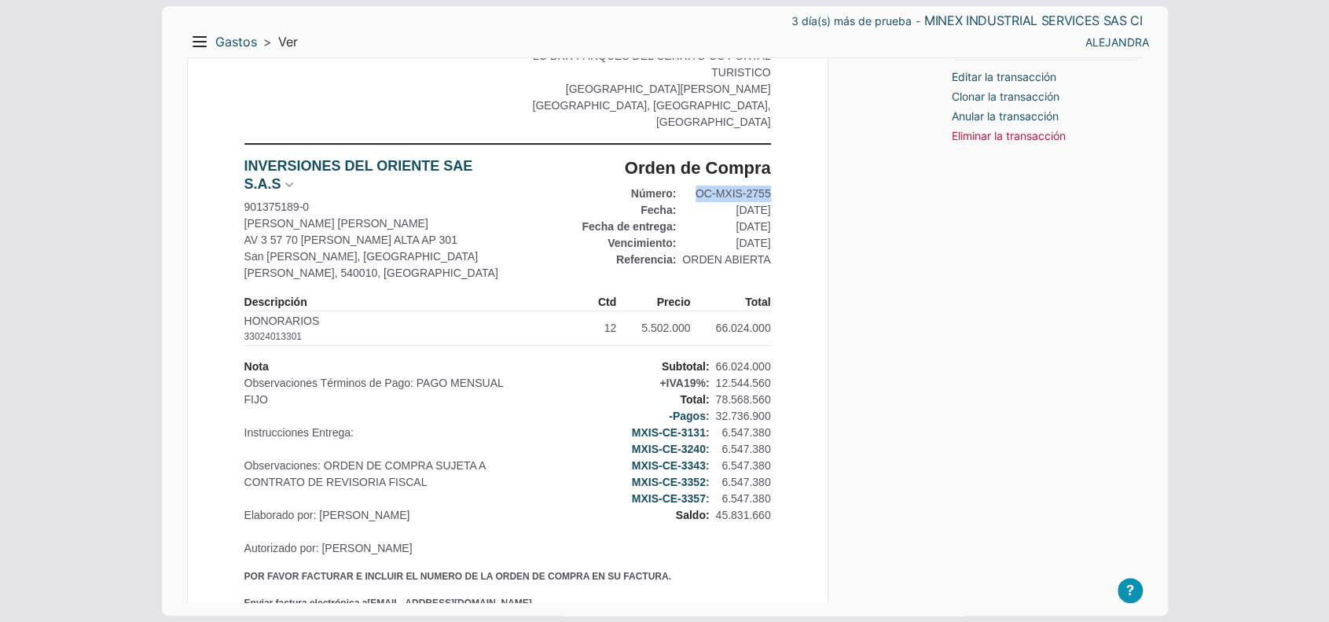
drag, startPoint x: 702, startPoint y: 178, endPoint x: 791, endPoint y: 178, distance: 89.6
copy div "OC-MXIS-2755"
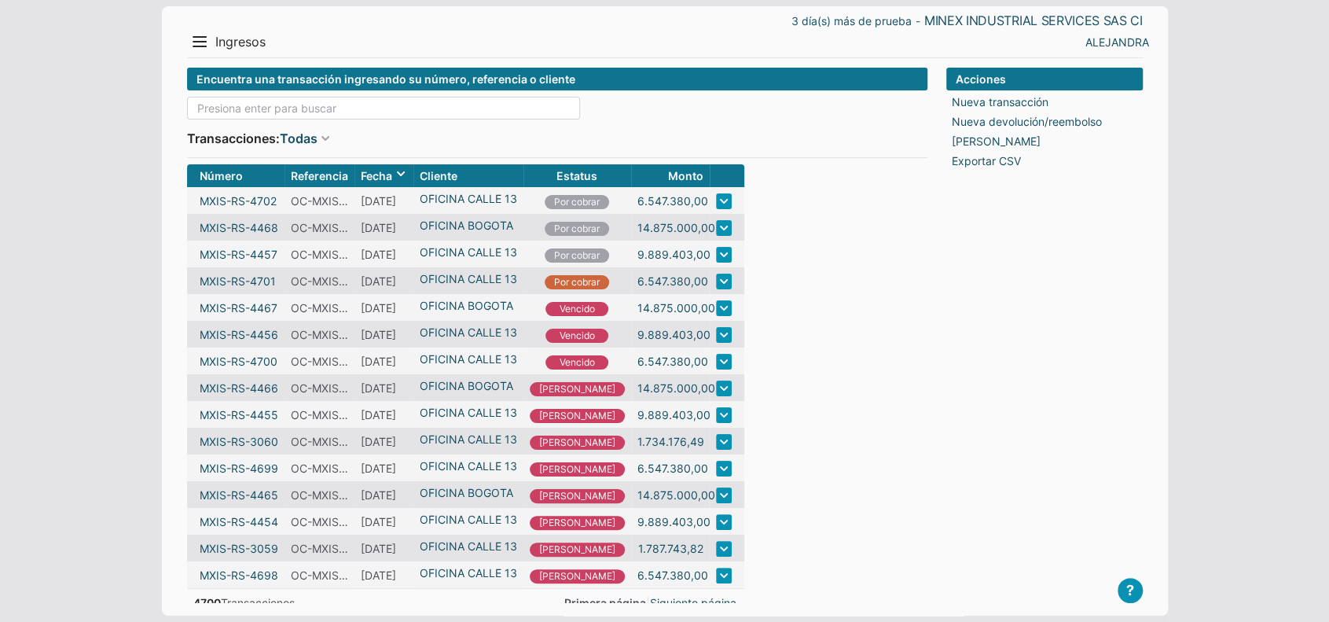
click at [365, 116] on input at bounding box center [383, 108] width 393 height 23
paste input "OC-MXIS-2755"
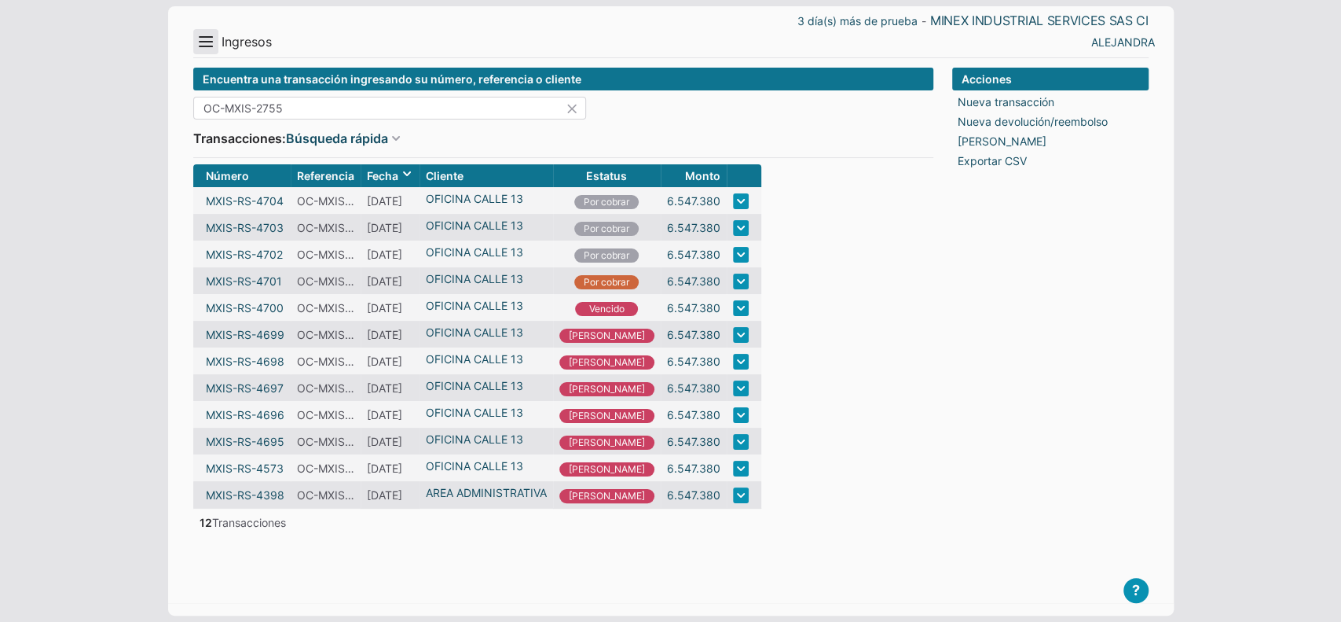
type input "OC-MXIS-2755"
click at [727, 475] on td at bounding box center [744, 467] width 35 height 27
click at [733, 476] on link at bounding box center [741, 468] width 16 height 16
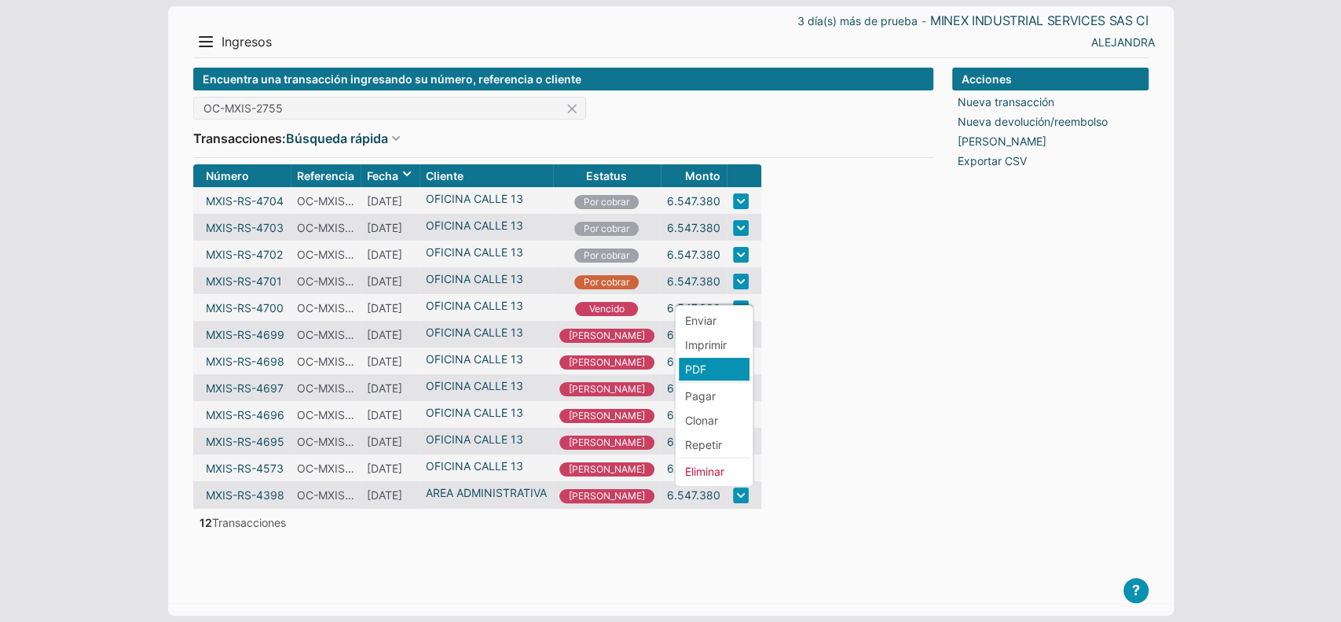
click at [725, 365] on li "PDF" at bounding box center [714, 369] width 71 height 23
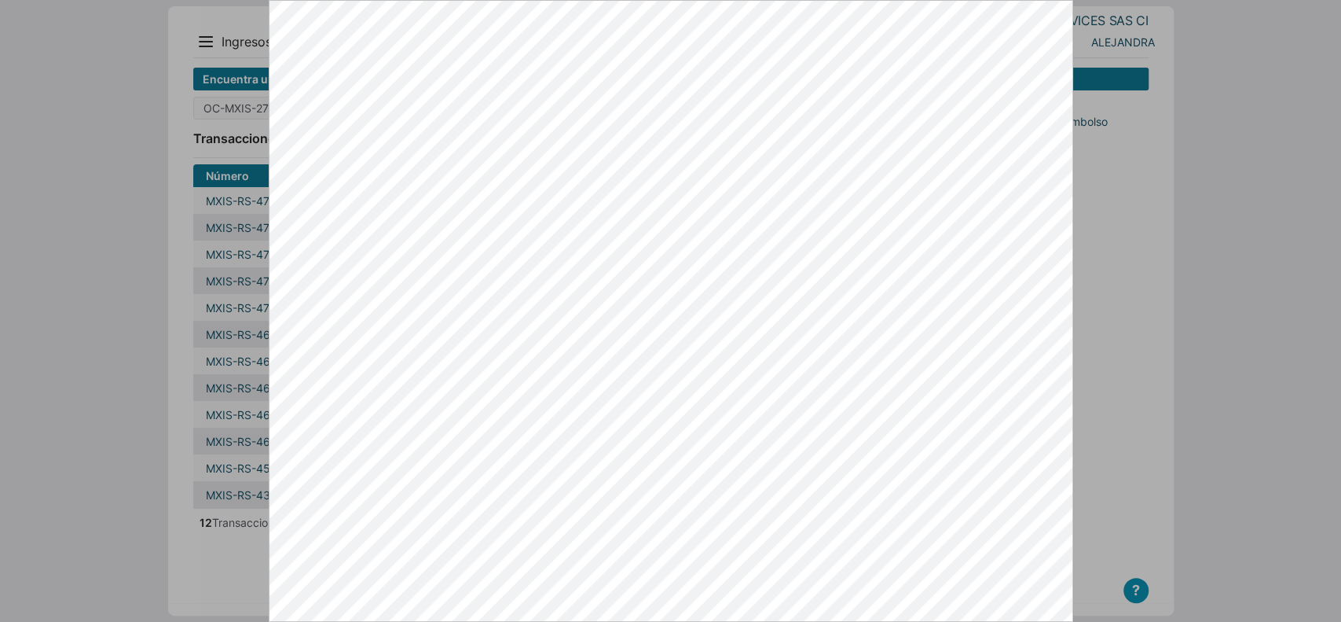
click at [1168, 523] on div at bounding box center [670, 311] width 1341 height 622
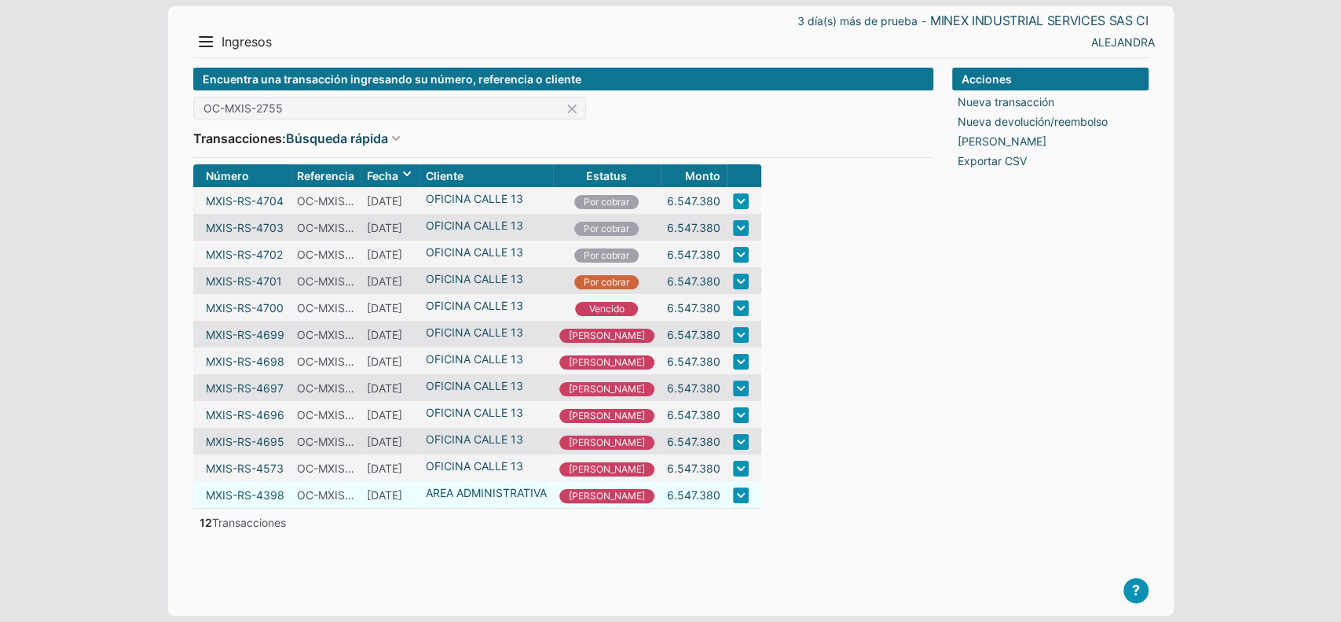
click at [733, 501] on link at bounding box center [741, 495] width 16 height 16
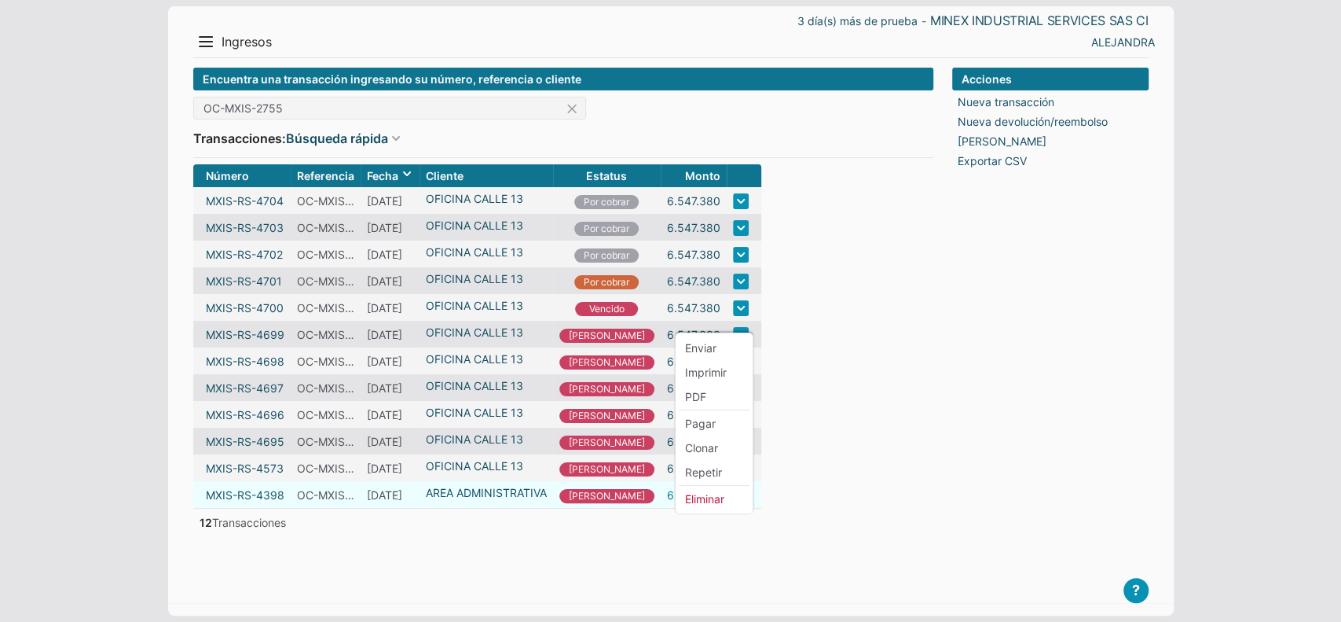
click at [667, 503] on link "6.547.380" at bounding box center [693, 494] width 53 height 17
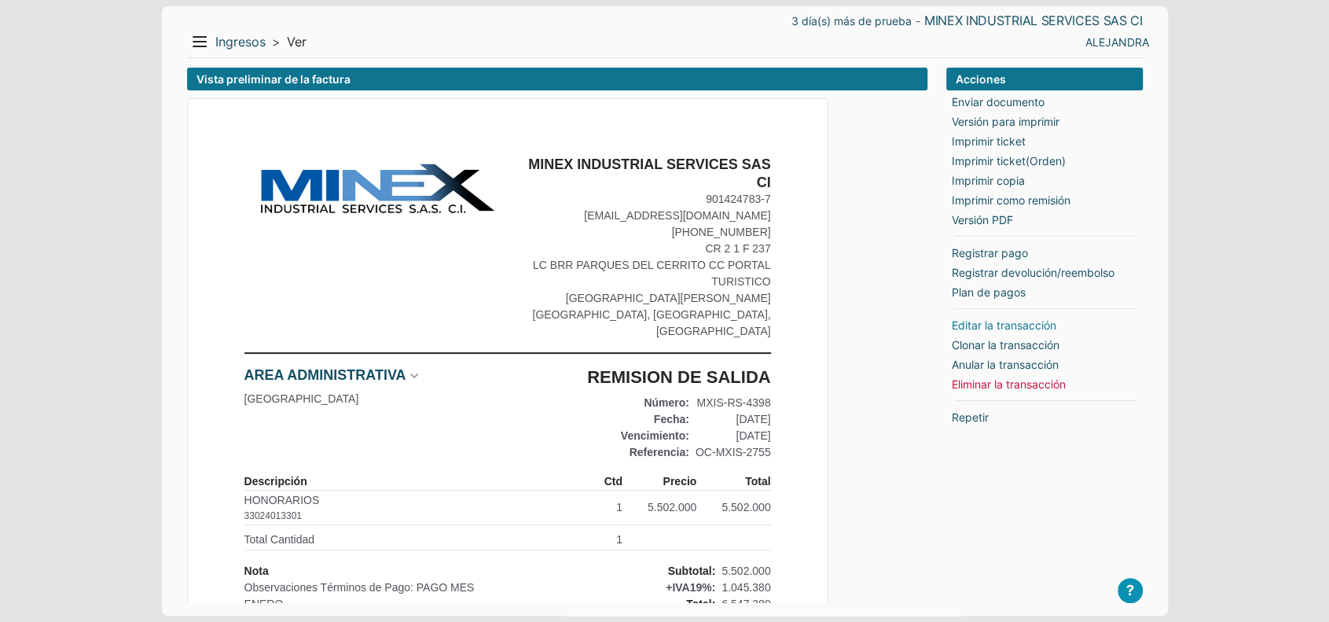
click at [973, 326] on link "Editar la transacción" at bounding box center [1004, 325] width 105 height 17
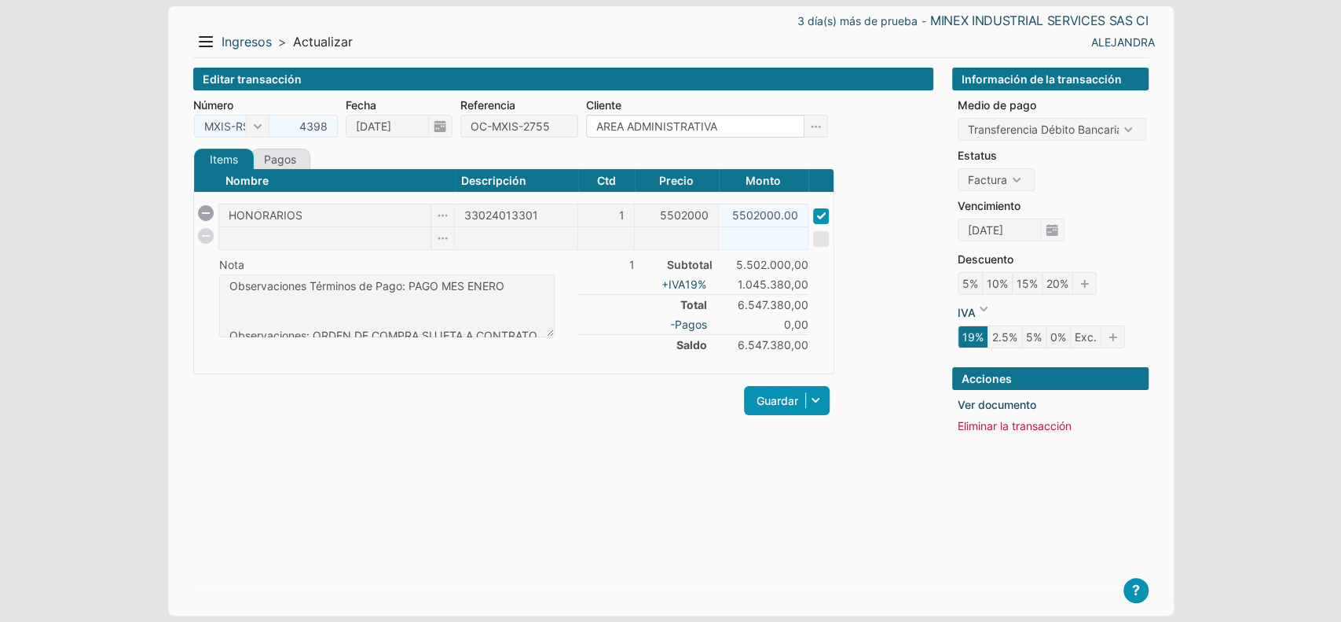
drag, startPoint x: 765, startPoint y: 137, endPoint x: 254, endPoint y: 78, distance: 514.9
click at [261, 79] on div "Editar transacción Número MXIS-RS- 4398 MXIS-RS- MXIS-2024-RS- CRUCE-2024-RS Fe…" at bounding box center [563, 329] width 740 height 523
type input "OFICINA CALLE 13"
click at [773, 405] on link "Guardar" at bounding box center [787, 400] width 86 height 29
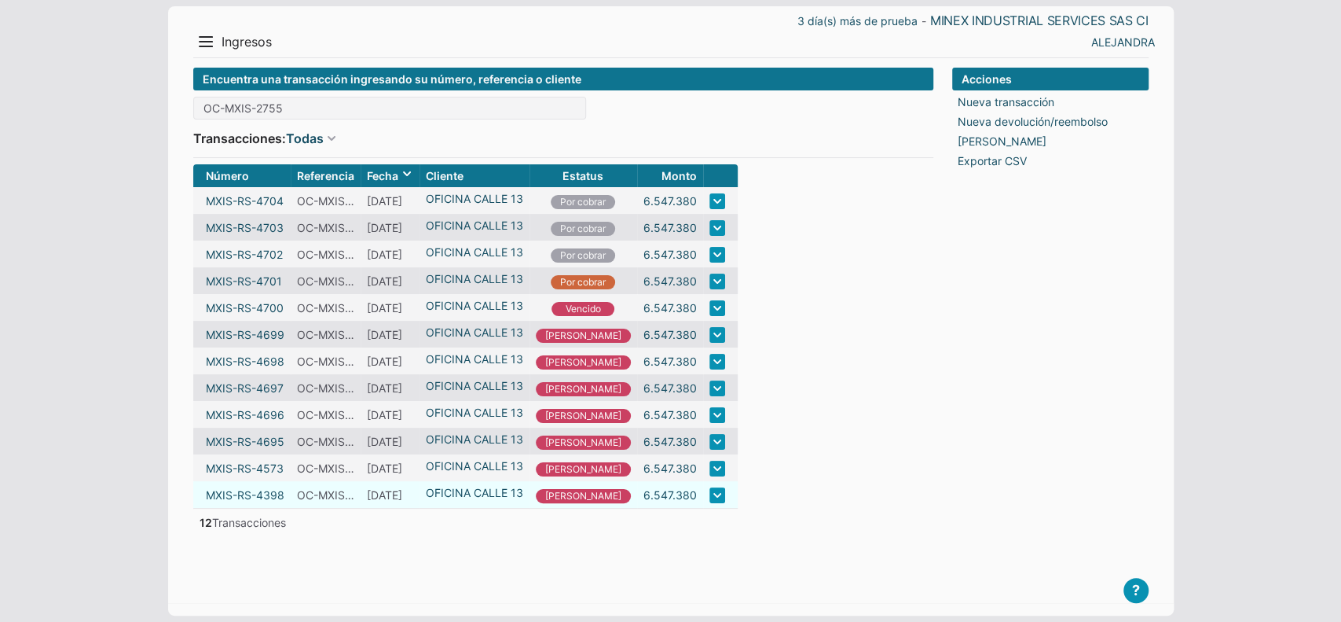
click at [710, 503] on link at bounding box center [718, 495] width 16 height 16
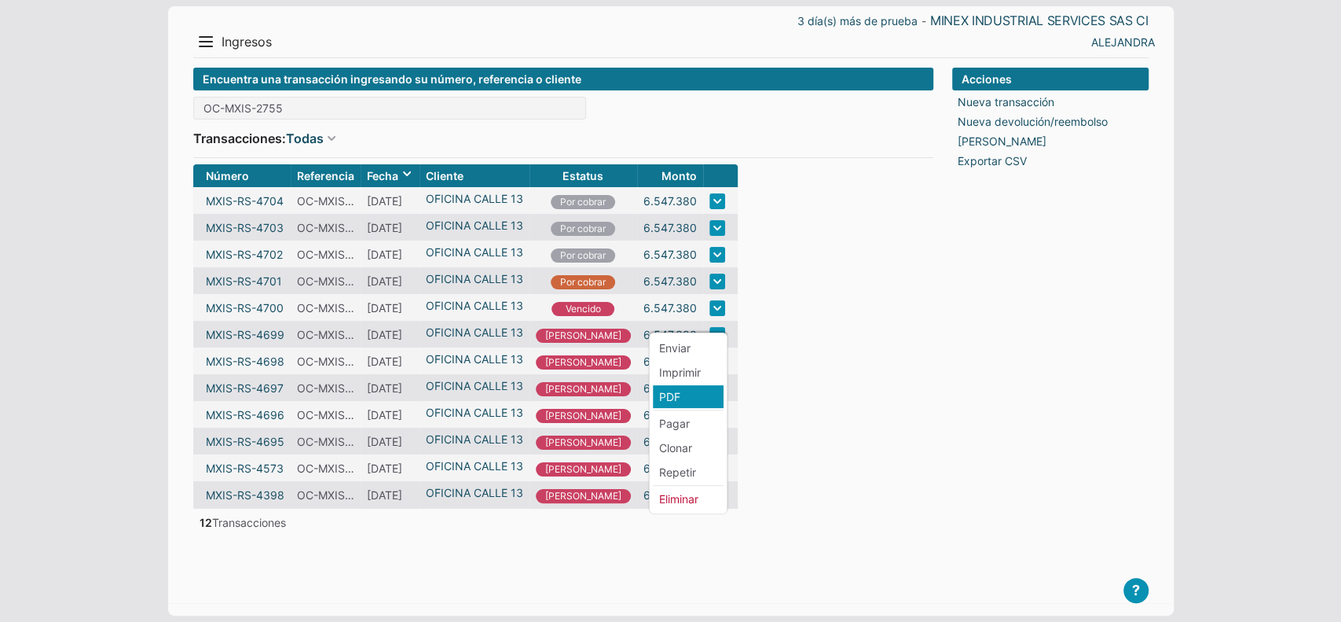
click at [662, 391] on li "PDF" at bounding box center [688, 396] width 71 height 23
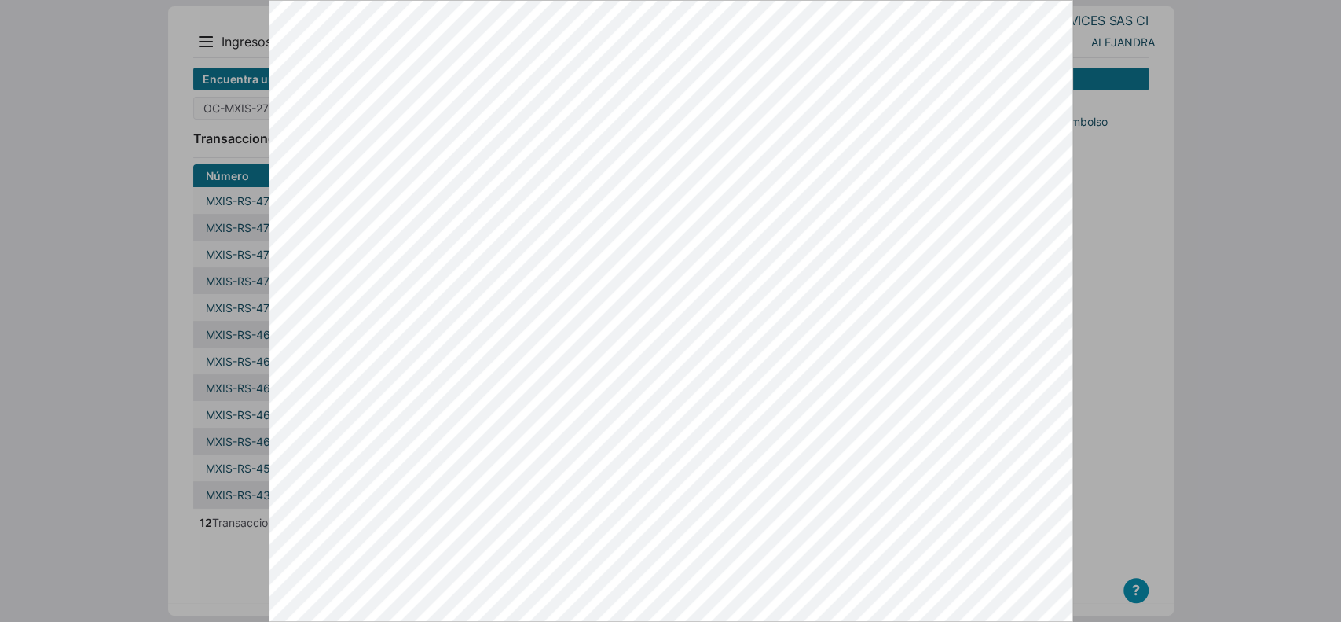
click at [1174, 499] on div at bounding box center [670, 311] width 1341 height 622
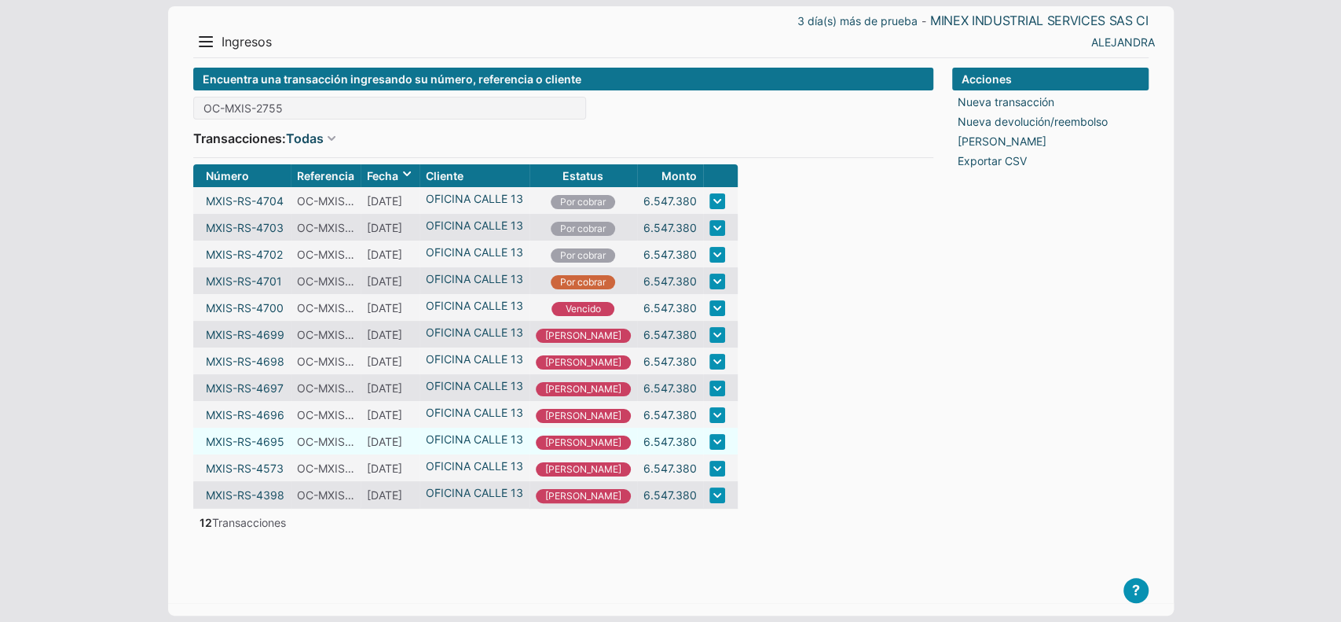
click at [710, 446] on link at bounding box center [718, 442] width 16 height 16
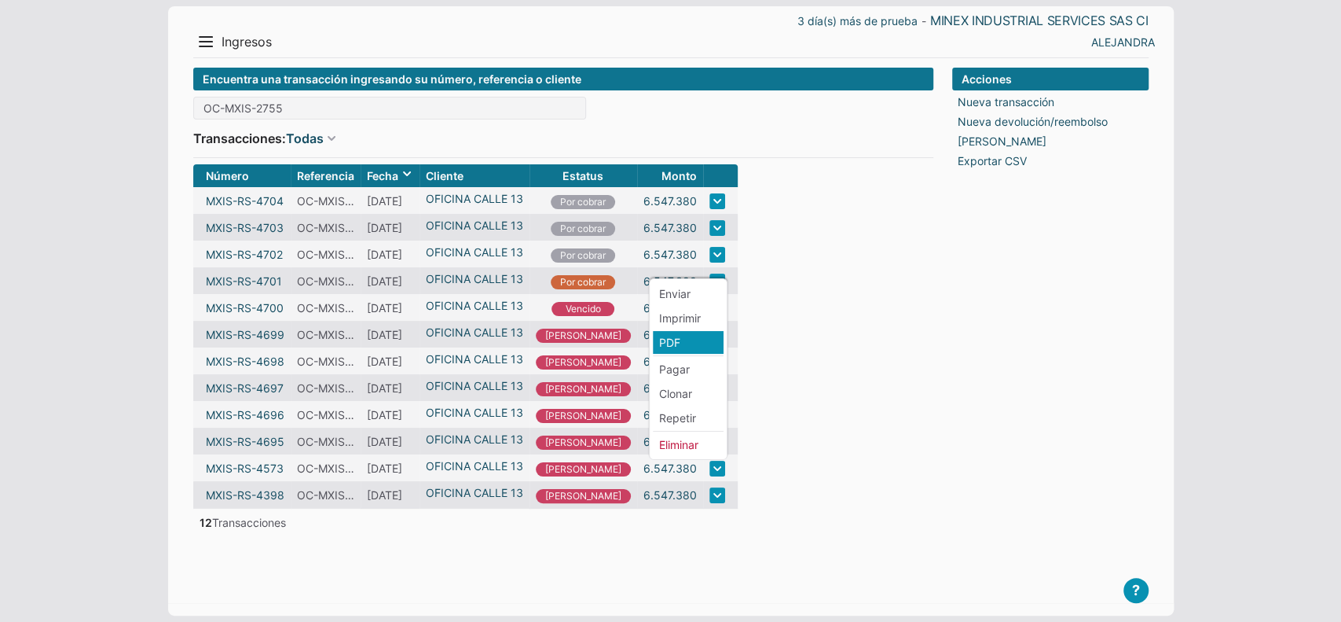
click at [682, 336] on li "PDF" at bounding box center [688, 342] width 71 height 23
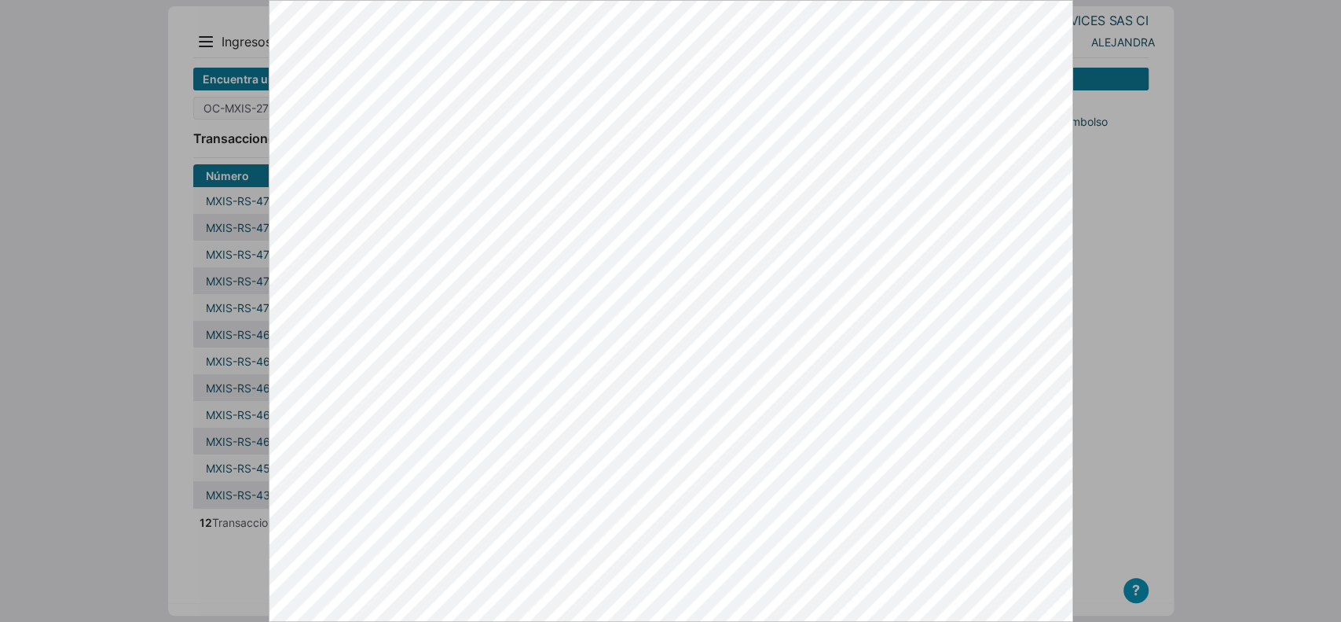
click at [1168, 504] on div at bounding box center [670, 311] width 1341 height 622
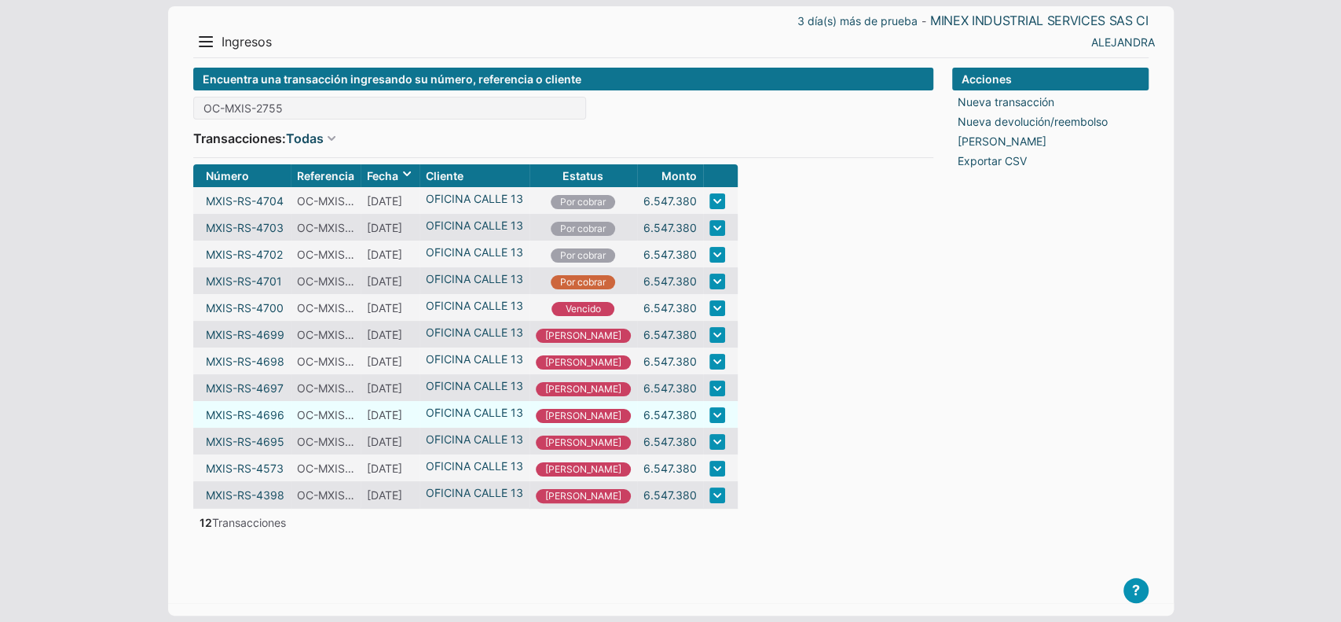
click at [710, 416] on link at bounding box center [718, 415] width 16 height 16
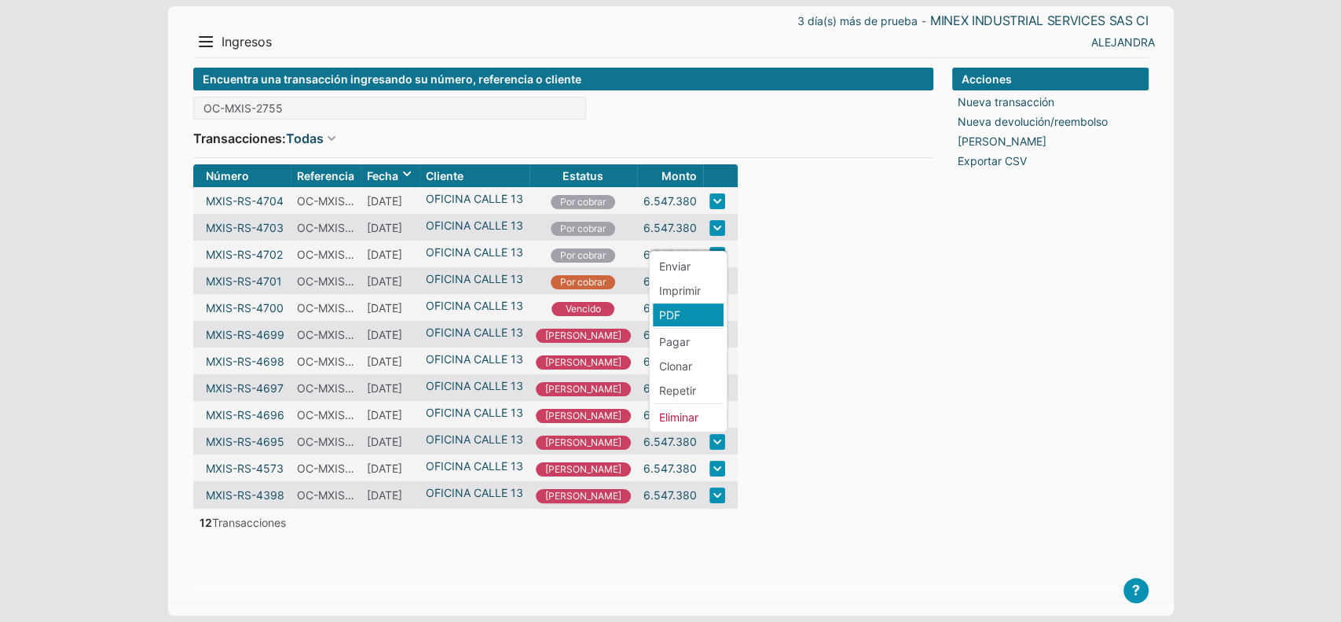
click at [668, 313] on li "PDF" at bounding box center [688, 314] width 71 height 23
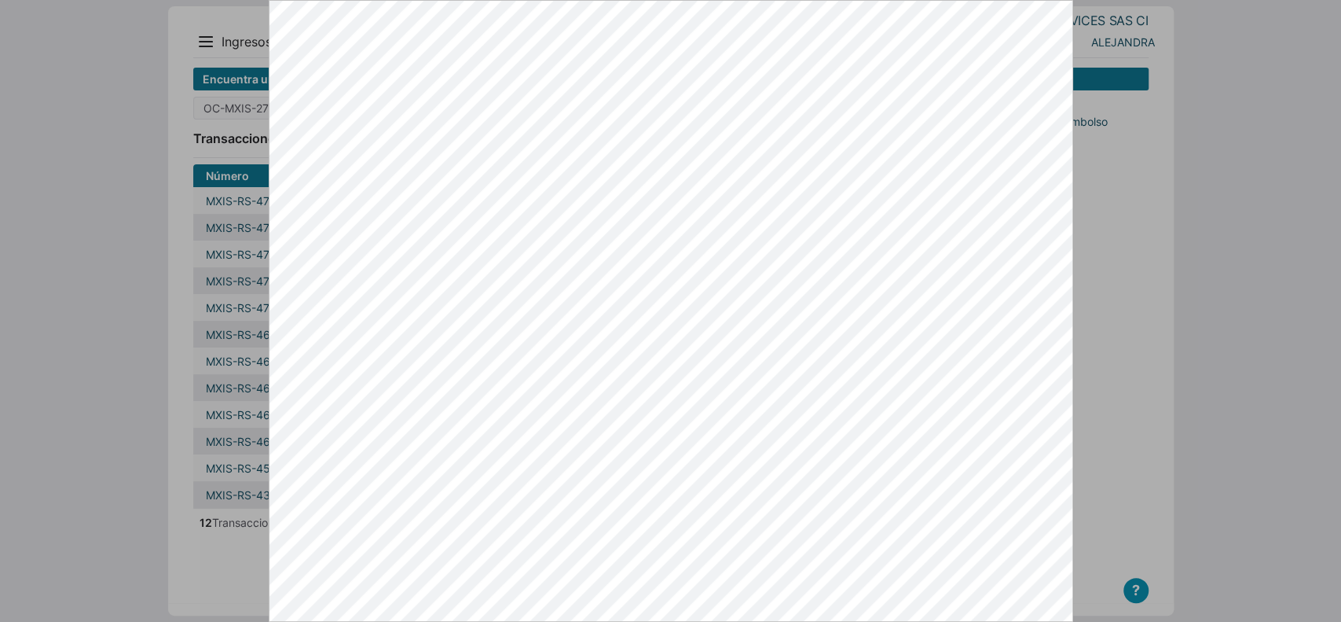
click at [1119, 513] on div at bounding box center [670, 311] width 1341 height 622
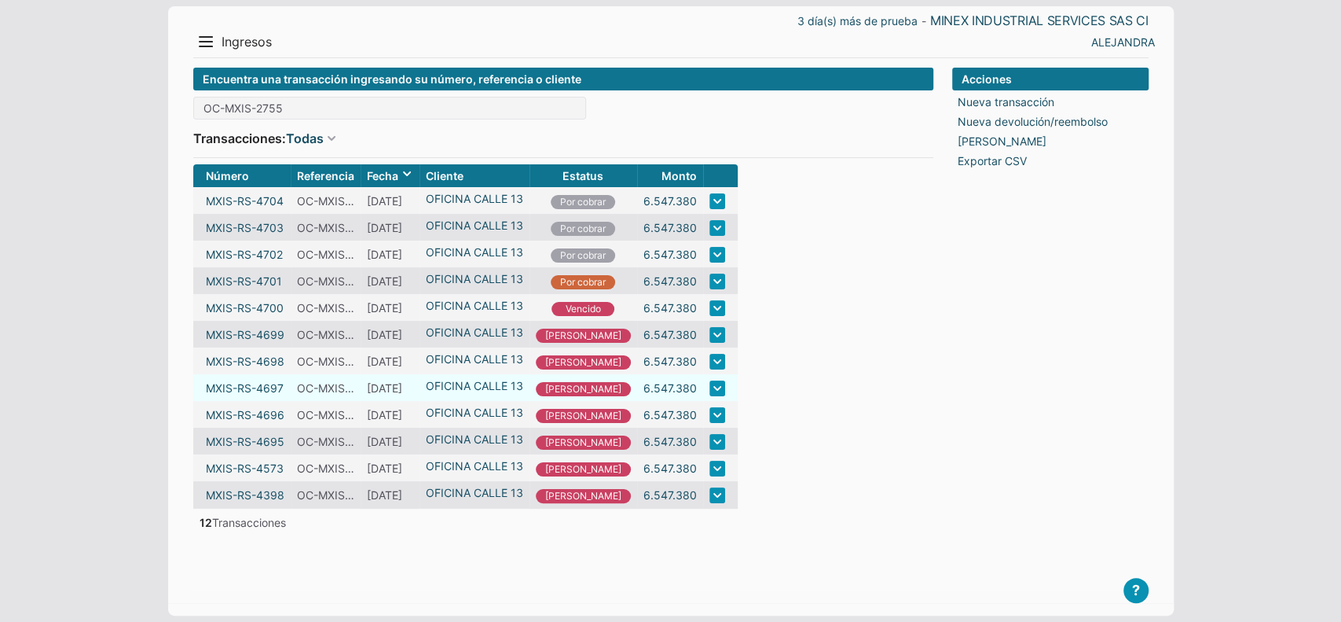
click at [710, 388] on link at bounding box center [718, 388] width 16 height 16
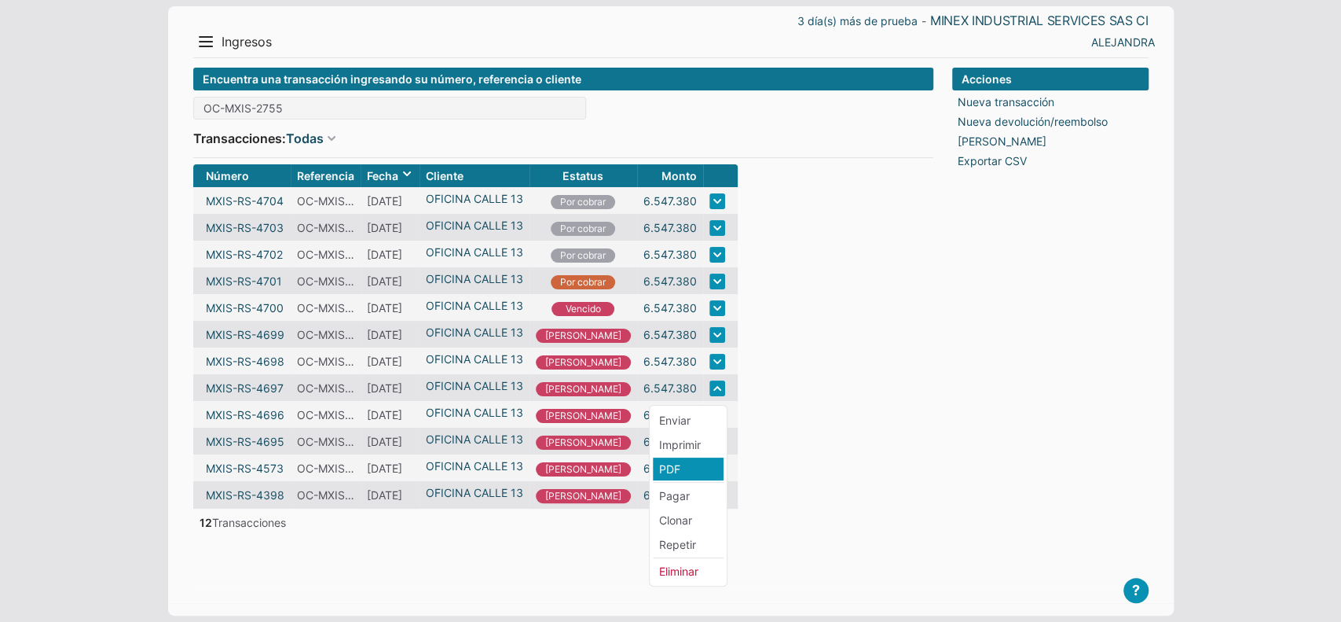
click at [685, 471] on li "PDF" at bounding box center [688, 468] width 71 height 23
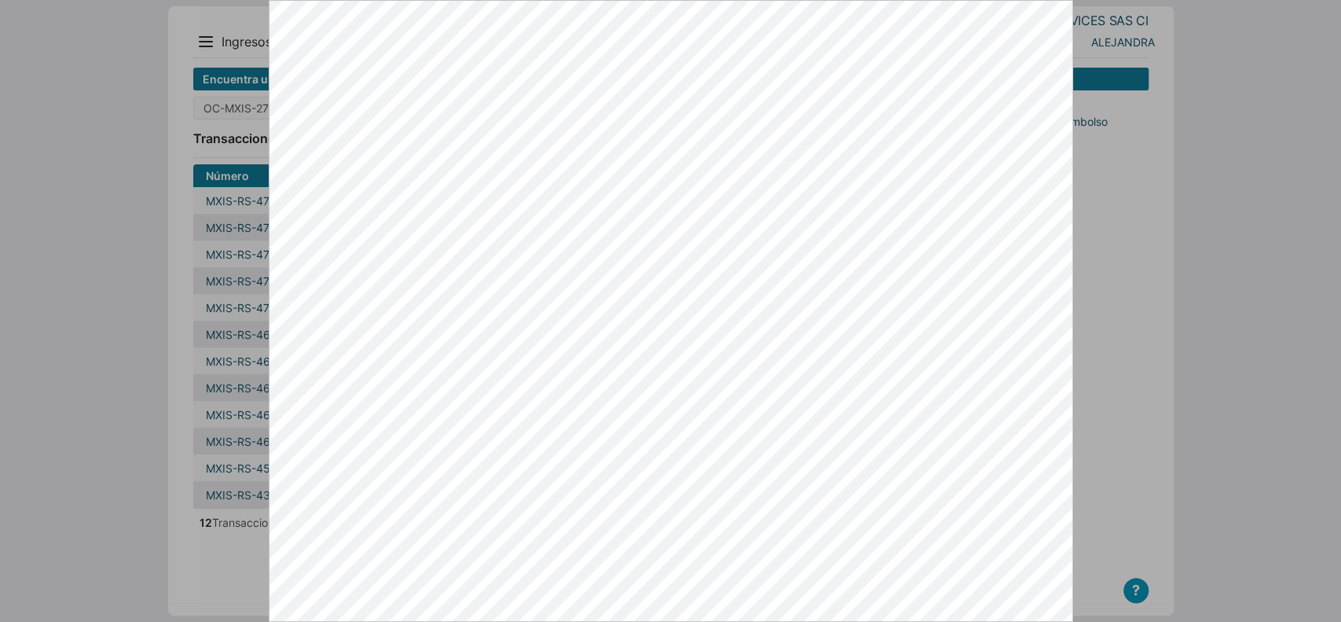
drag, startPoint x: 1137, startPoint y: 476, endPoint x: 986, endPoint y: 431, distance: 157.4
click at [1137, 476] on div at bounding box center [670, 311] width 1341 height 622
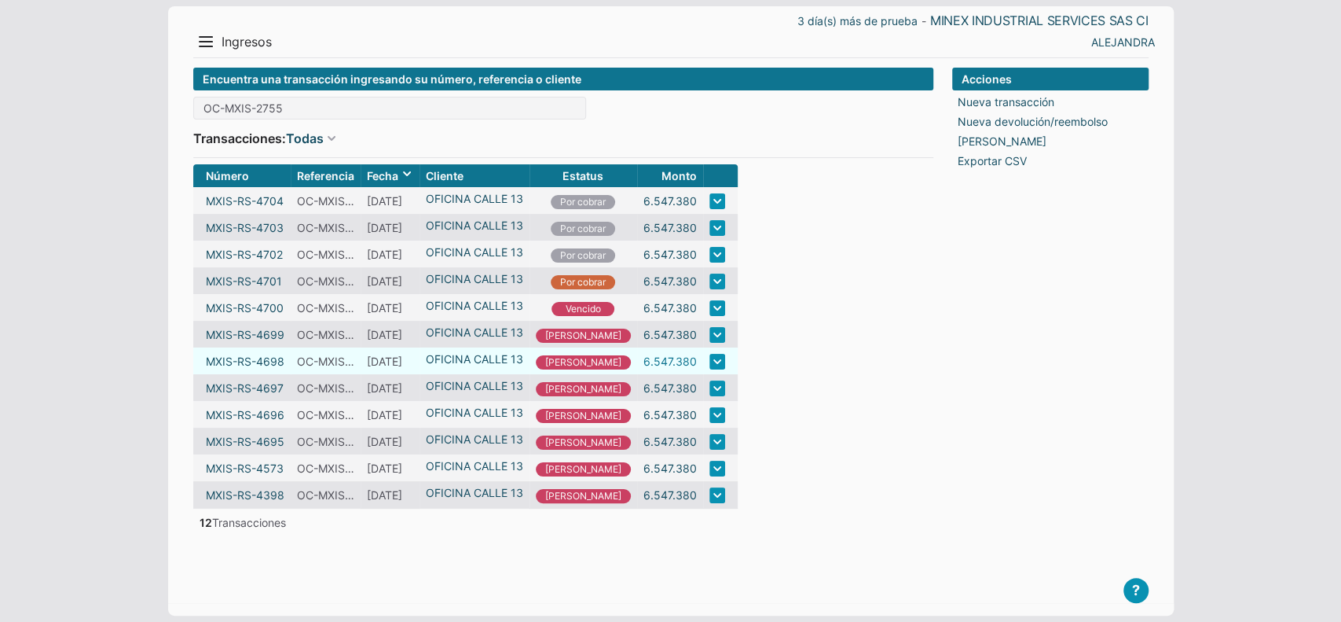
click at [644, 369] on link "6.547.380" at bounding box center [670, 361] width 53 height 17
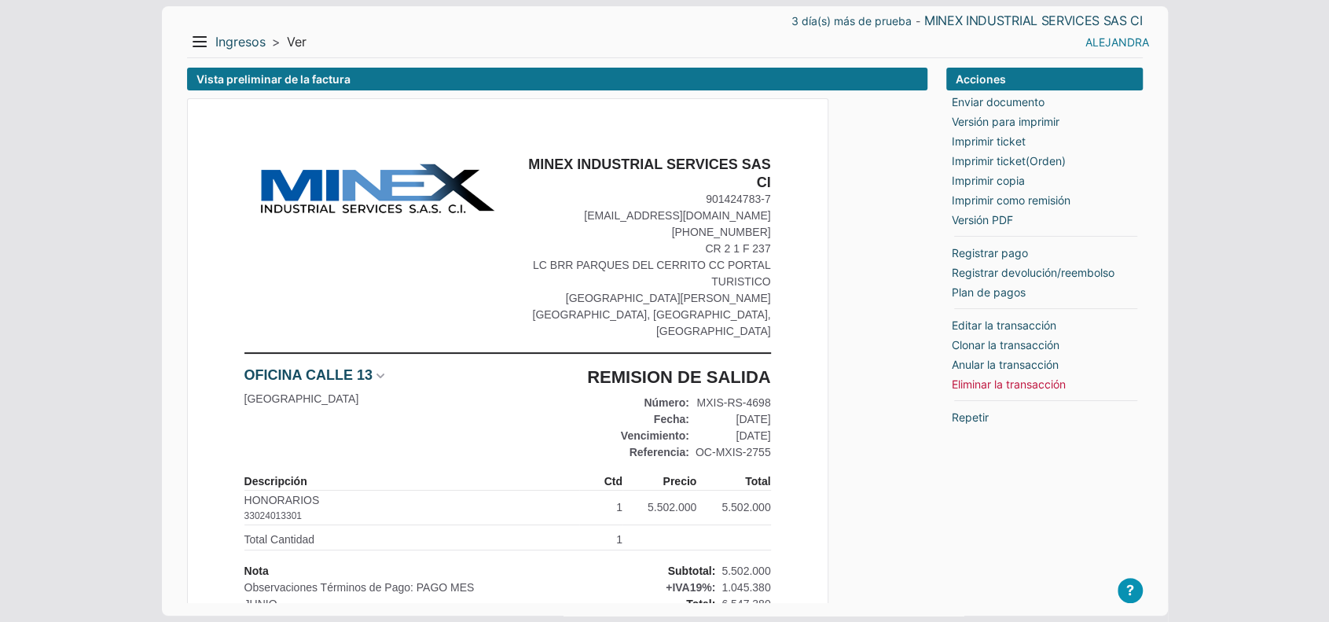
click at [1098, 40] on link "ALEJANDRA" at bounding box center [1117, 42] width 64 height 17
click at [1086, 107] on li "Salir" at bounding box center [1118, 97] width 71 height 23
